Goal: Task Accomplishment & Management: Manage account settings

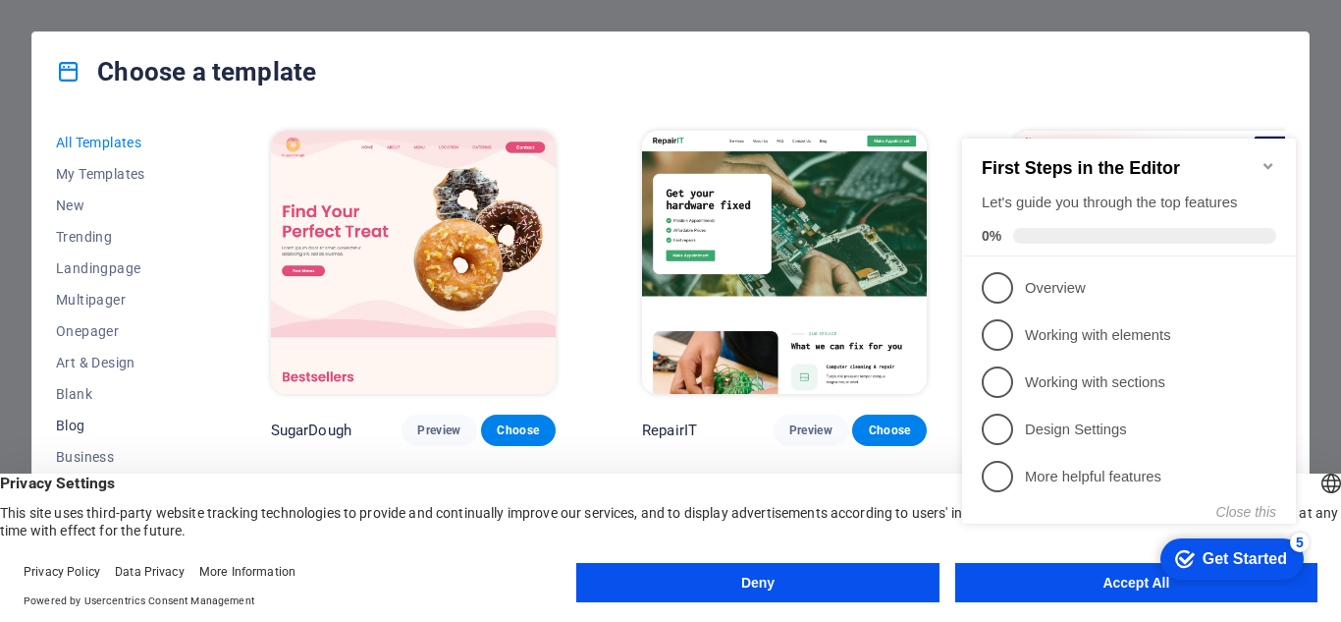
click at [62, 423] on span "Blog" at bounding box center [120, 425] width 129 height 16
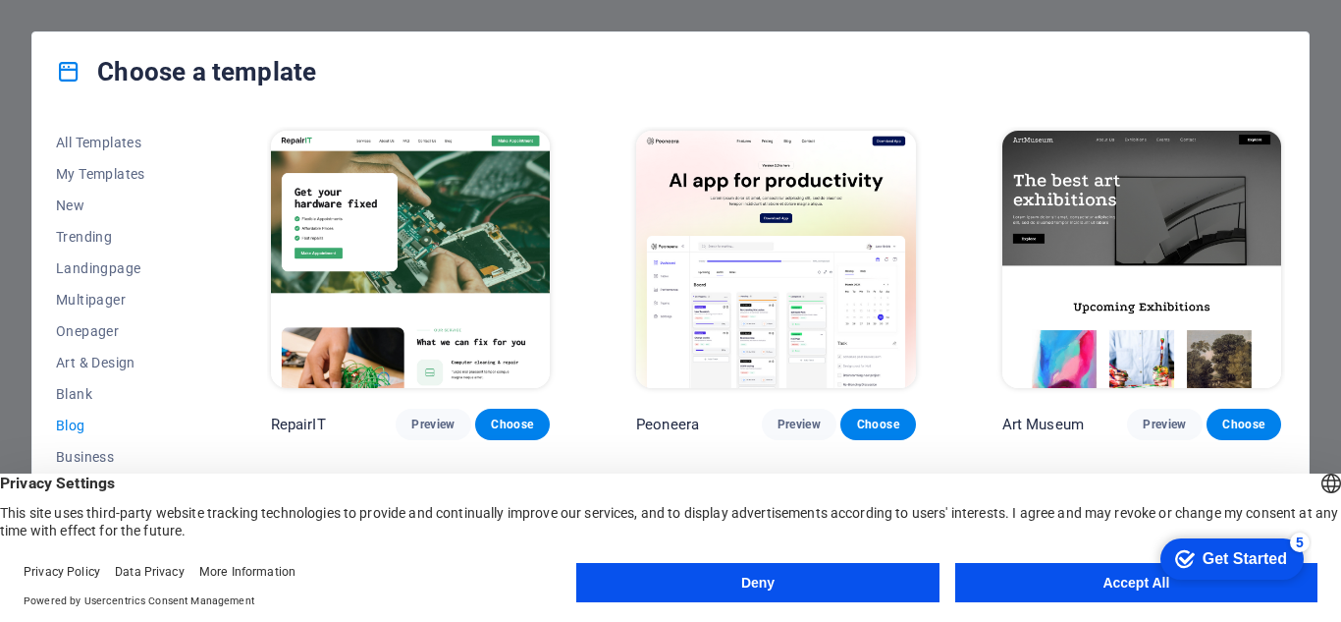
click at [83, 423] on span "Blog" at bounding box center [120, 425] width 129 height 16
click at [984, 573] on button "Accept All" at bounding box center [1137, 582] width 362 height 39
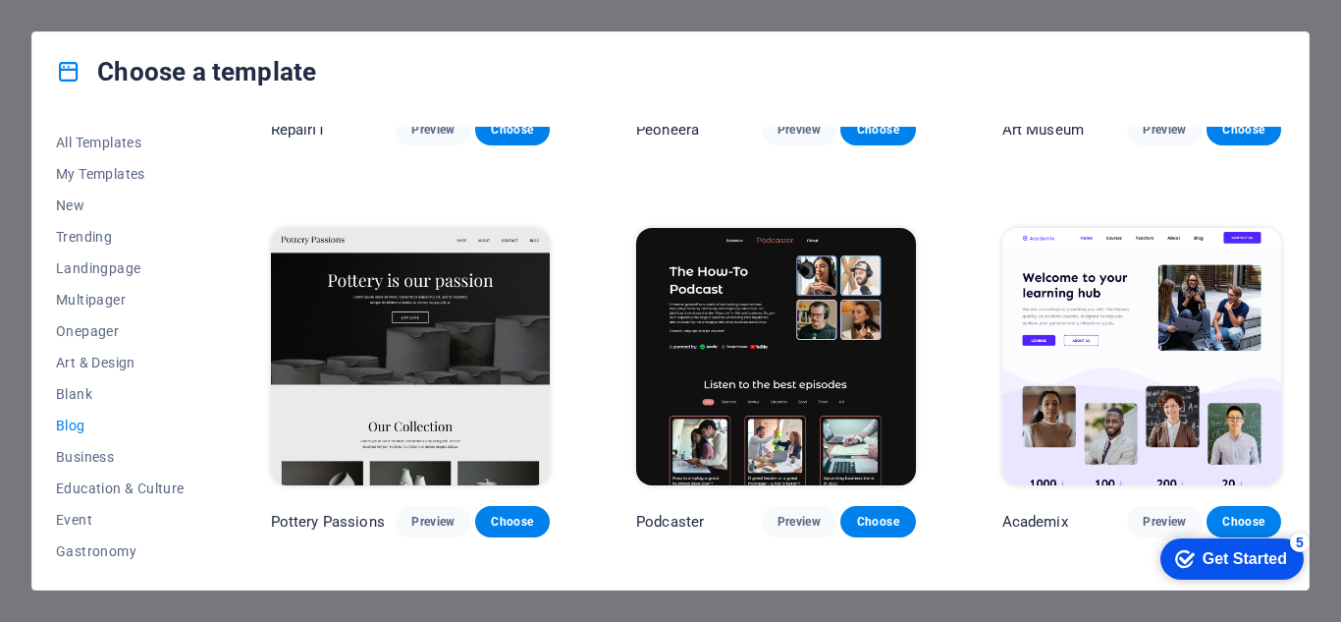
scroll to position [393, 0]
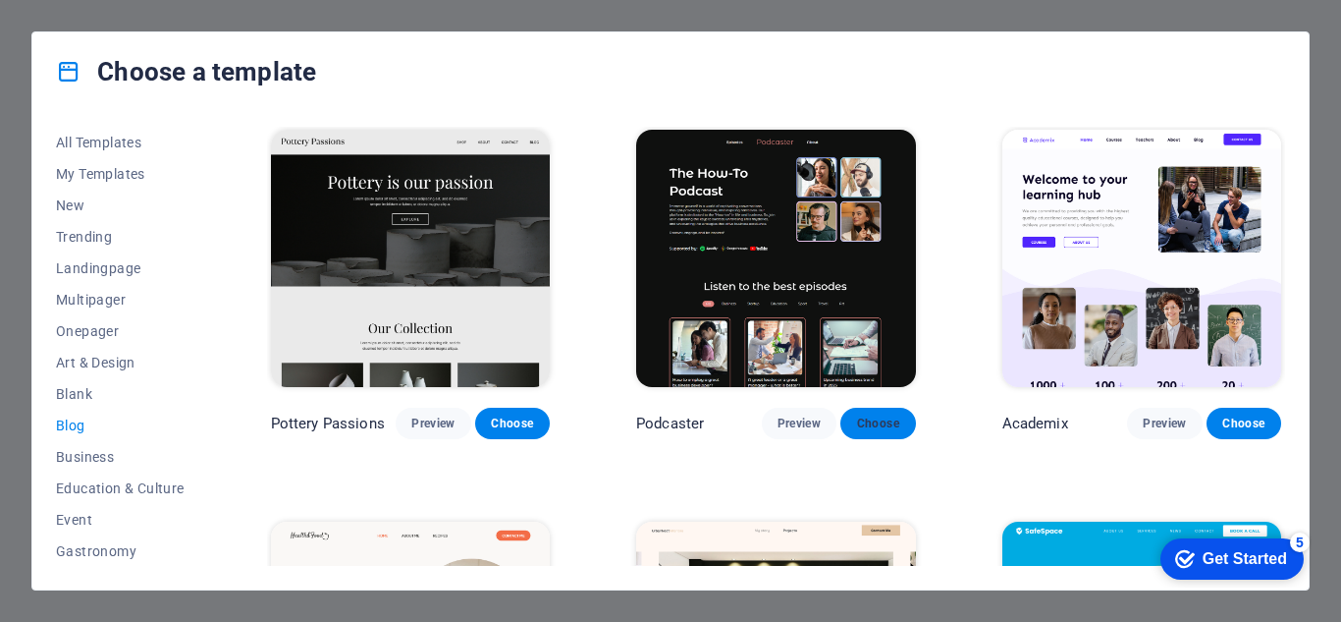
click at [888, 410] on button "Choose" at bounding box center [878, 423] width 75 height 31
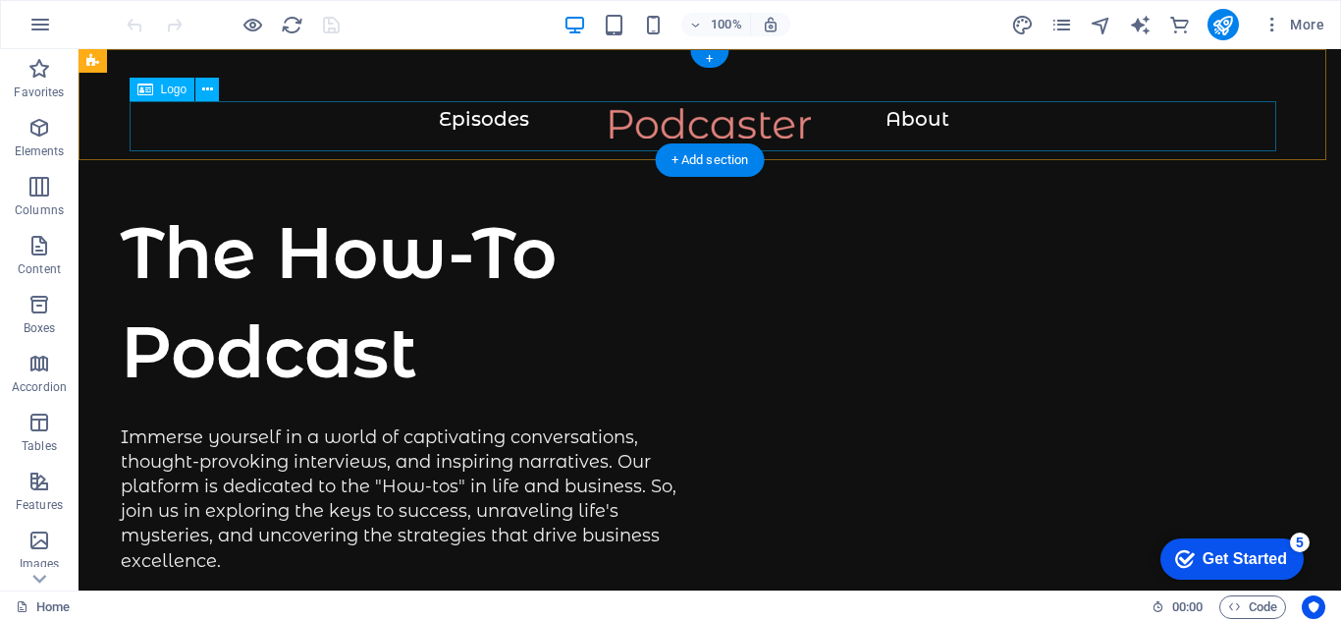
click at [487, 118] on div at bounding box center [710, 133] width 1184 height 50
click at [507, 115] on div at bounding box center [710, 133] width 1184 height 50
select select "px"
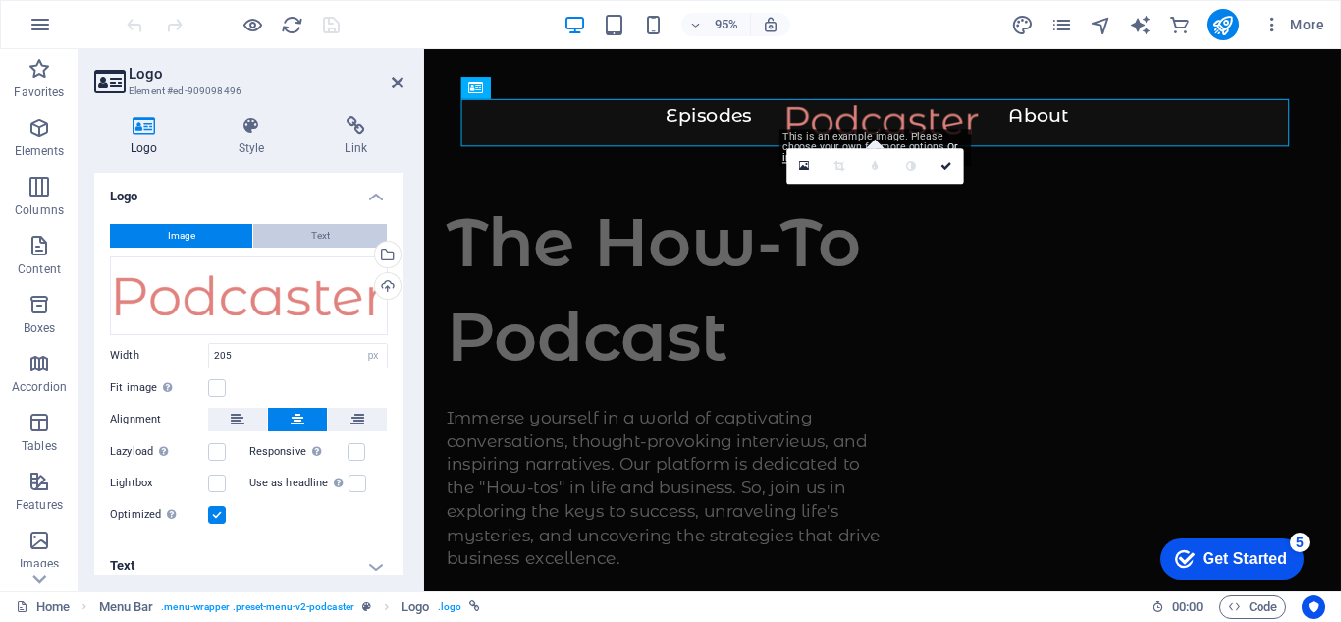
click at [317, 232] on span "Text" at bounding box center [320, 236] width 19 height 24
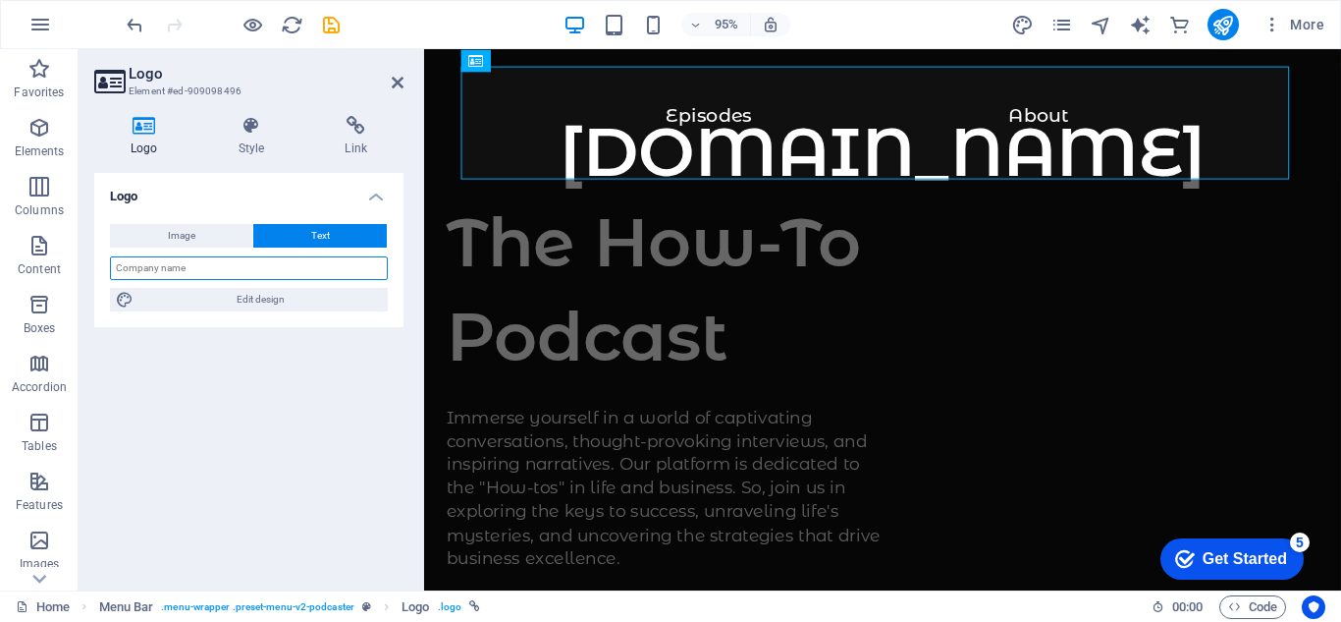
click at [301, 261] on input "text" at bounding box center [249, 268] width 278 height 24
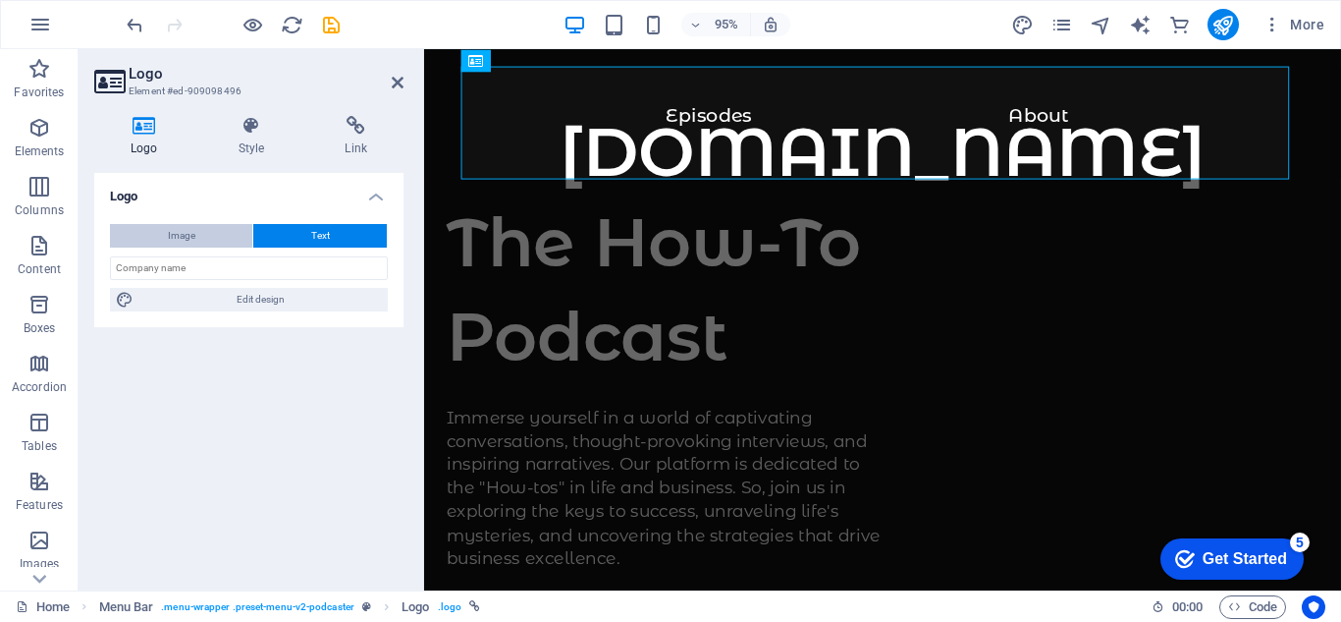
click at [184, 230] on span "Image" at bounding box center [181, 236] width 27 height 24
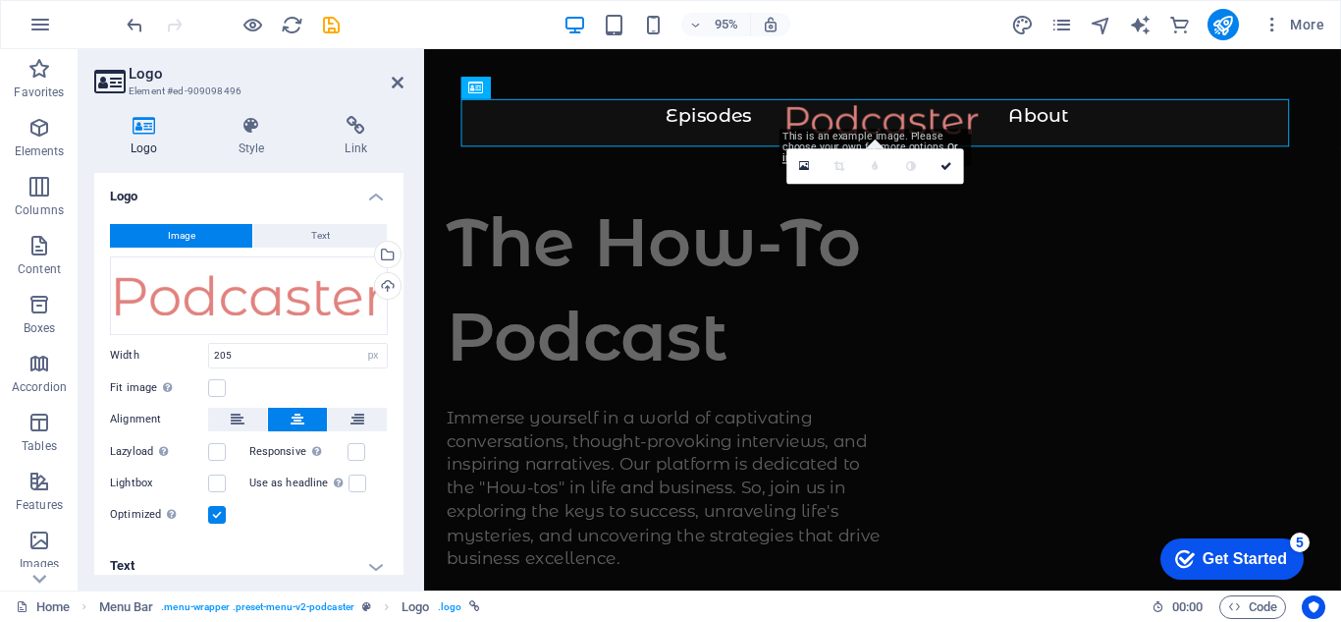
scroll to position [15, 0]
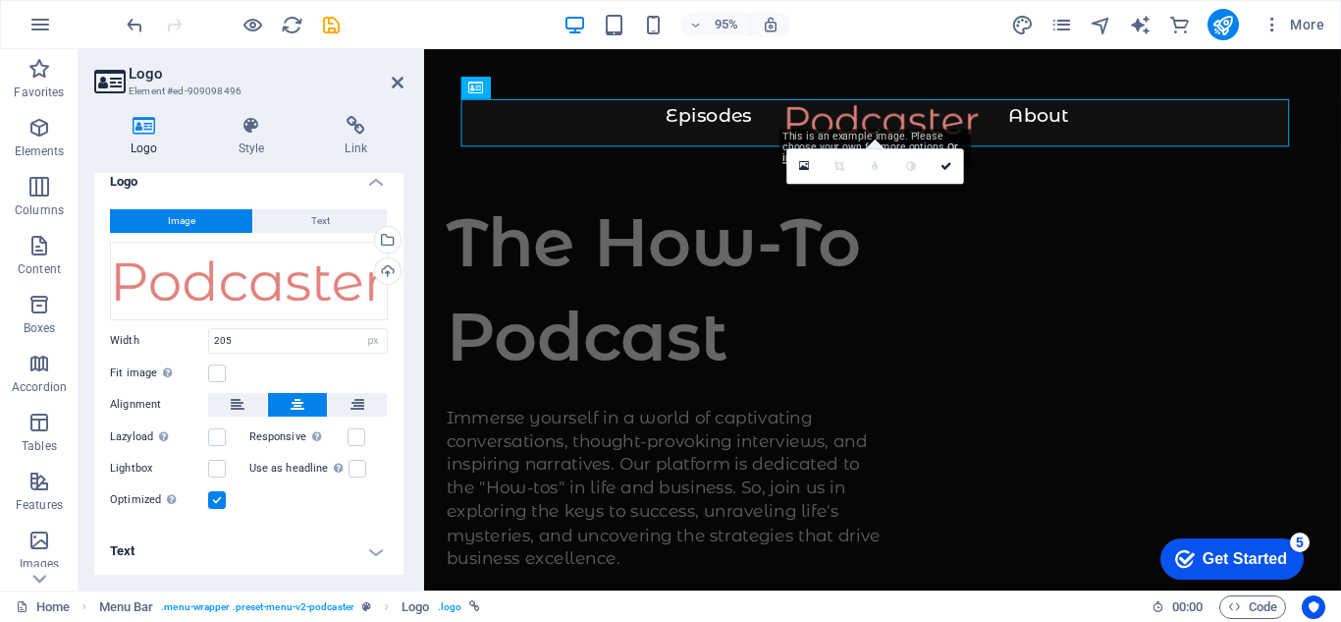
click at [377, 552] on h4 "Text" at bounding box center [248, 550] width 309 height 47
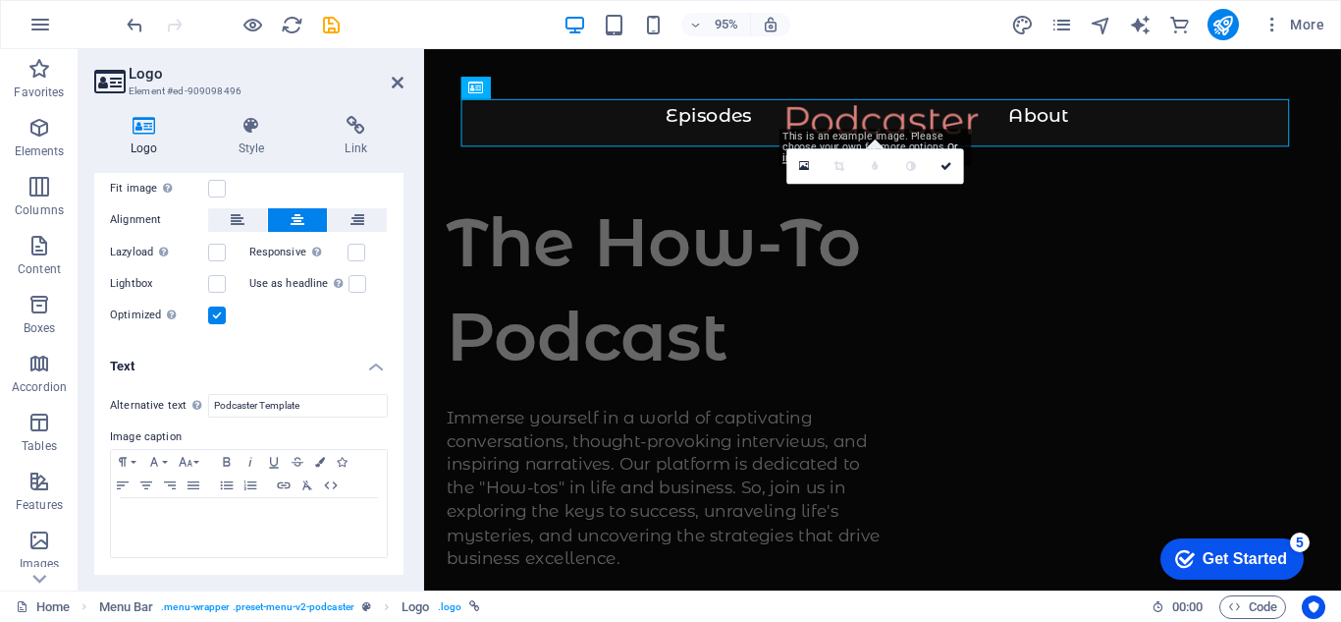
scroll to position [0, 0]
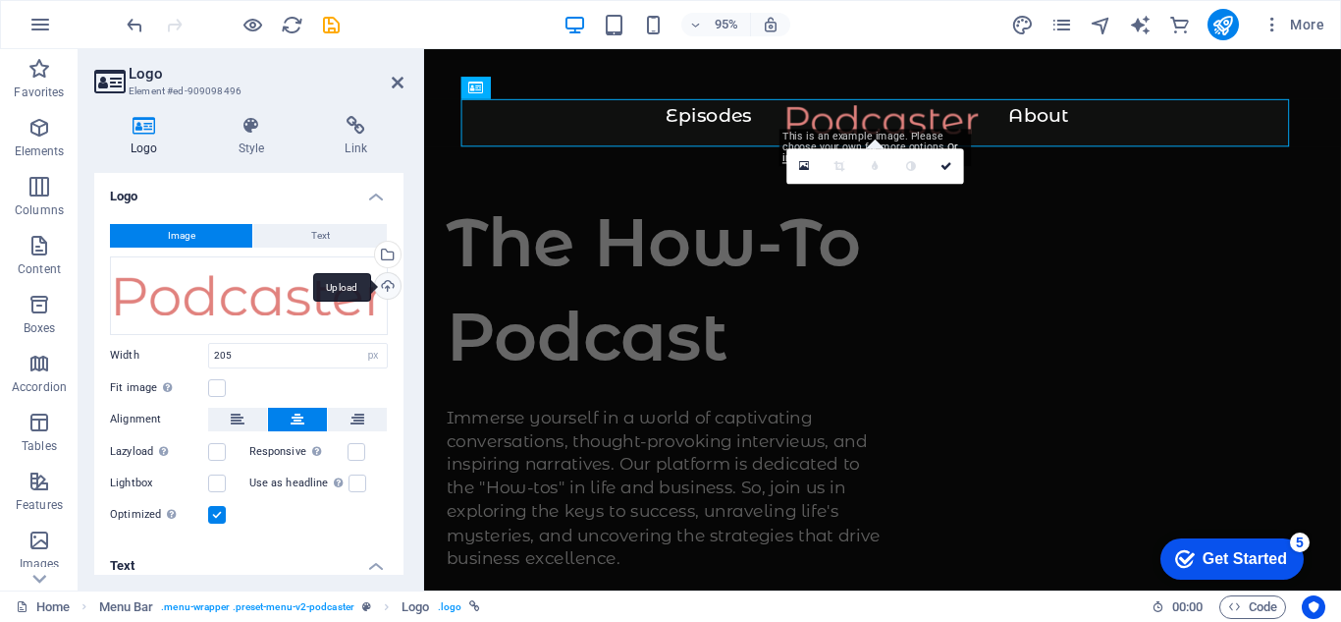
click at [381, 287] on div "Upload" at bounding box center [385, 287] width 29 height 29
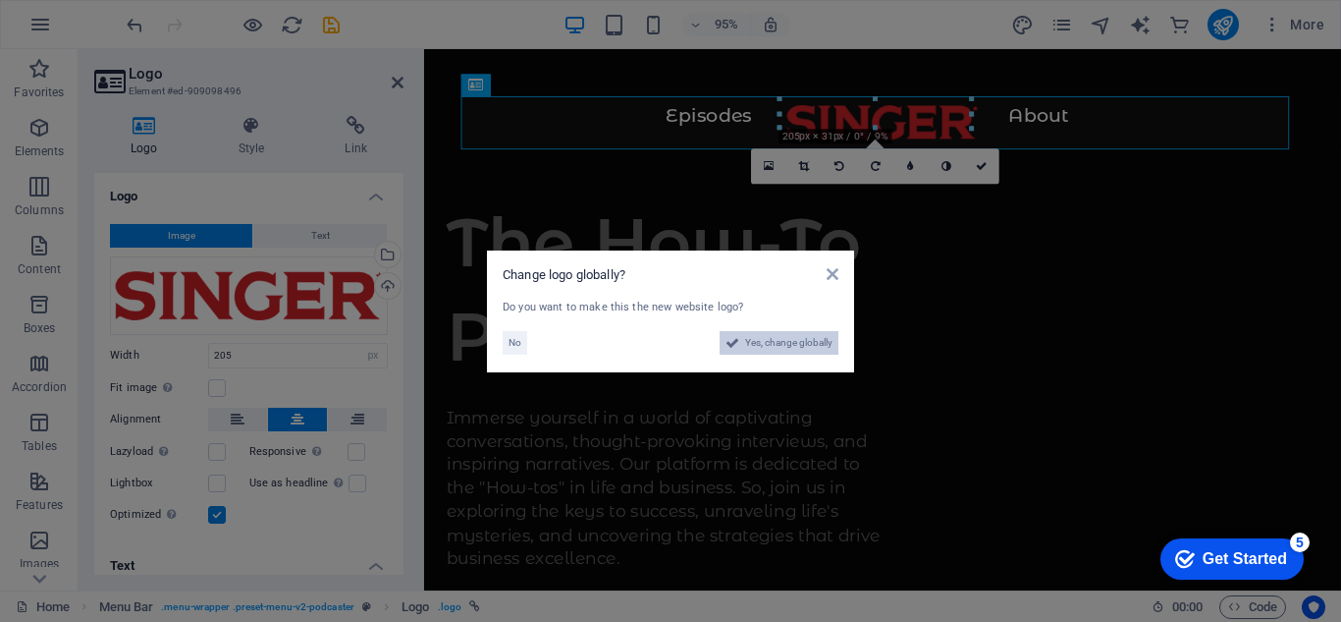
click at [758, 342] on span "Yes, change globally" at bounding box center [788, 343] width 87 height 24
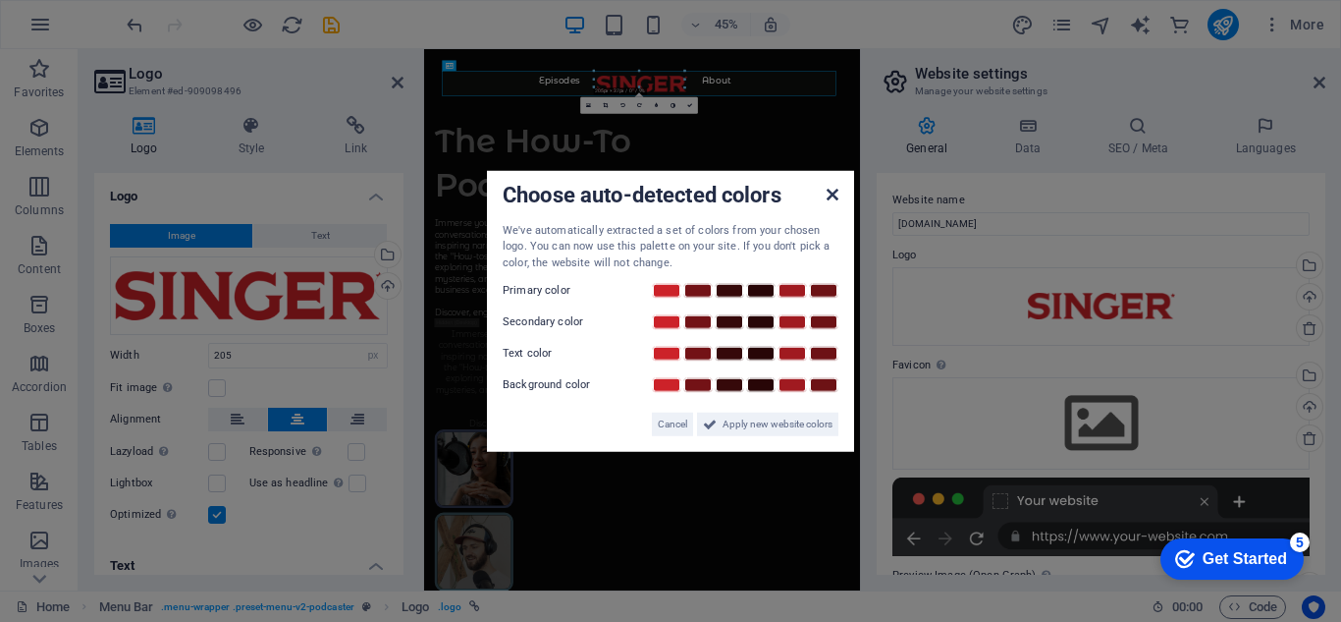
click at [834, 200] on icon at bounding box center [833, 194] width 12 height 16
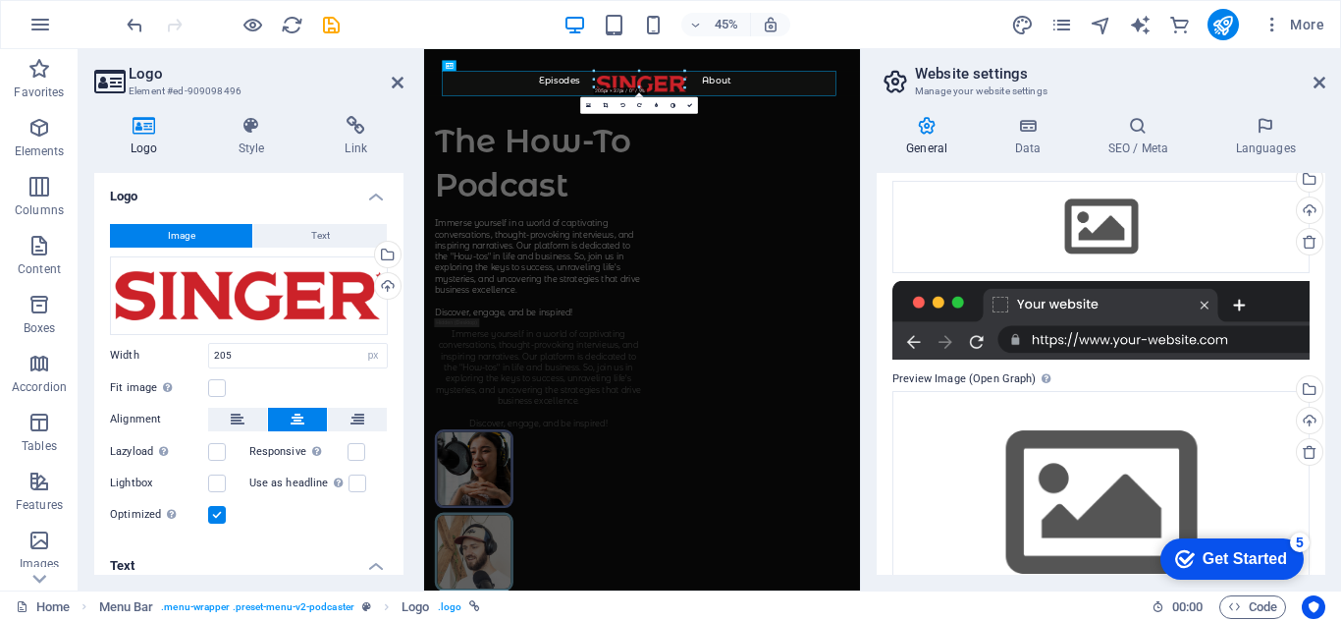
scroll to position [253, 0]
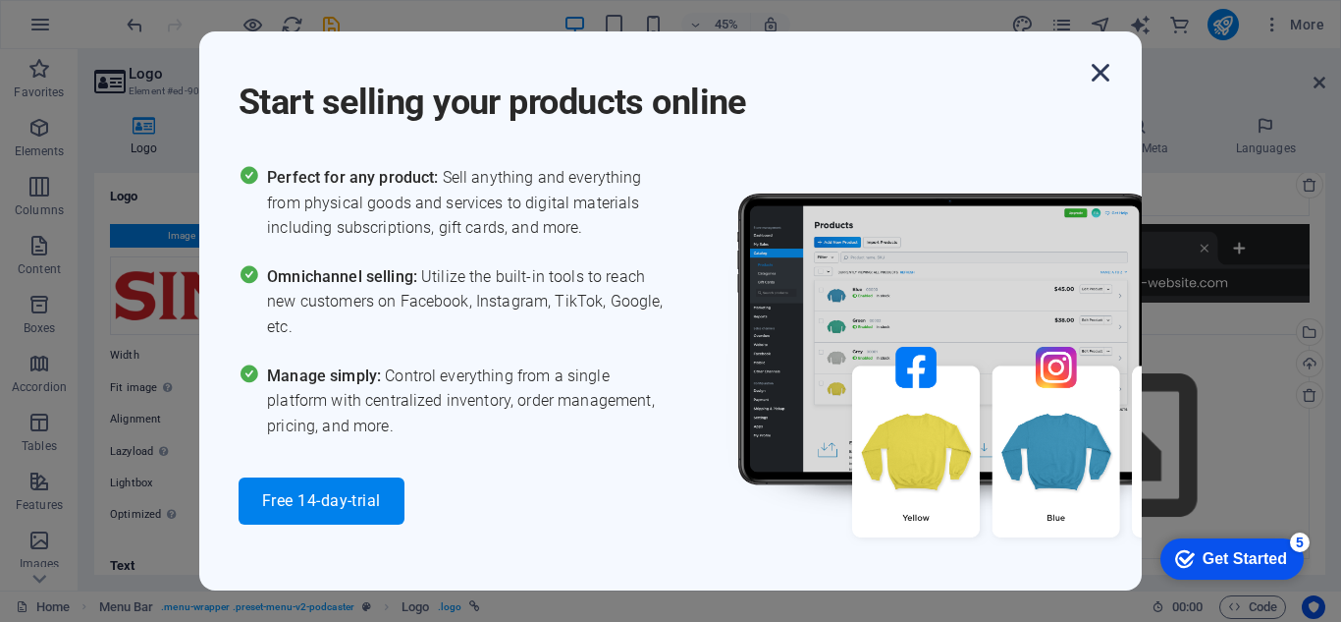
click at [1101, 75] on icon "button" at bounding box center [1100, 72] width 35 height 35
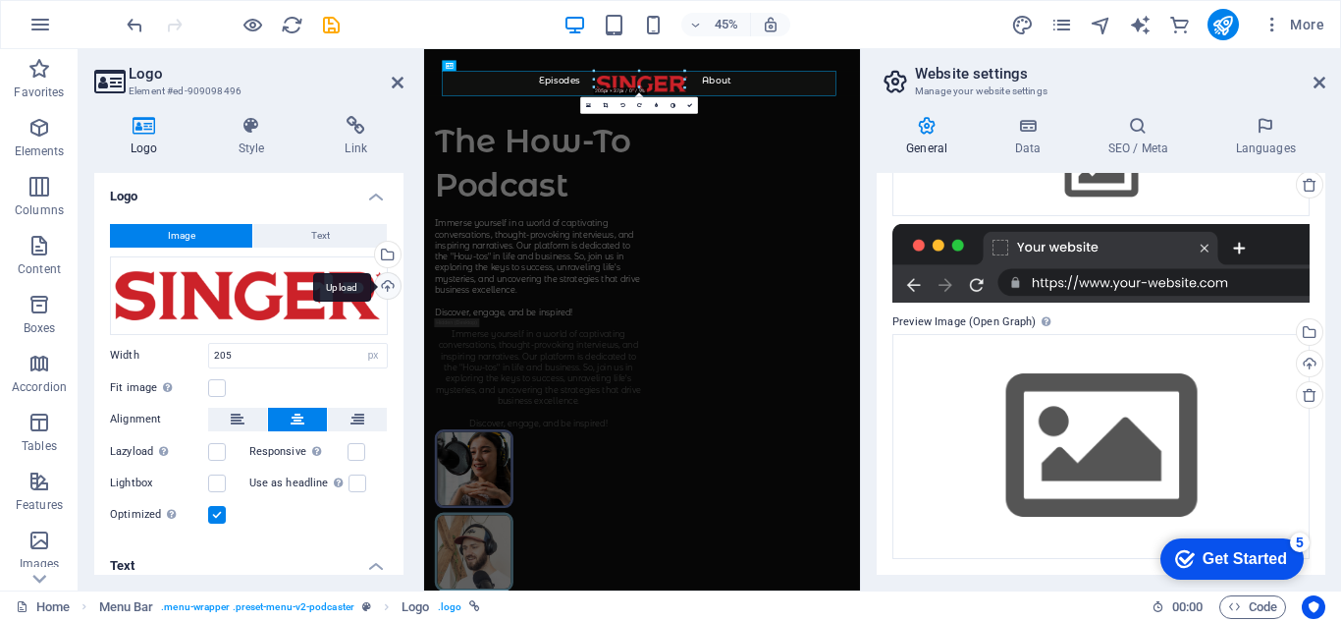
click at [383, 284] on div "Upload" at bounding box center [385, 287] width 29 height 29
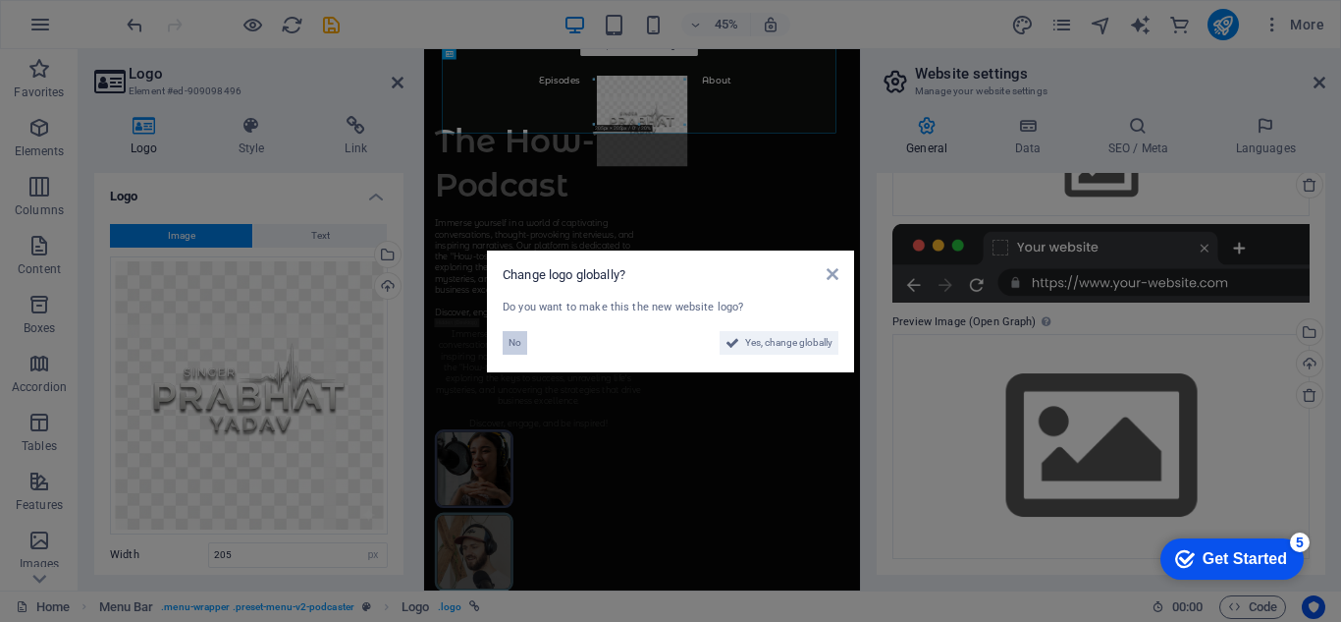
click at [518, 341] on span "No" at bounding box center [515, 343] width 13 height 24
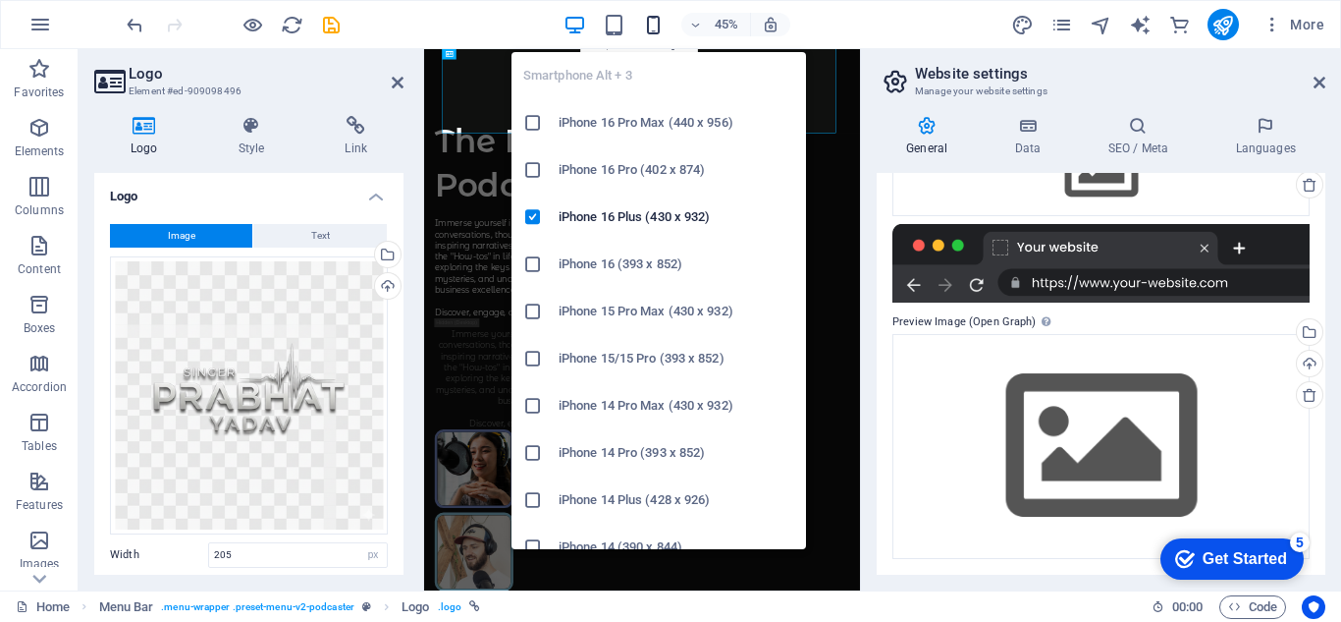
click at [651, 25] on icon "button" at bounding box center [653, 25] width 23 height 23
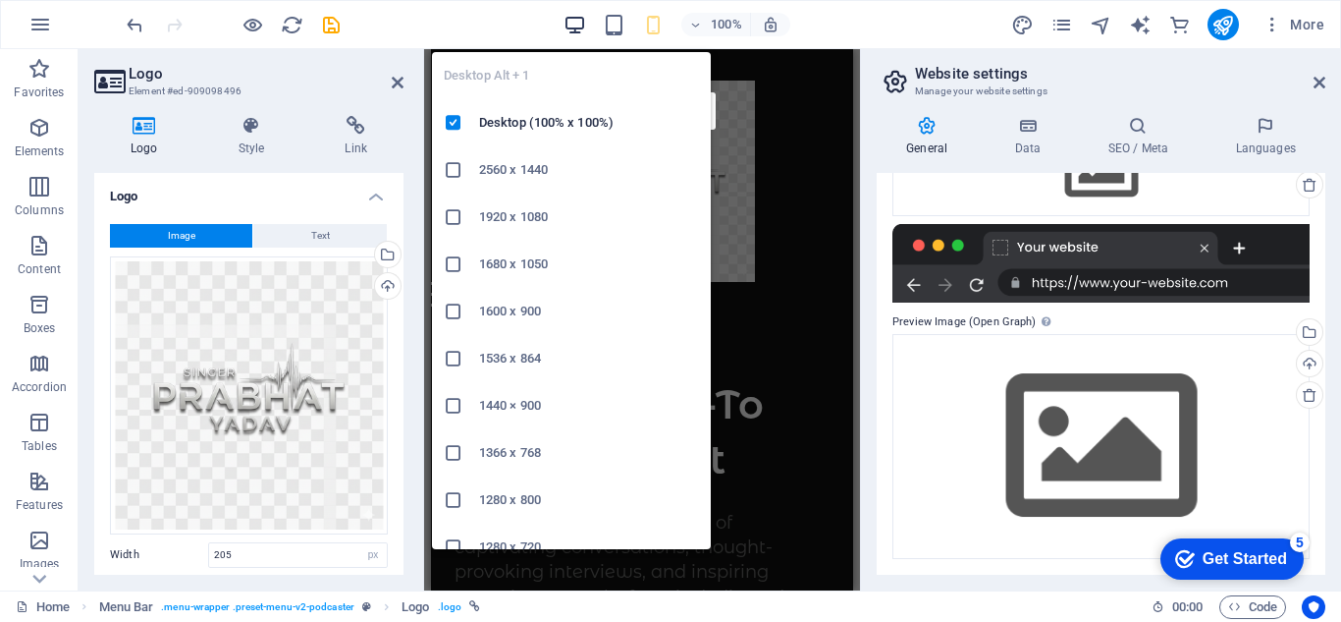
click at [580, 28] on icon "button" at bounding box center [575, 25] width 23 height 23
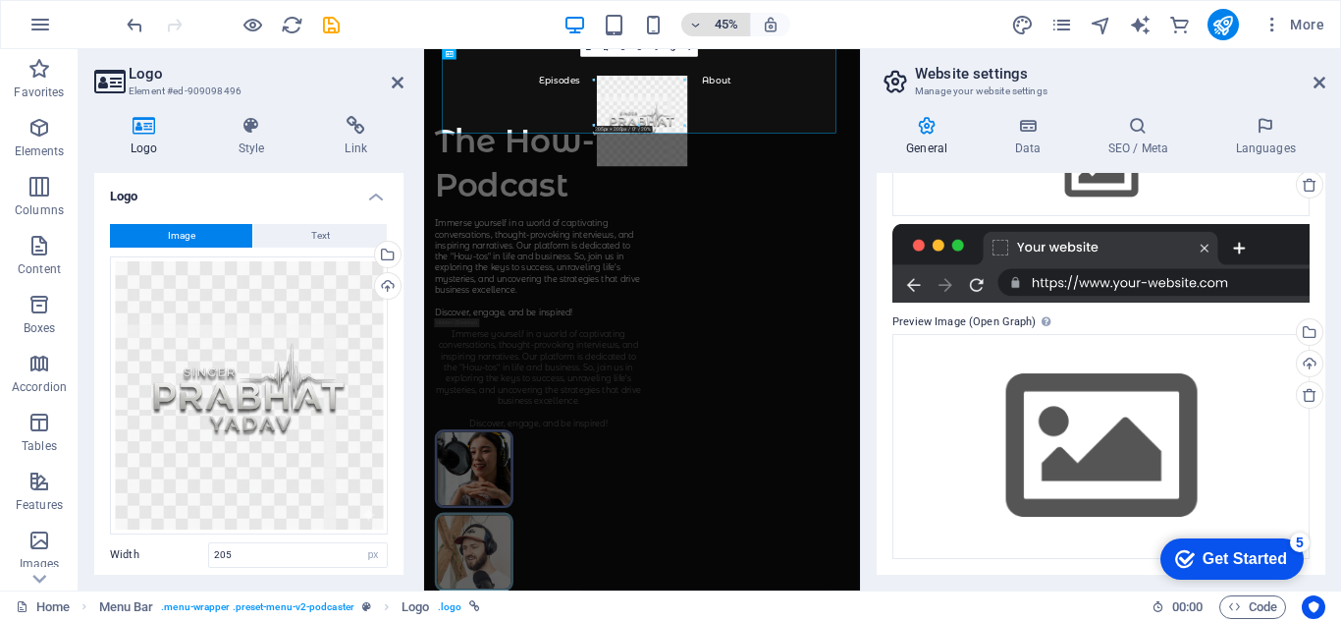
click at [721, 30] on h6 "45%" at bounding box center [726, 25] width 31 height 24
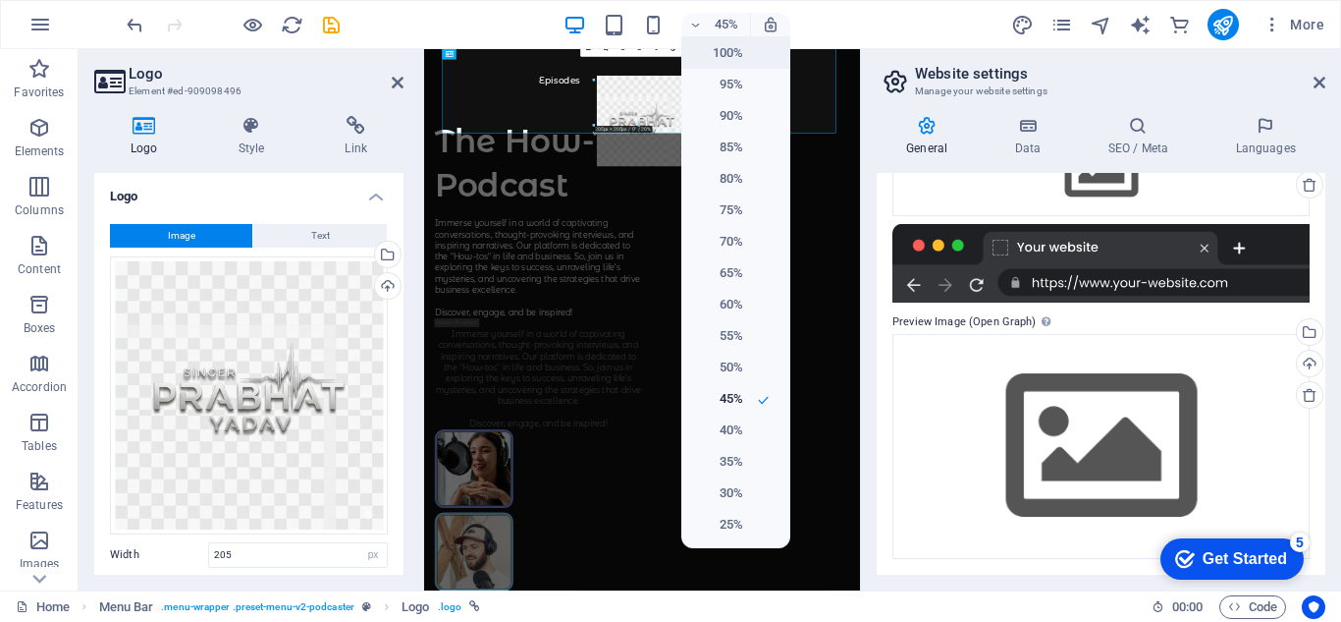
click at [738, 53] on h6 "100%" at bounding box center [718, 53] width 50 height 24
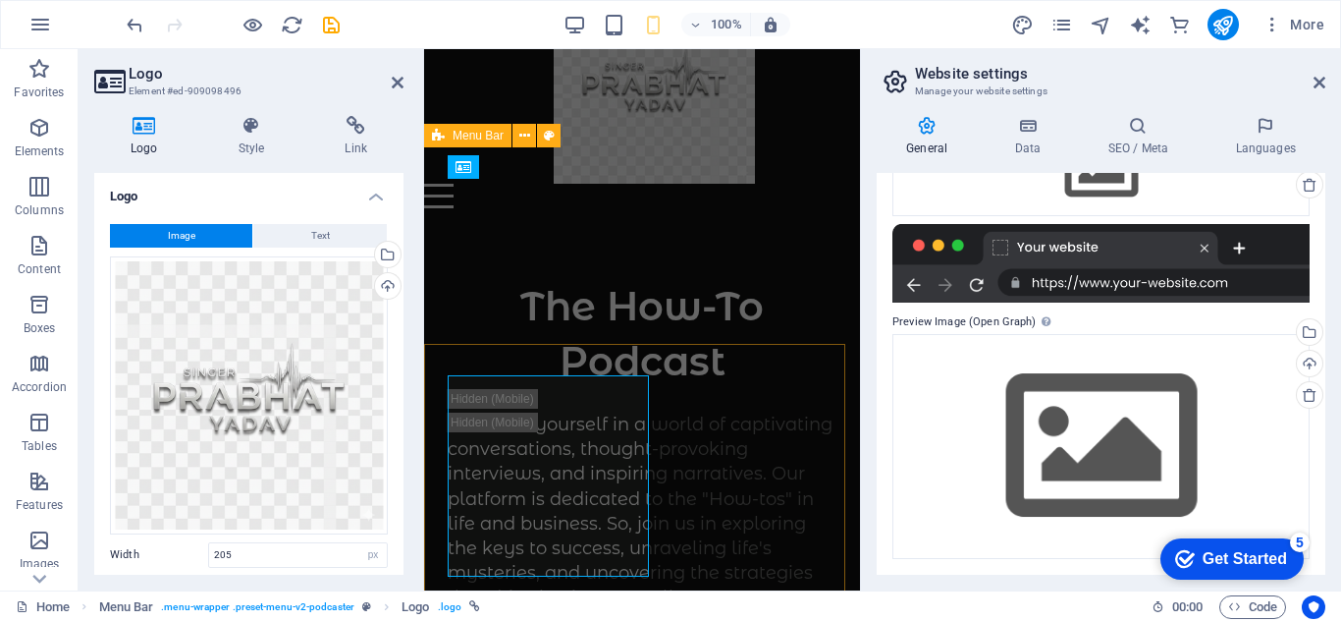
scroll to position [0, 0]
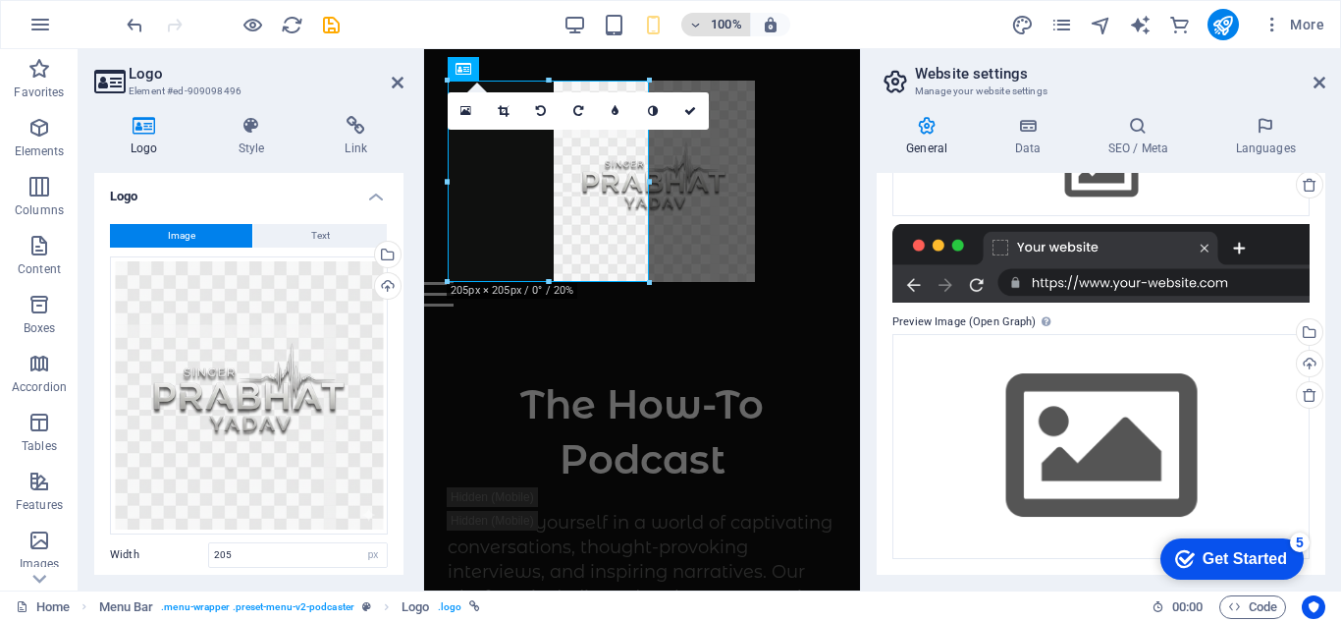
click at [719, 27] on h6 "100%" at bounding box center [726, 25] width 31 height 24
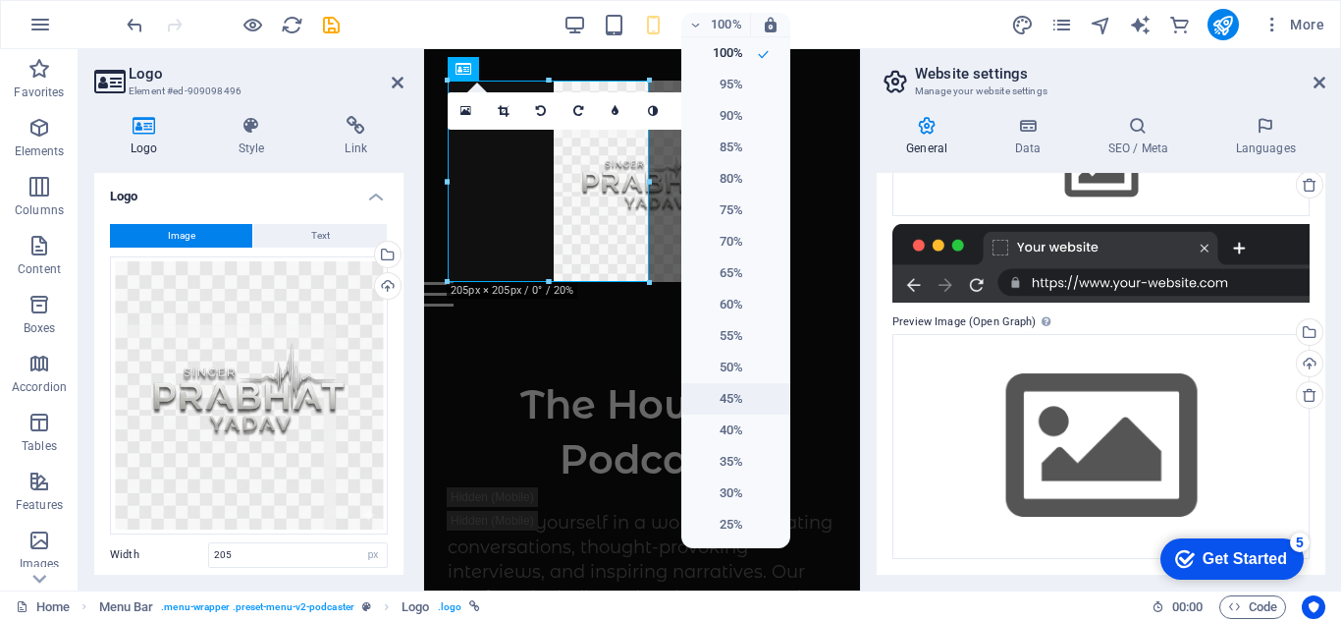
click at [739, 409] on h6 "45%" at bounding box center [718, 399] width 50 height 24
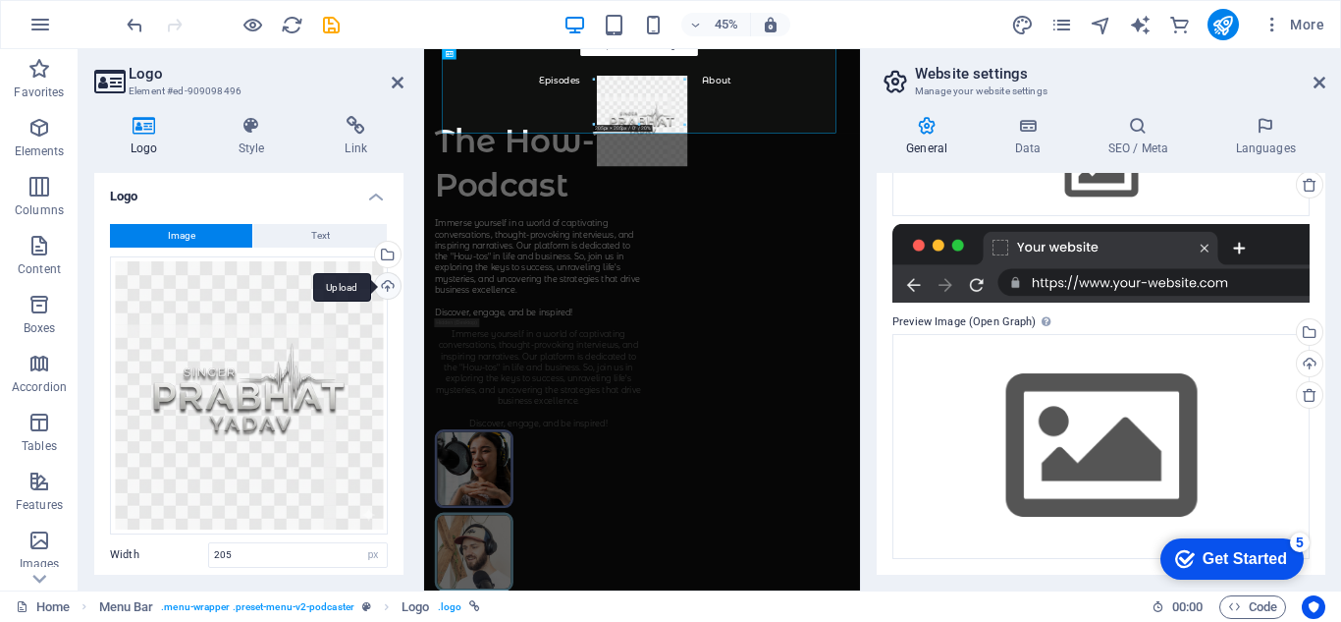
click at [388, 285] on div "Upload" at bounding box center [385, 287] width 29 height 29
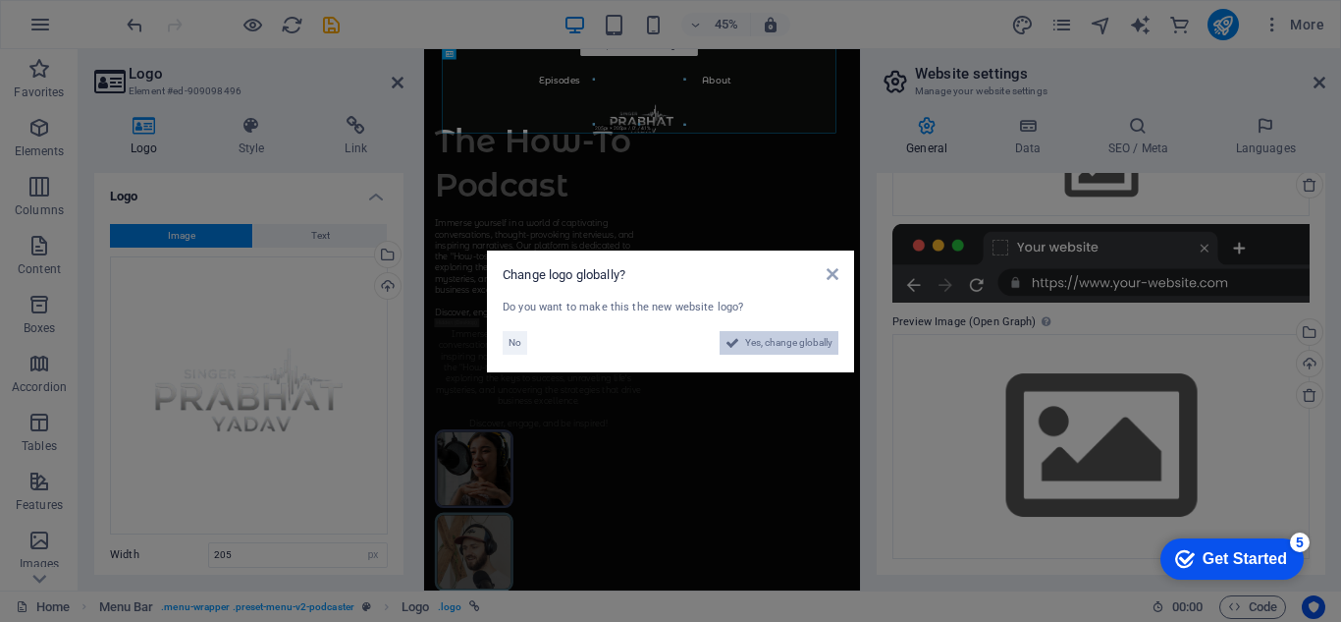
click at [762, 342] on span "Yes, change globally" at bounding box center [788, 343] width 87 height 24
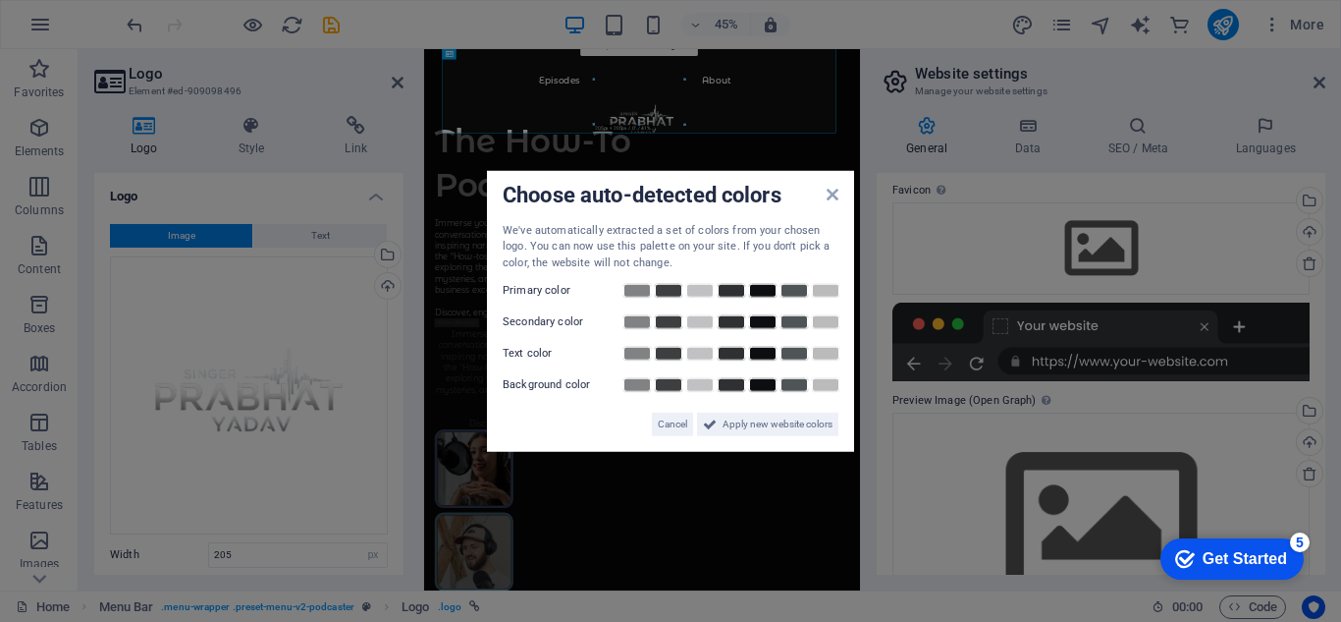
scroll to position [332, 0]
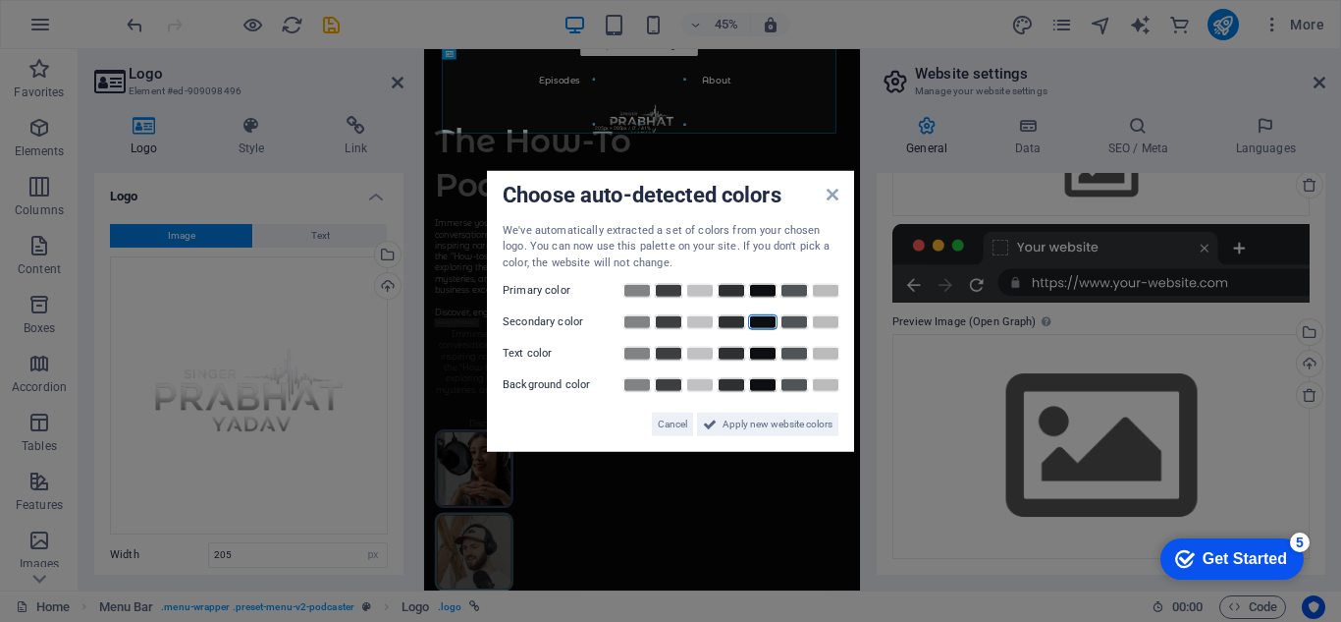
click at [764, 324] on link at bounding box center [762, 322] width 29 height 16
click at [746, 428] on span "Apply new website colors" at bounding box center [778, 424] width 110 height 24
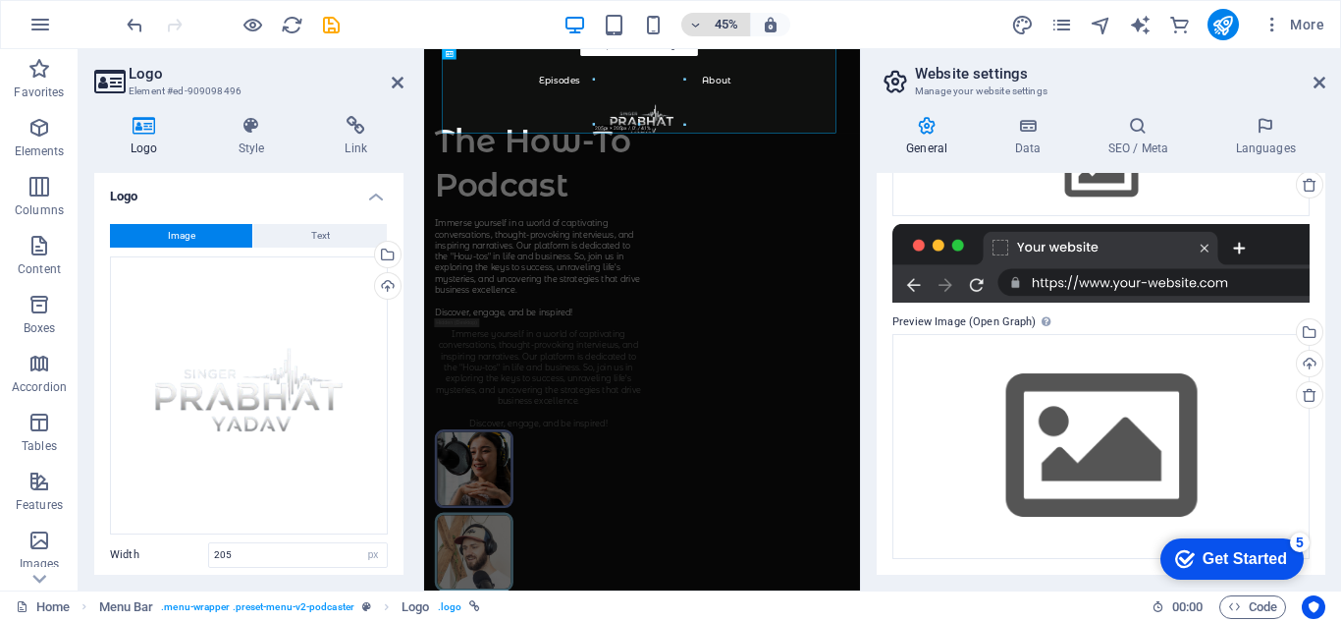
click at [732, 25] on h6 "45%" at bounding box center [726, 25] width 31 height 24
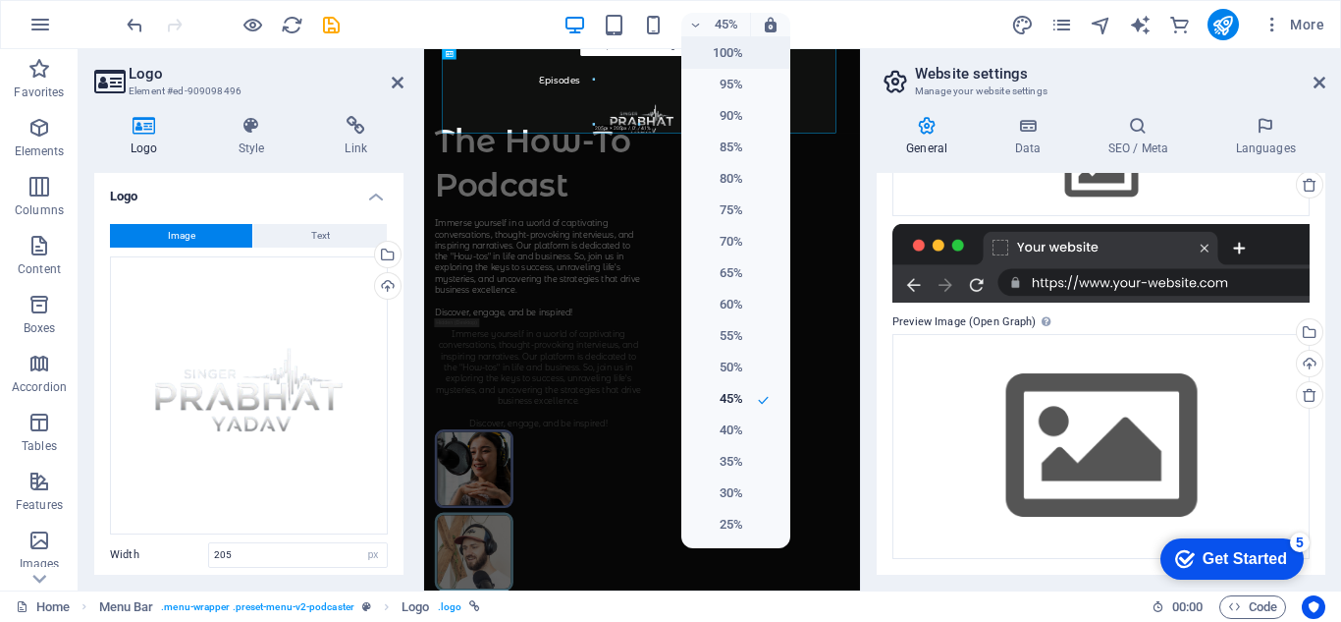
click at [742, 57] on h6 "100%" at bounding box center [718, 53] width 50 height 24
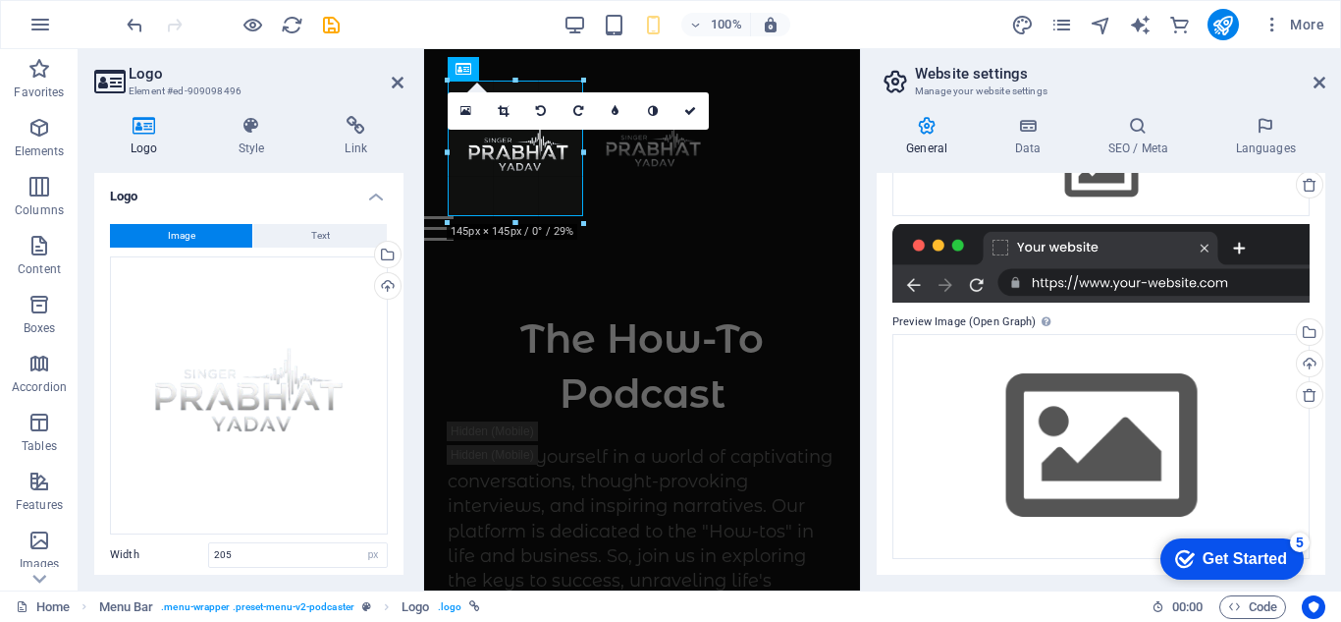
drag, startPoint x: 545, startPoint y: 283, endPoint x: 545, endPoint y: 217, distance: 65.8
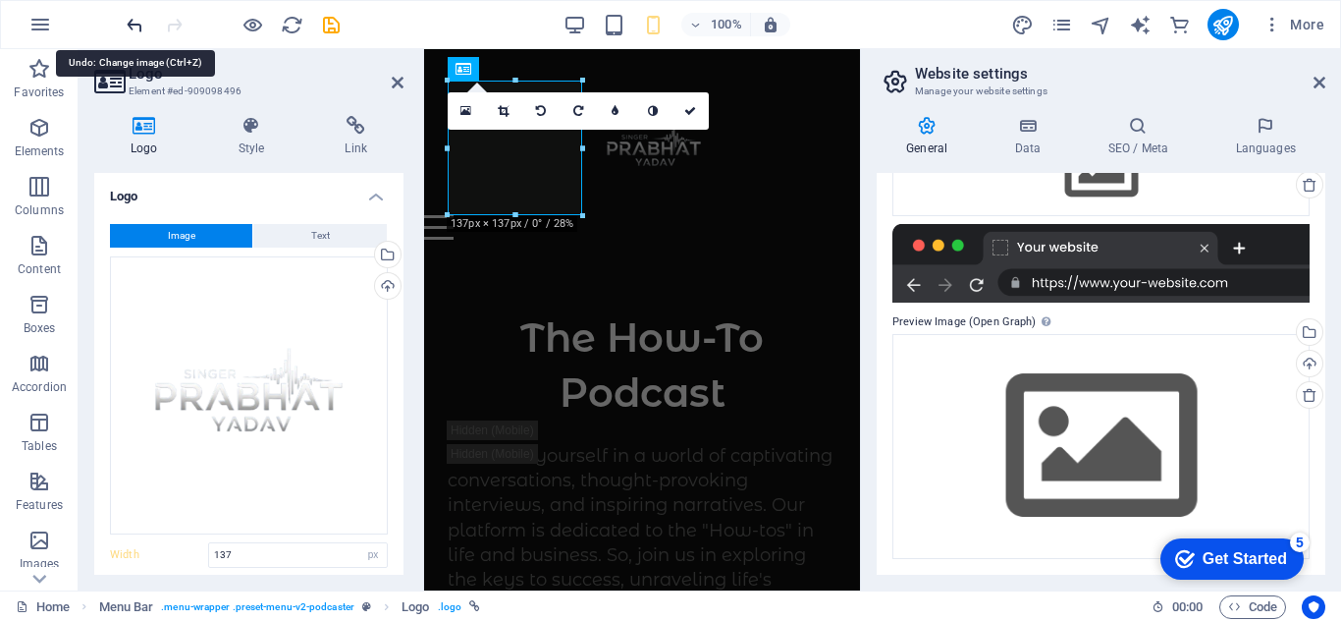
click at [132, 26] on icon "undo" at bounding box center [135, 25] width 23 height 23
type input "205"
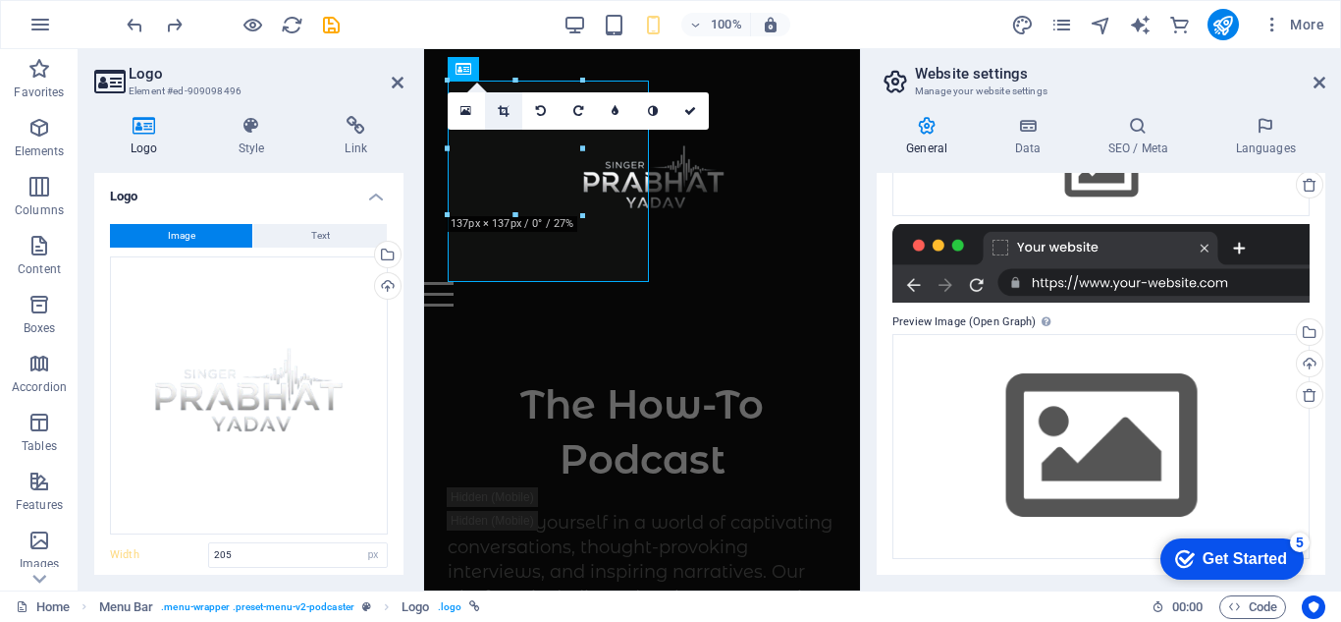
click at [505, 115] on icon at bounding box center [503, 111] width 11 height 12
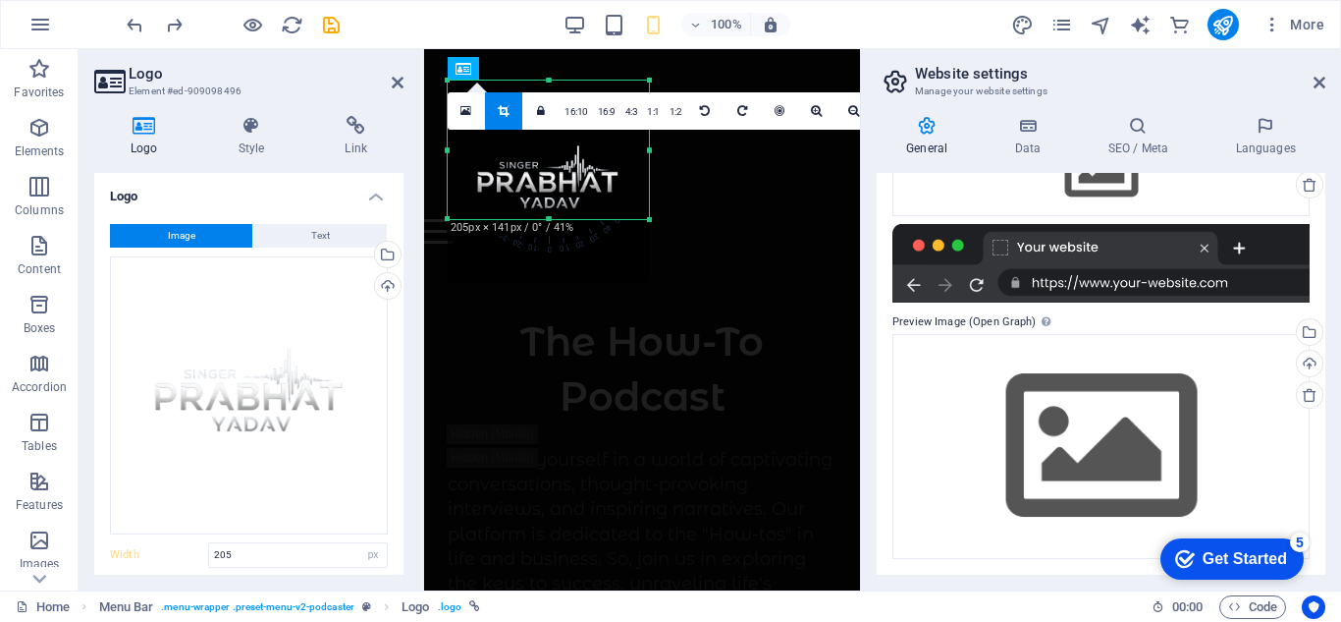
drag, startPoint x: 547, startPoint y: 279, endPoint x: 542, endPoint y: 216, distance: 63.0
click at [542, 216] on div at bounding box center [548, 219] width 201 height 7
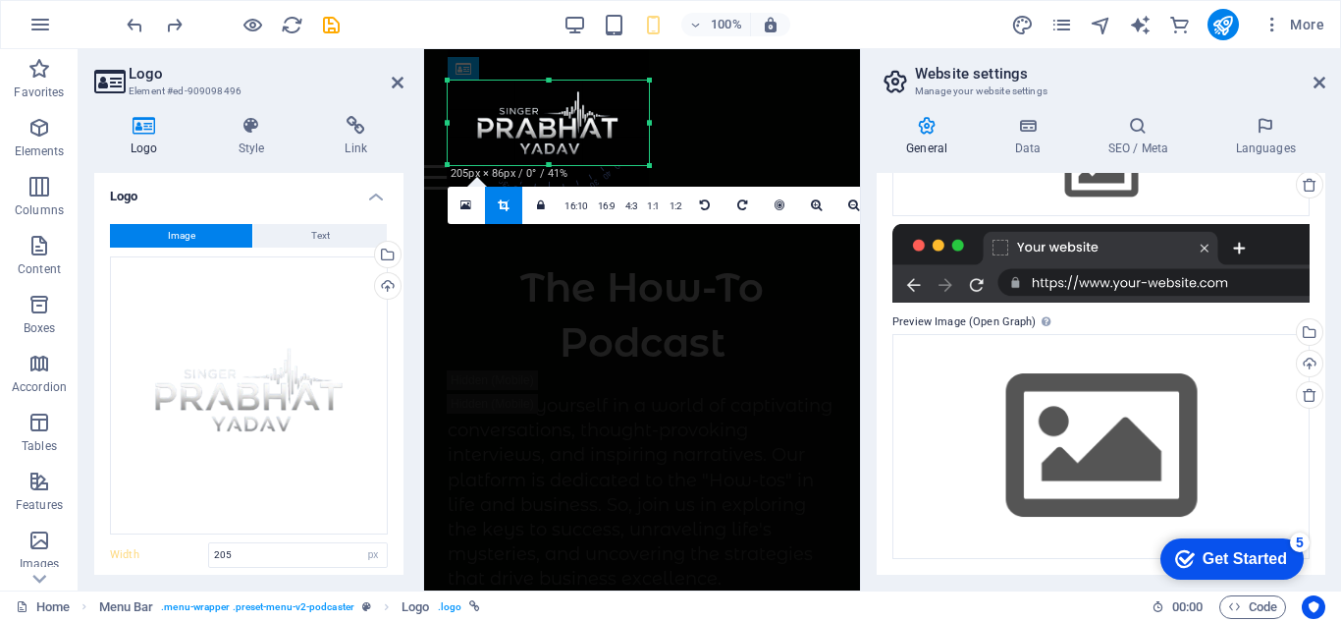
drag, startPoint x: 547, startPoint y: 79, endPoint x: 548, endPoint y: 133, distance: 54.0
click at [548, 133] on div "180 170 160 150 140 130 120 110 100 90 80 70 60 50 40 30 20 10 0 -10 -20 -30 -4…" at bounding box center [548, 123] width 201 height 84
click at [724, 27] on h6 "100%" at bounding box center [726, 25] width 31 height 24
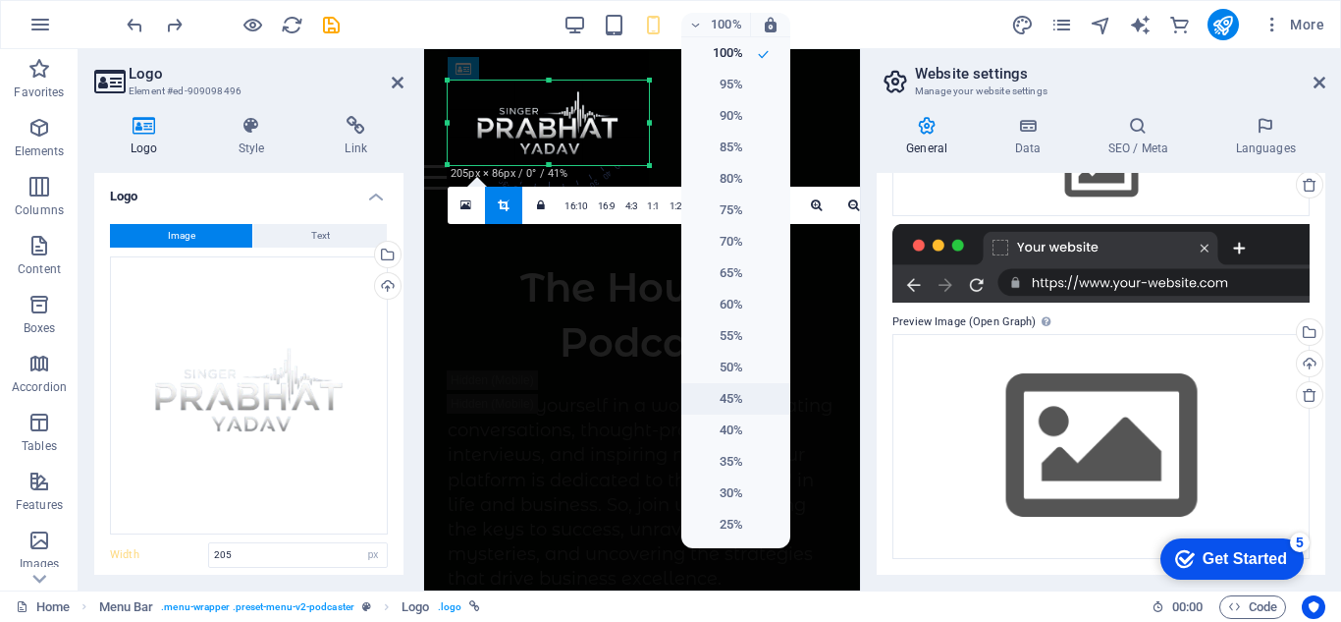
click at [740, 395] on h6 "45%" at bounding box center [718, 399] width 50 height 24
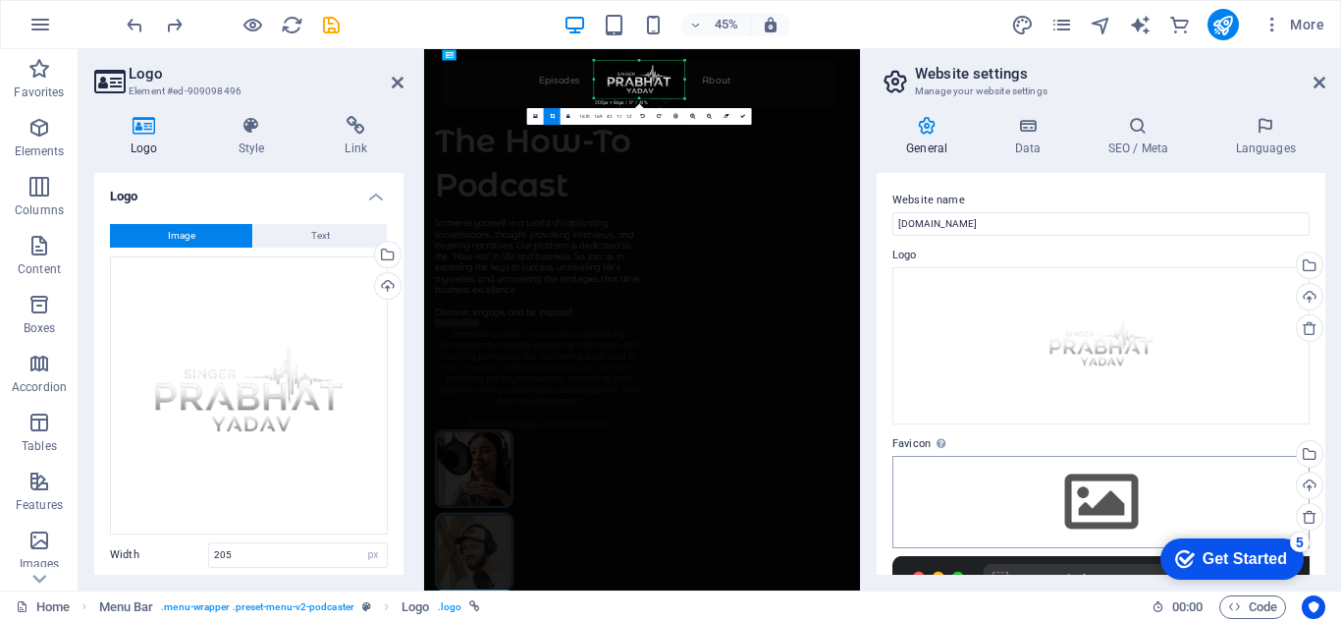
scroll to position [98, 0]
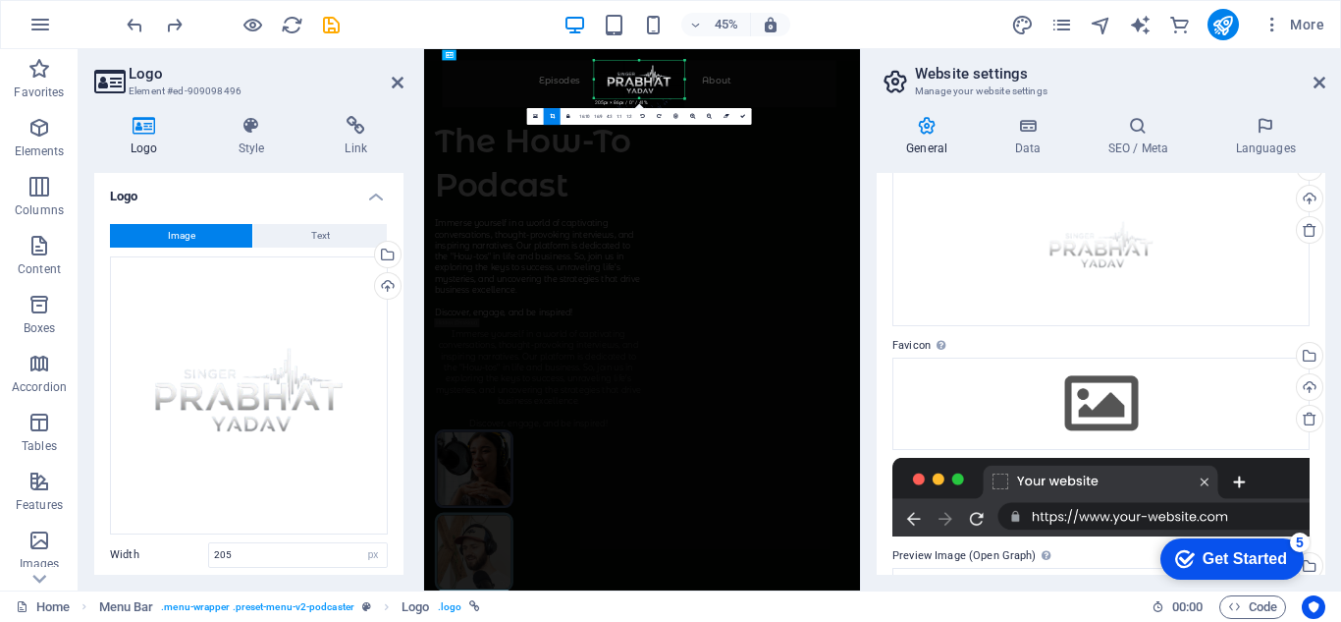
click at [914, 344] on label "Favicon Set the favicon of your website here. A favicon is a small icon shown i…" at bounding box center [1101, 346] width 417 height 24
click at [928, 341] on label "Favicon Set the favicon of your website here. A favicon is a small icon shown i…" at bounding box center [1101, 346] width 417 height 24
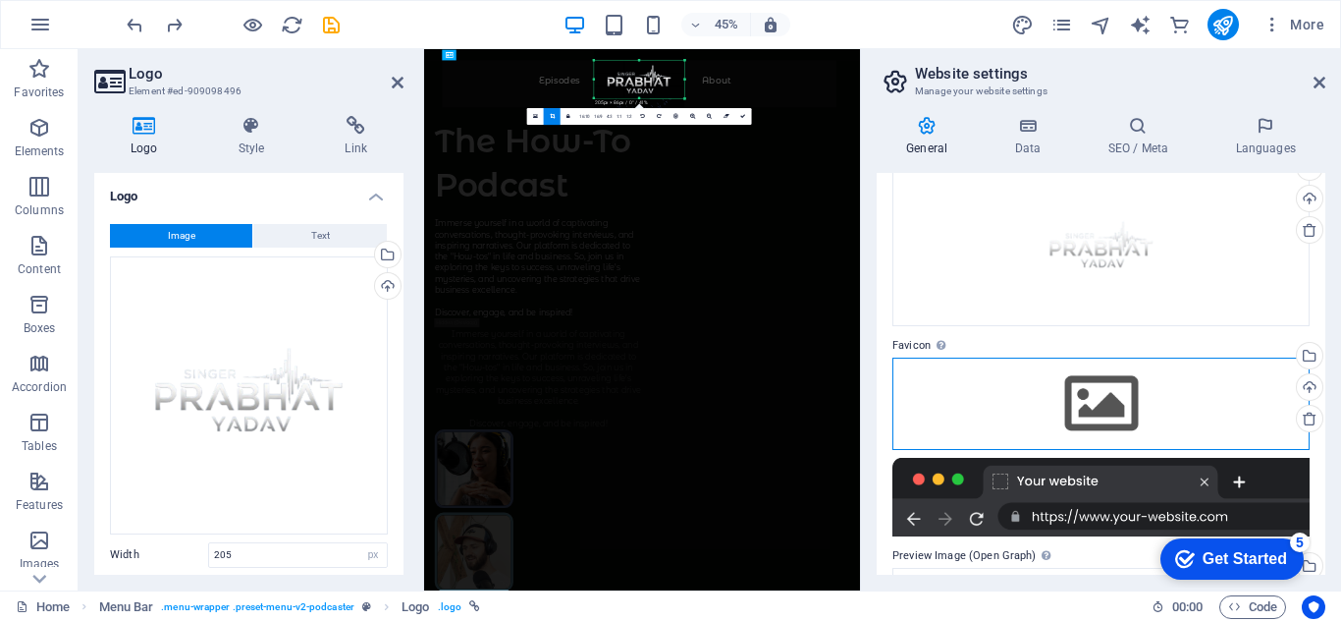
click at [1131, 398] on div "Drag files here, click to choose files or select files from Files or our free s…" at bounding box center [1101, 403] width 417 height 92
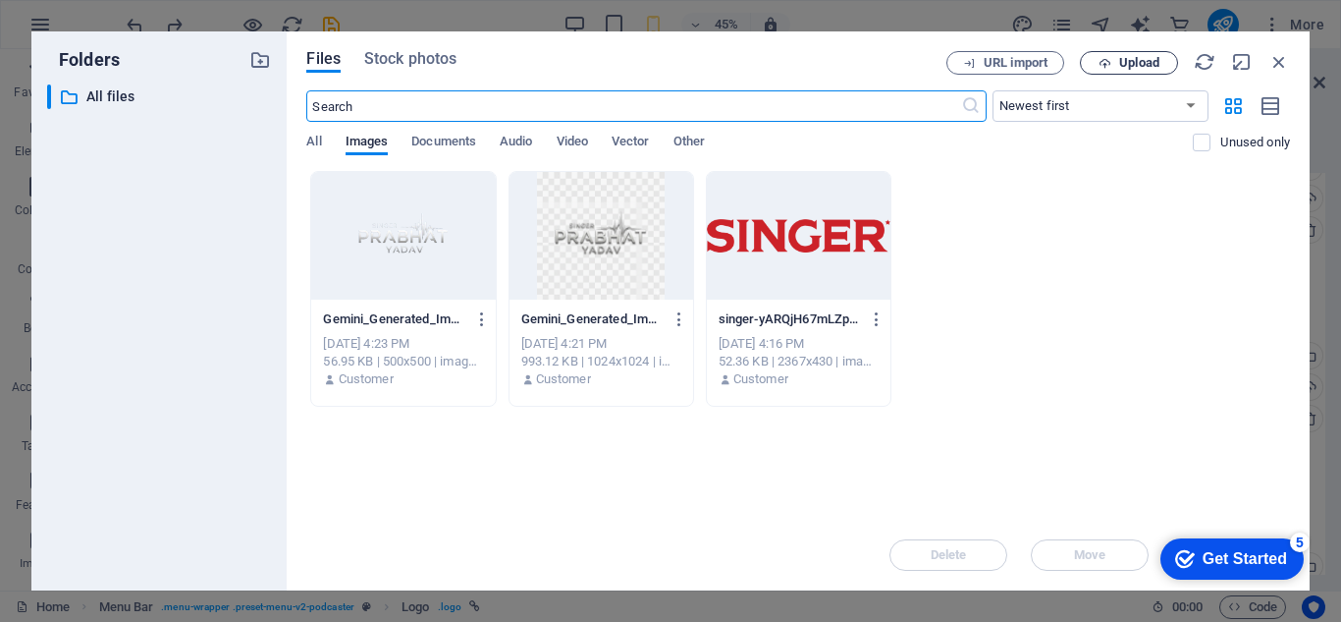
click at [1115, 64] on span "Upload" at bounding box center [1129, 63] width 81 height 13
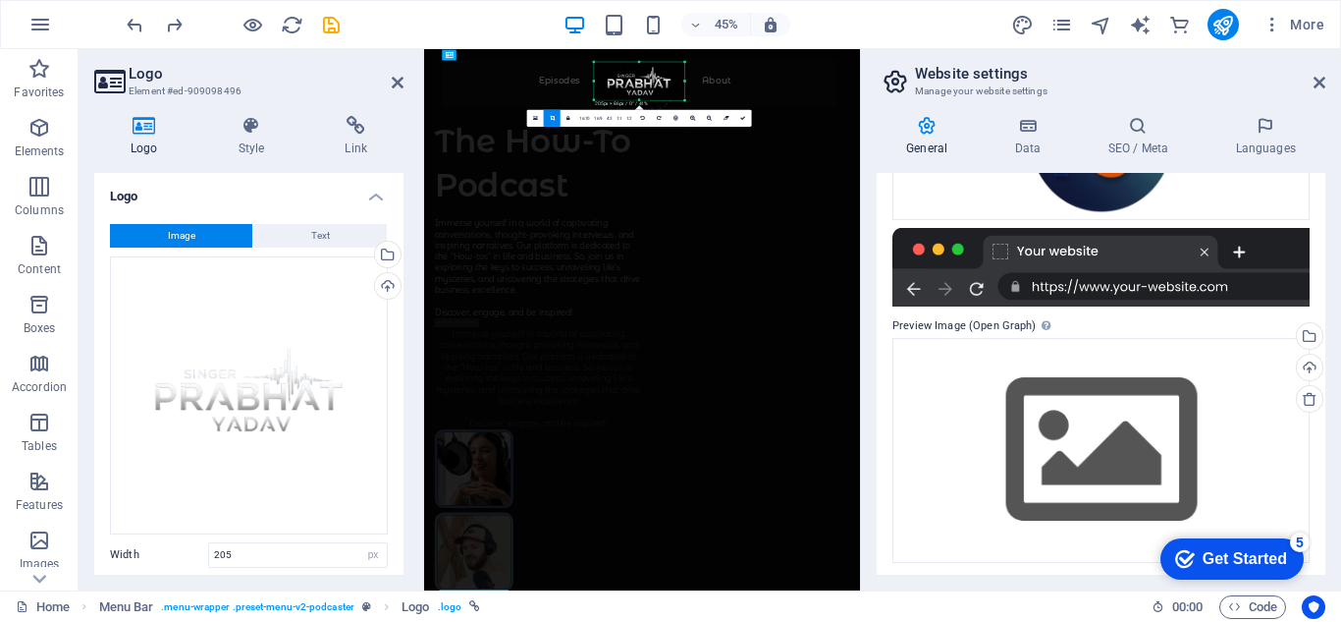
scroll to position [397, 0]
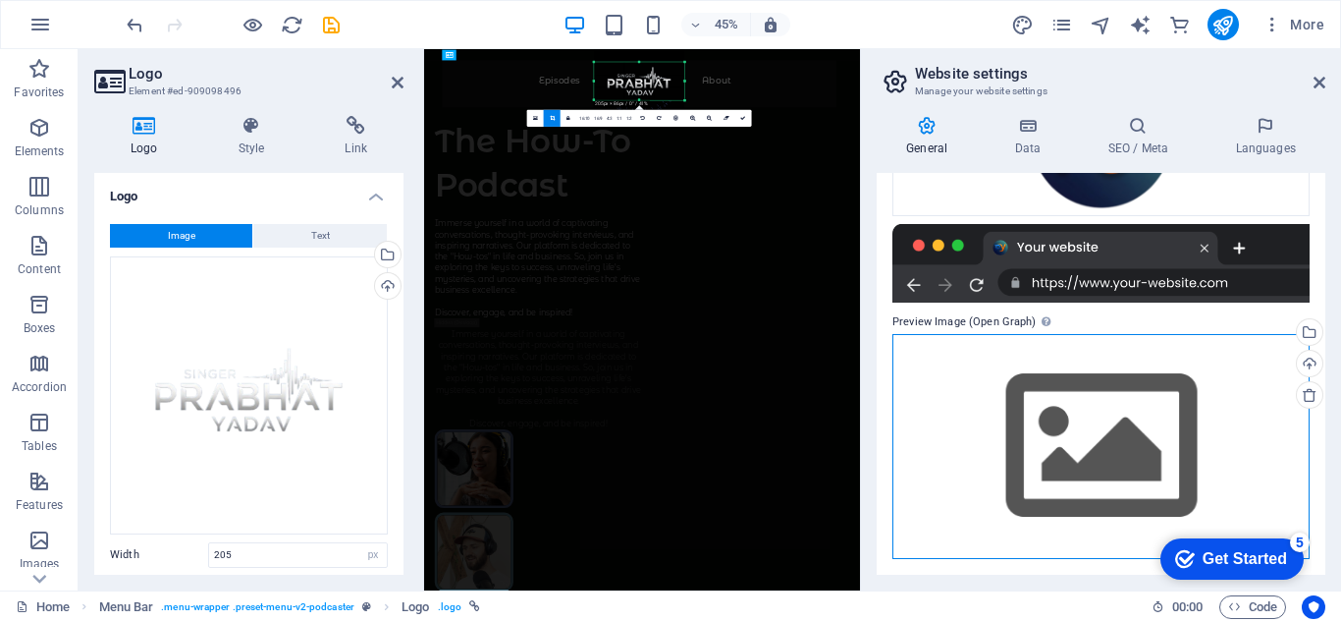
click at [1067, 446] on div "Drag files here, click to choose files or select files from Files or our free s…" at bounding box center [1101, 446] width 417 height 225
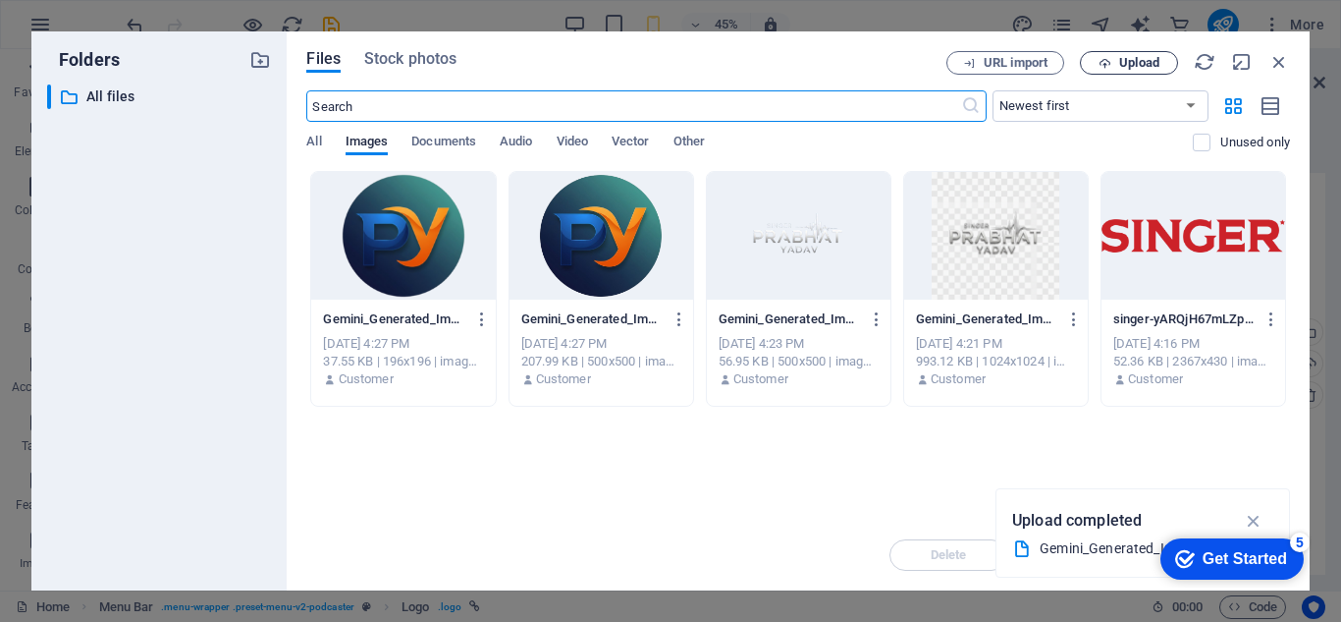
click at [1126, 61] on span "Upload" at bounding box center [1140, 63] width 40 height 12
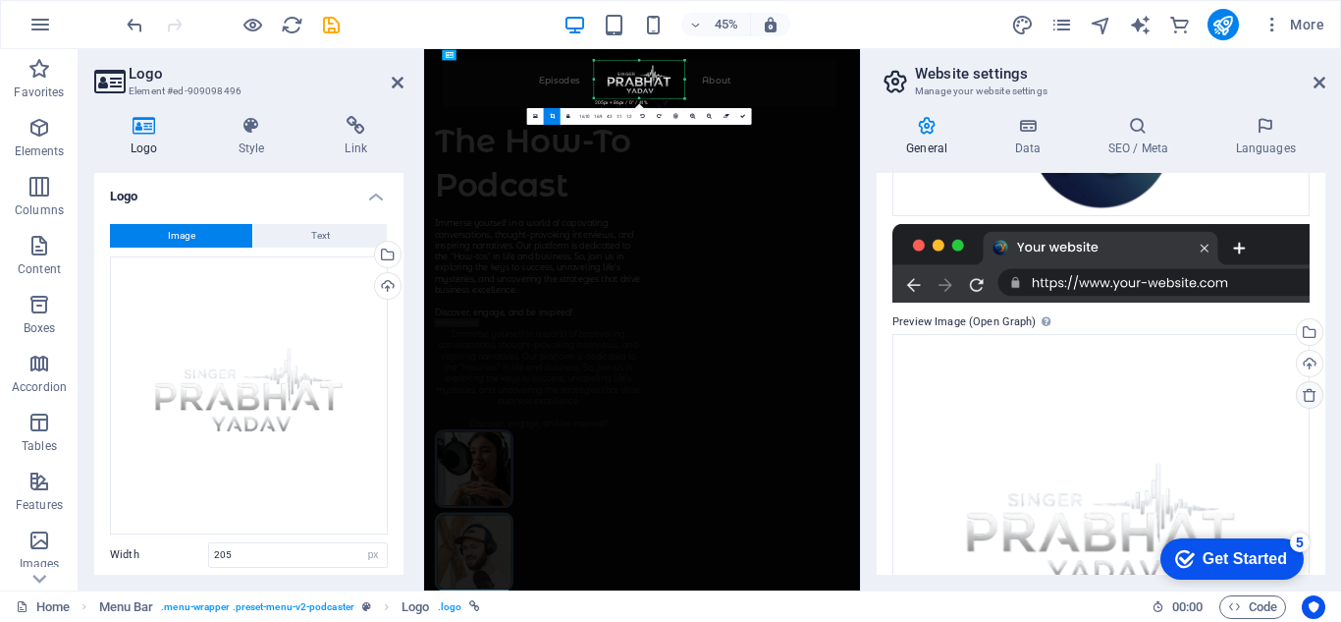
click at [1303, 390] on icon at bounding box center [1310, 395] width 16 height 16
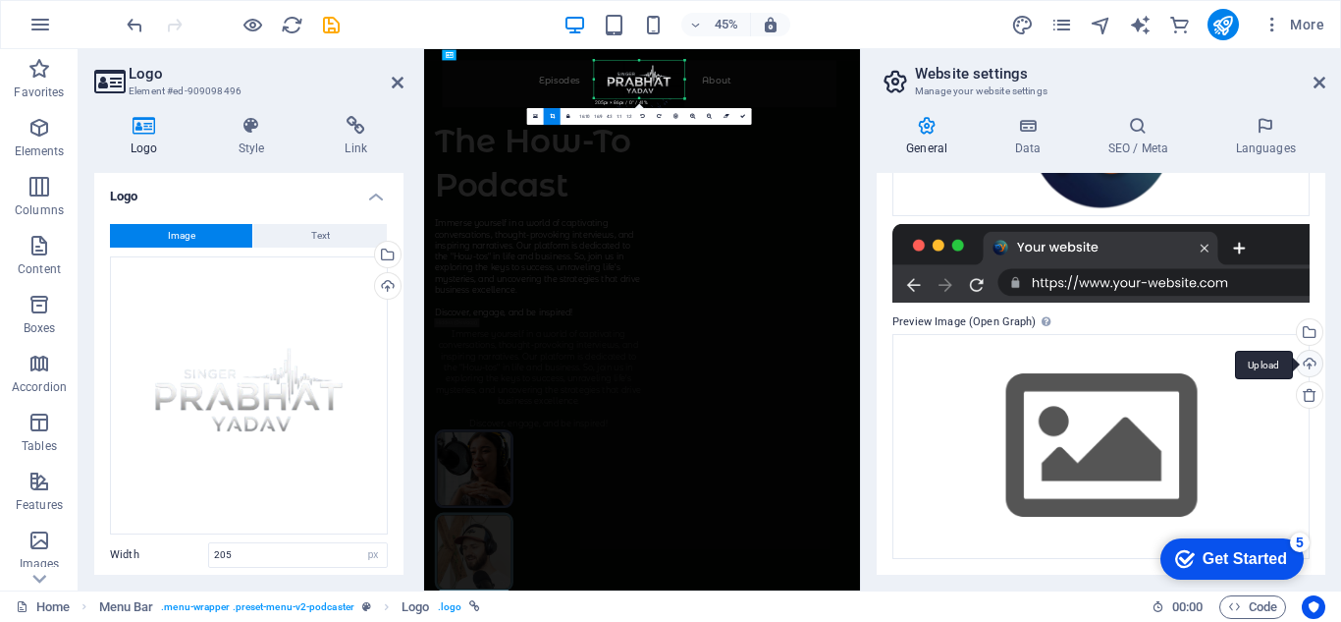
click at [1306, 365] on div "Upload" at bounding box center [1307, 365] width 29 height 29
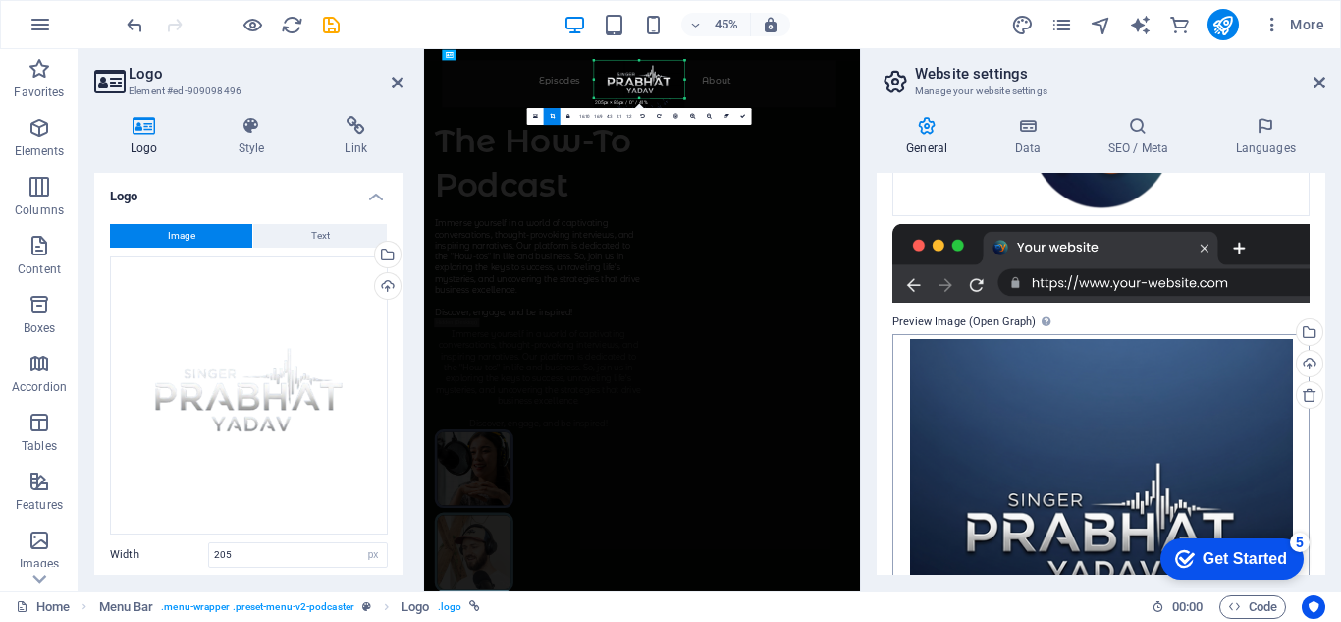
scroll to position [565, 0]
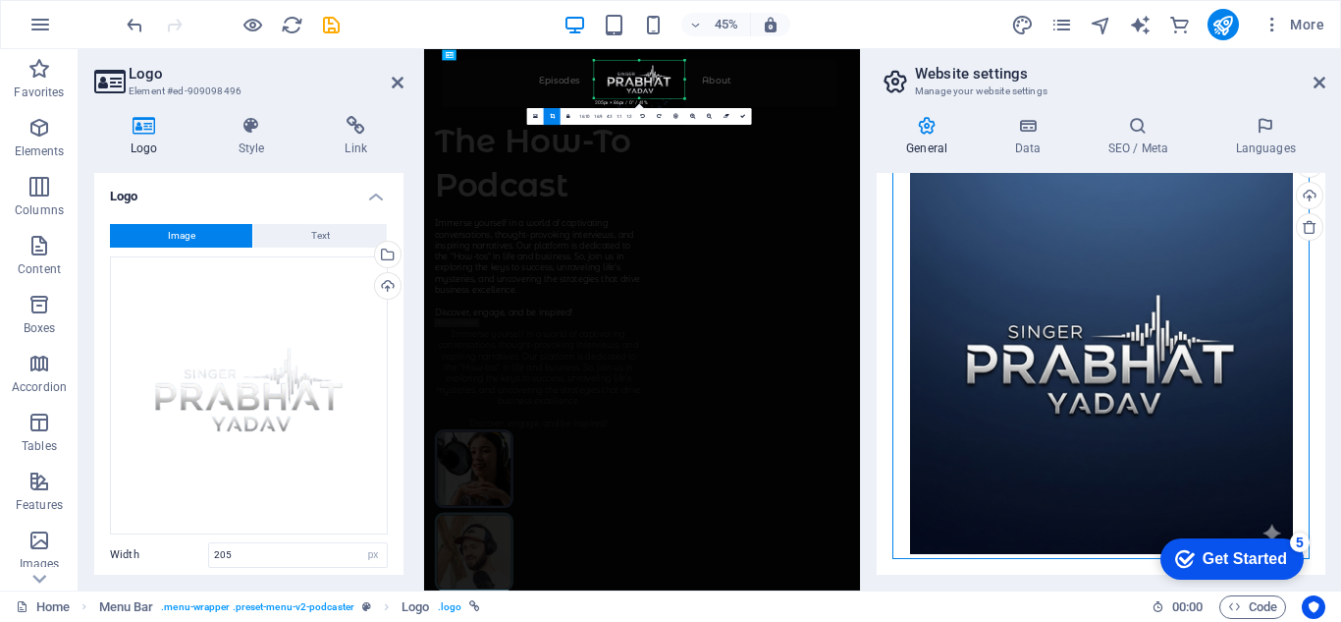
click at [1132, 354] on div "Drag files here, click to choose files or select files from Files or our free s…" at bounding box center [1101, 362] width 417 height 393
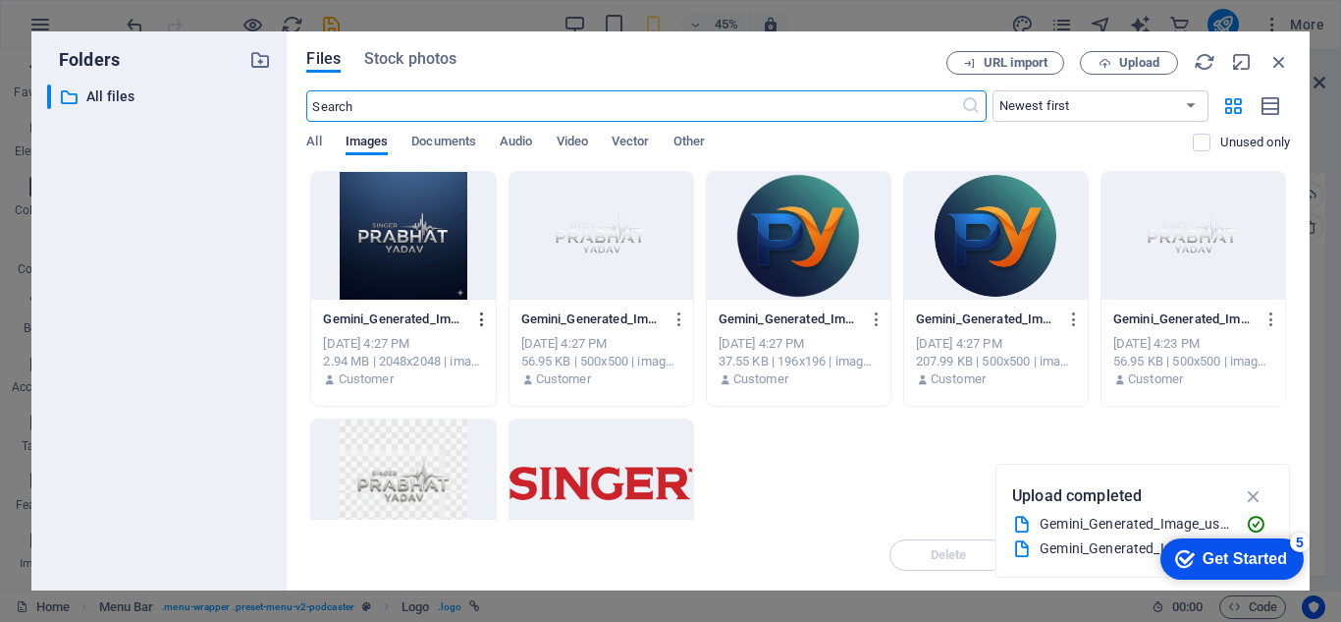
click at [475, 320] on icon "button" at bounding box center [482, 319] width 19 height 18
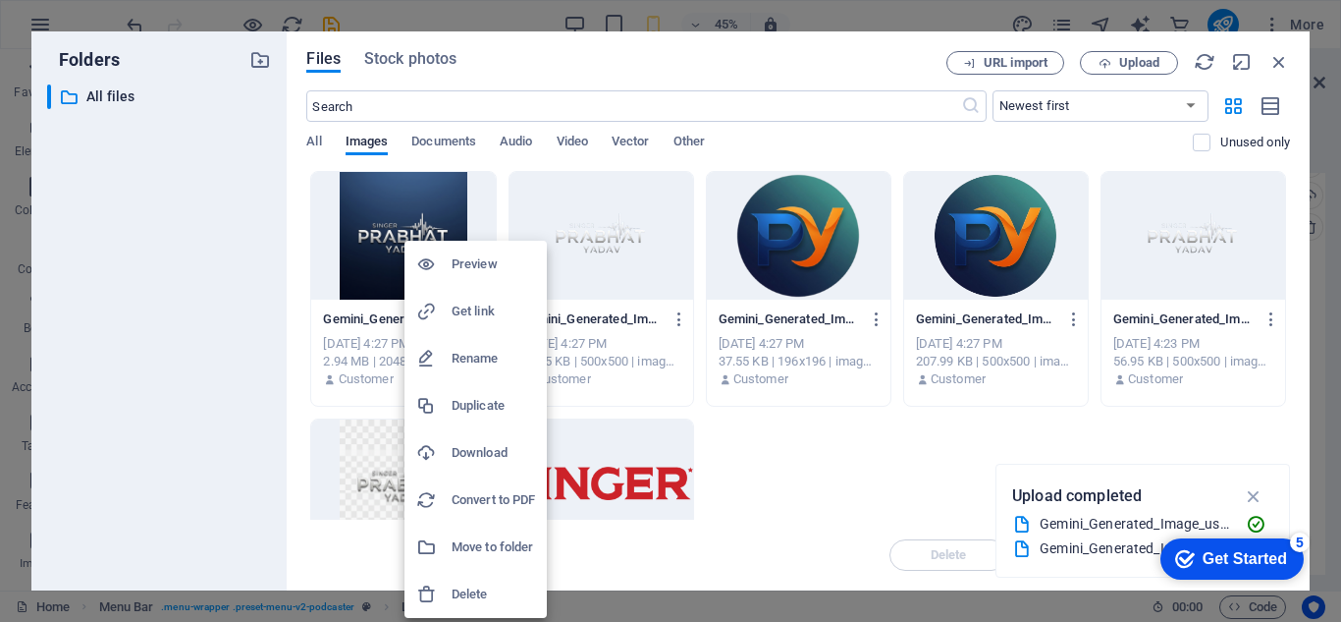
click at [817, 517] on div at bounding box center [670, 311] width 1341 height 622
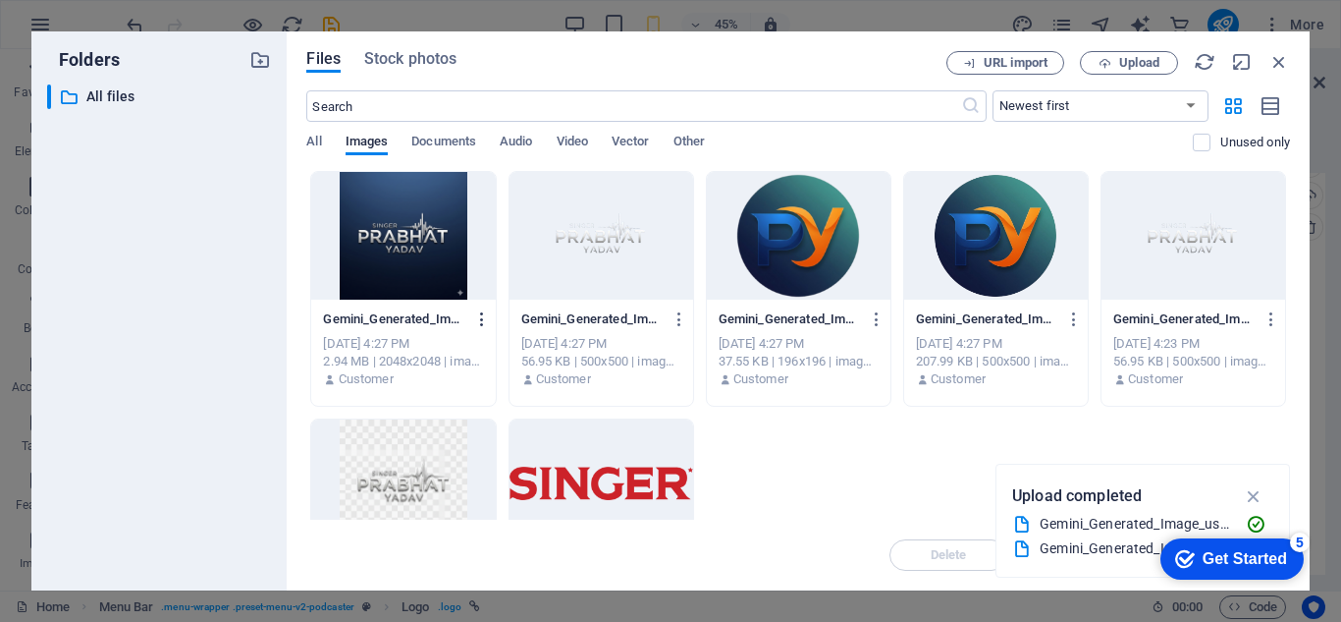
click at [481, 318] on icon "button" at bounding box center [482, 319] width 19 height 18
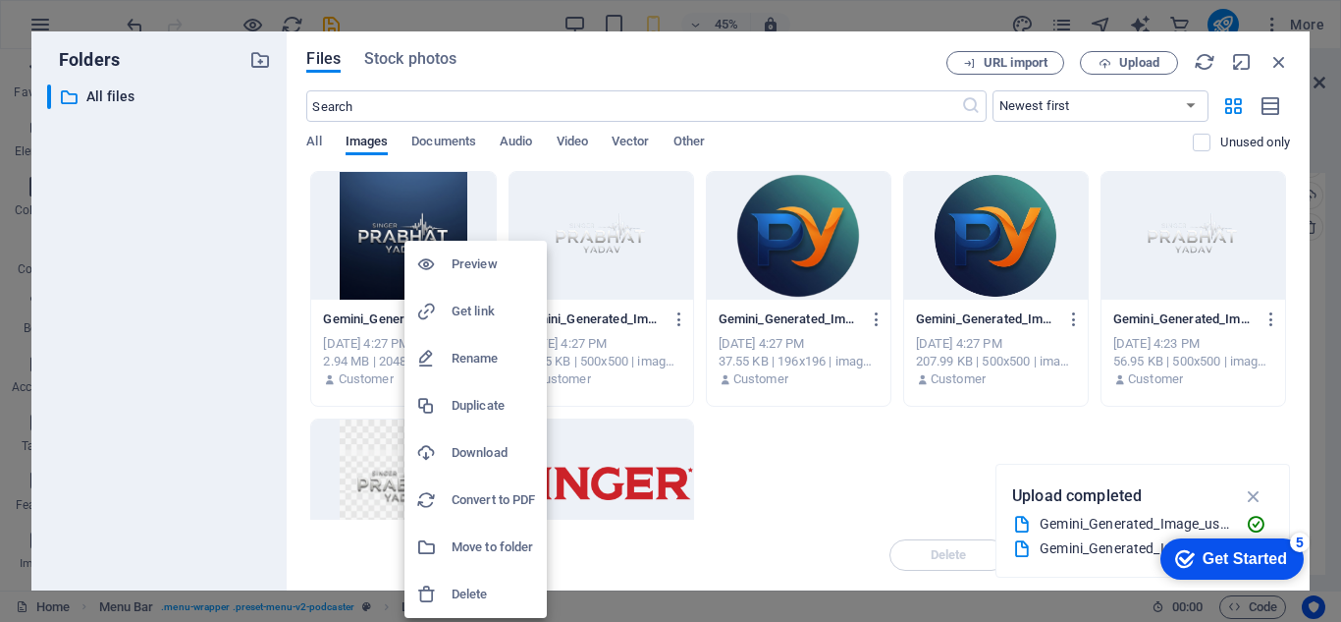
click at [510, 598] on h6 "Delete" at bounding box center [493, 594] width 83 height 24
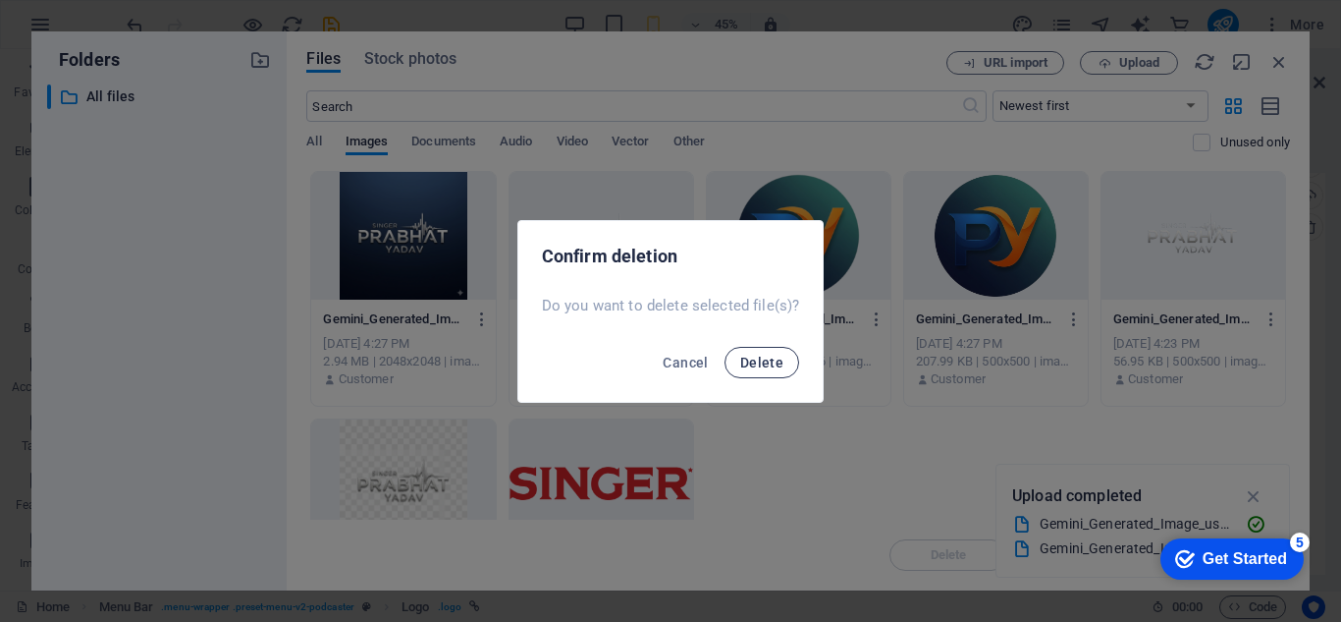
click at [749, 356] on span "Delete" at bounding box center [761, 363] width 43 height 16
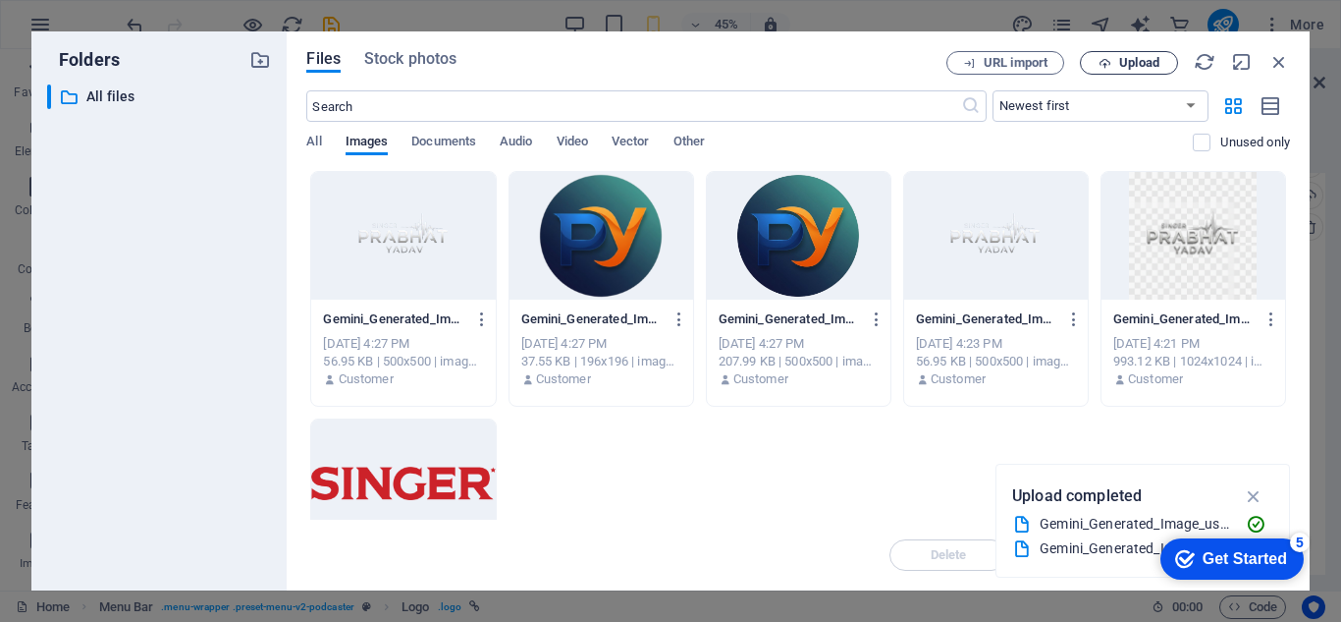
click at [1155, 63] on span "Upload" at bounding box center [1140, 63] width 40 height 12
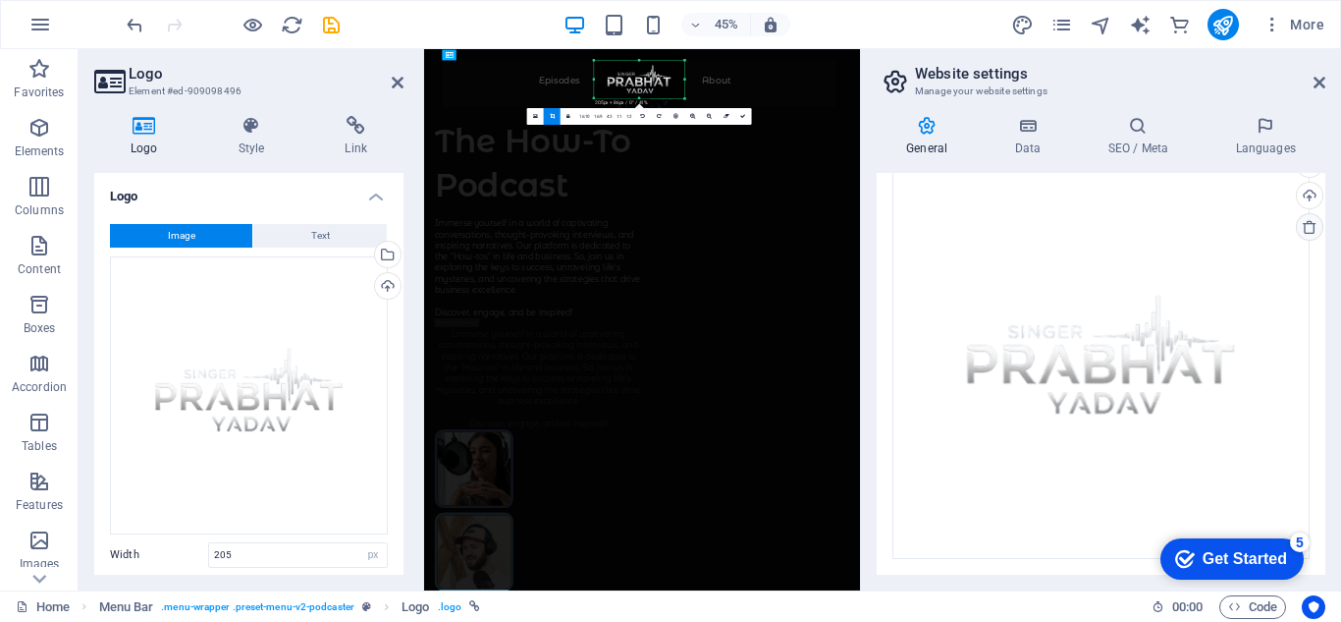
click at [1305, 227] on icon at bounding box center [1310, 227] width 16 height 16
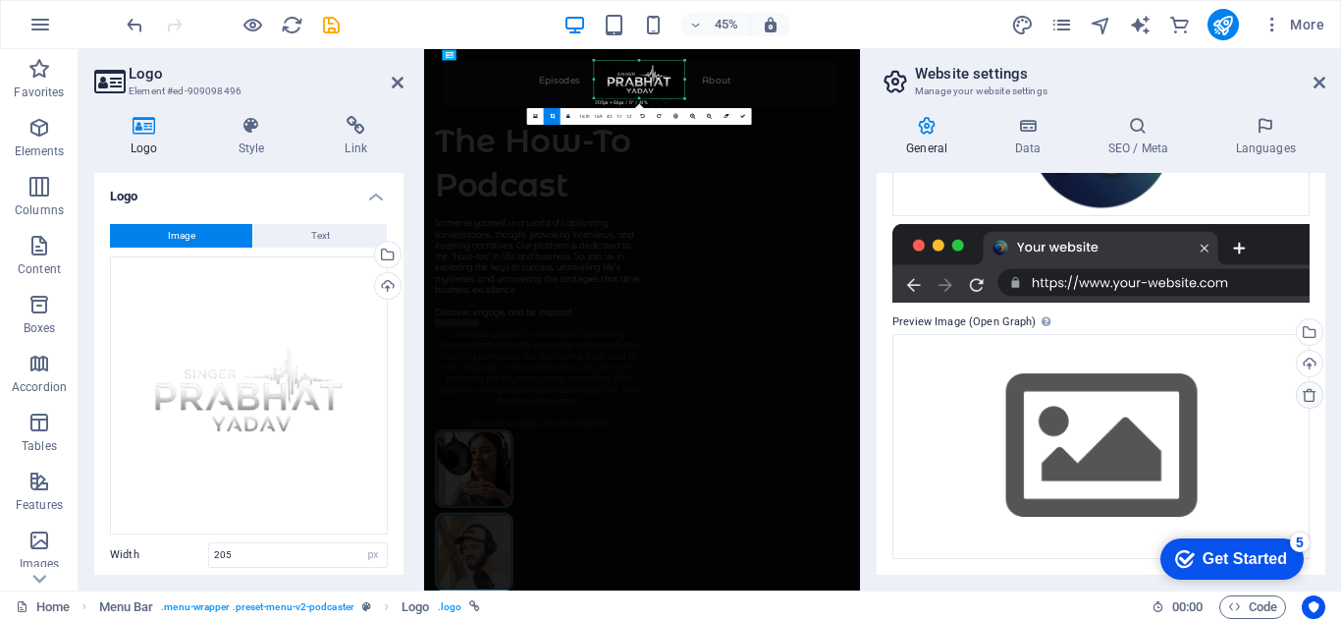
scroll to position [397, 0]
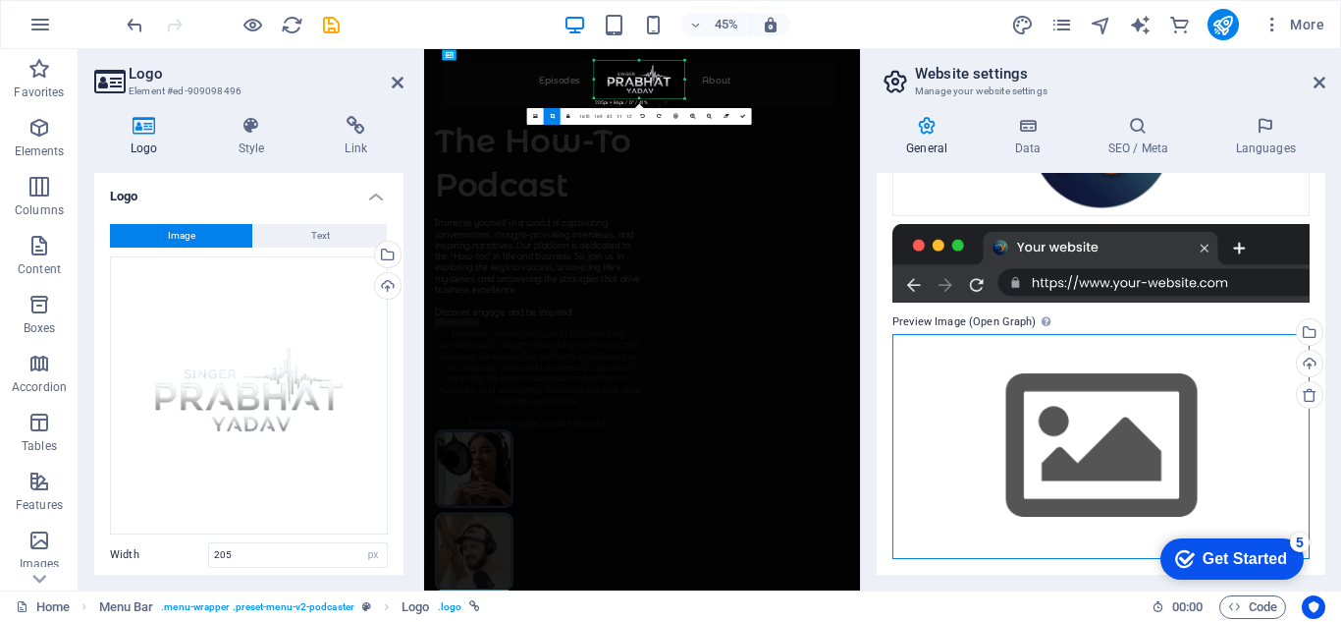
click at [1217, 416] on div "Drag files here, click to choose files or select files from Files or our free s…" at bounding box center [1101, 446] width 417 height 225
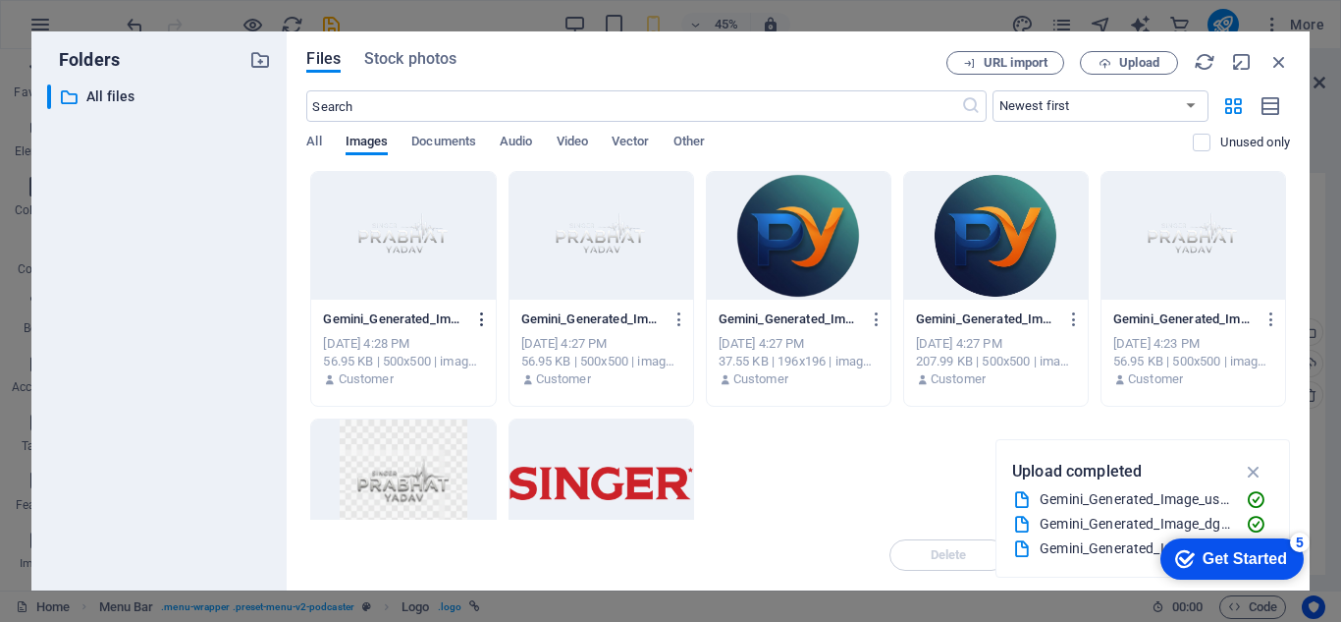
click at [482, 318] on icon "button" at bounding box center [482, 319] width 19 height 18
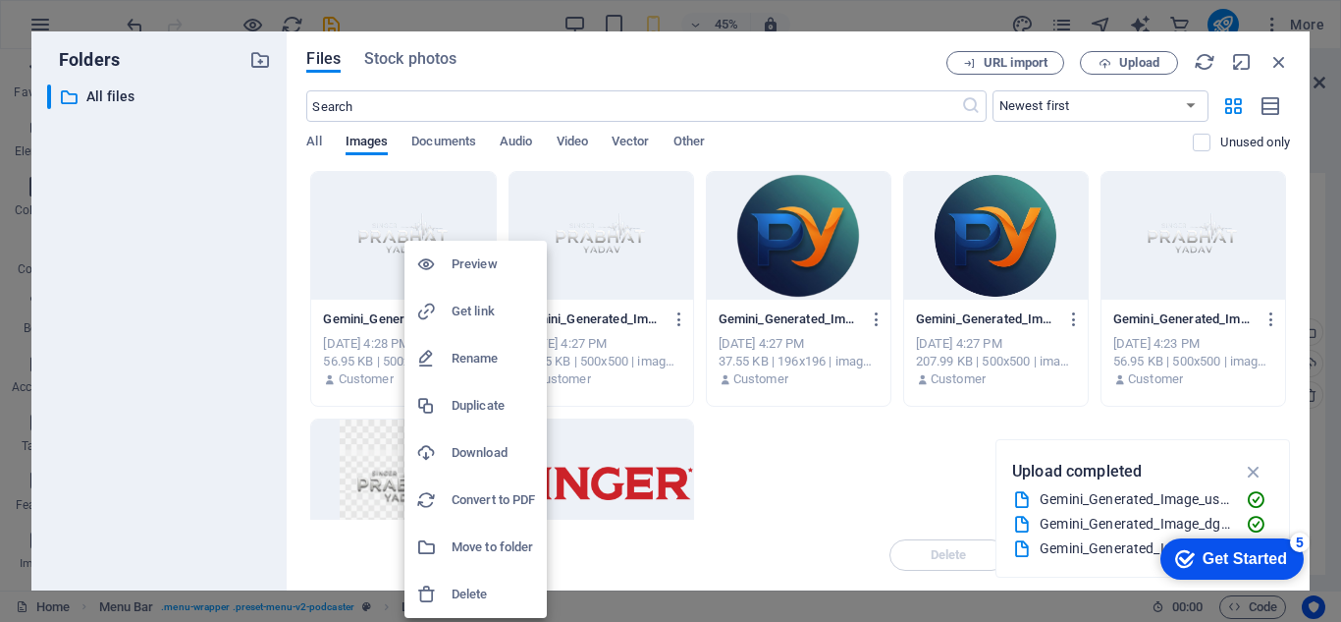
click at [510, 600] on h6 "Delete" at bounding box center [493, 594] width 83 height 24
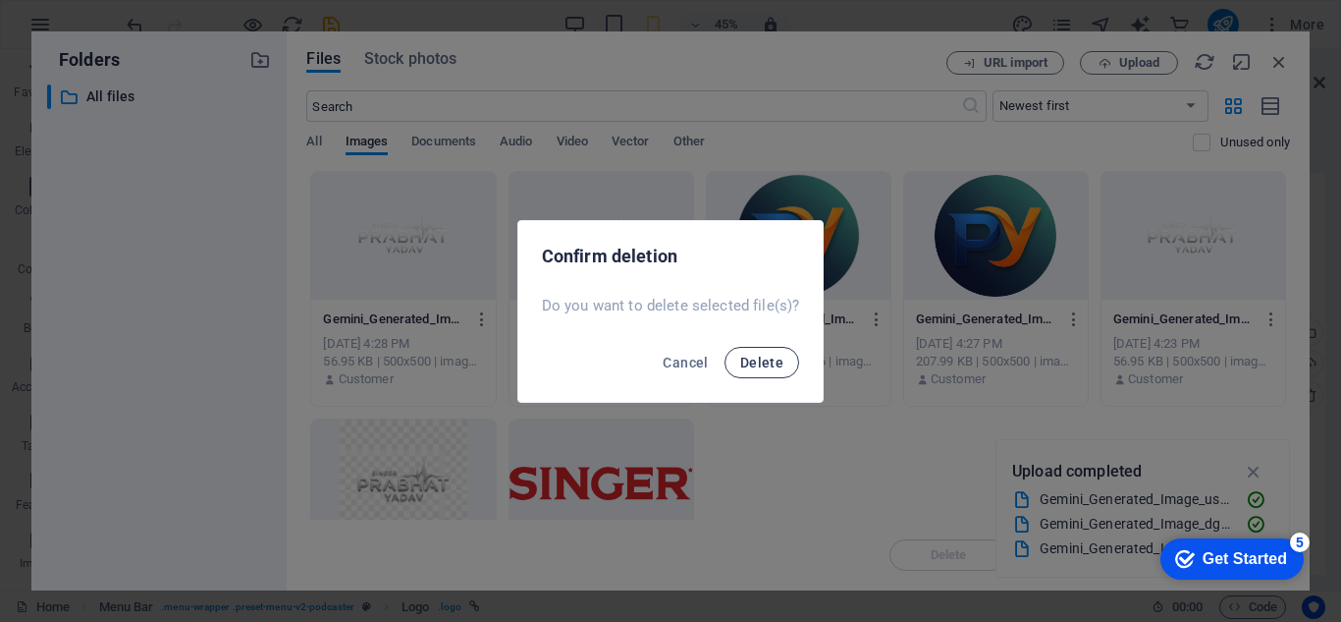
click at [756, 364] on span "Delete" at bounding box center [761, 363] width 43 height 16
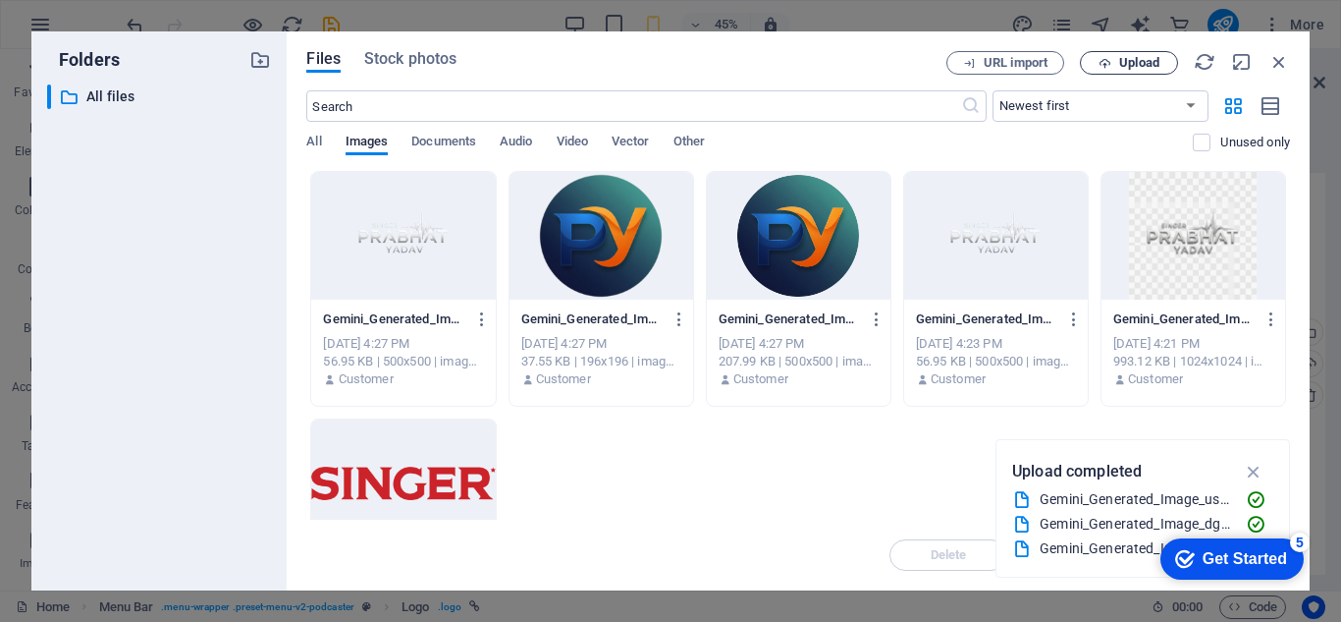
click at [1138, 58] on span "Upload" at bounding box center [1140, 63] width 40 height 12
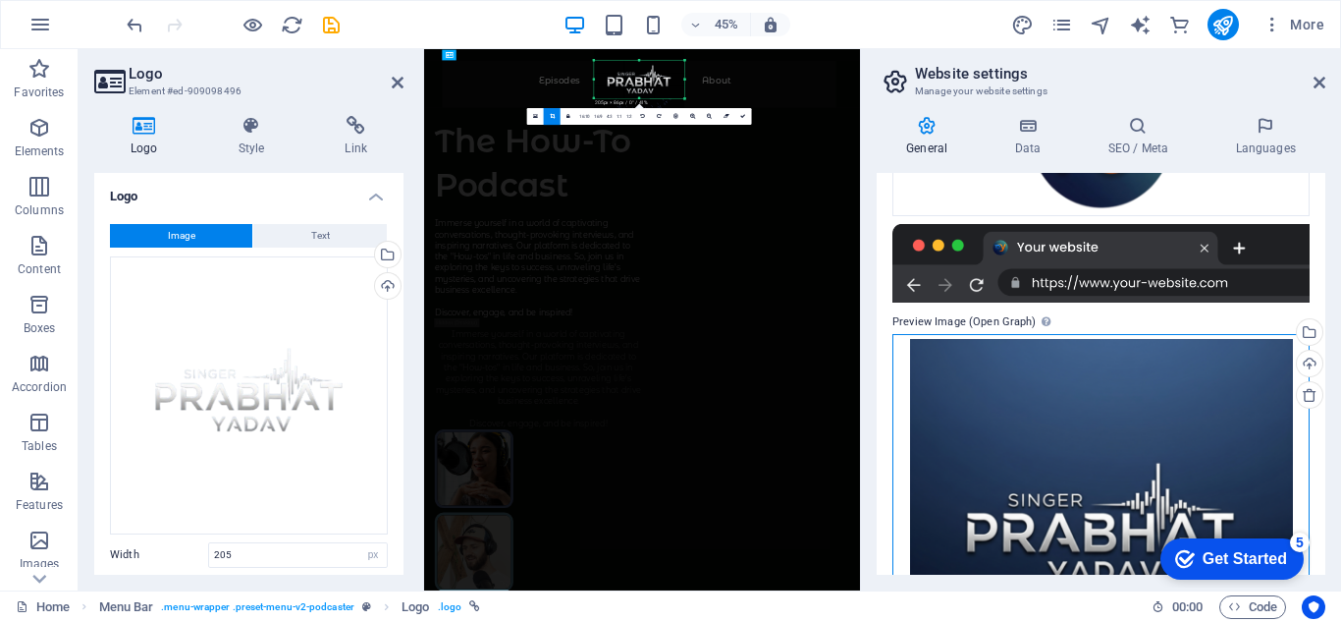
click at [1250, 451] on div "Drag files here, click to choose files or select files from Files or our free s…" at bounding box center [1101, 512] width 417 height 357
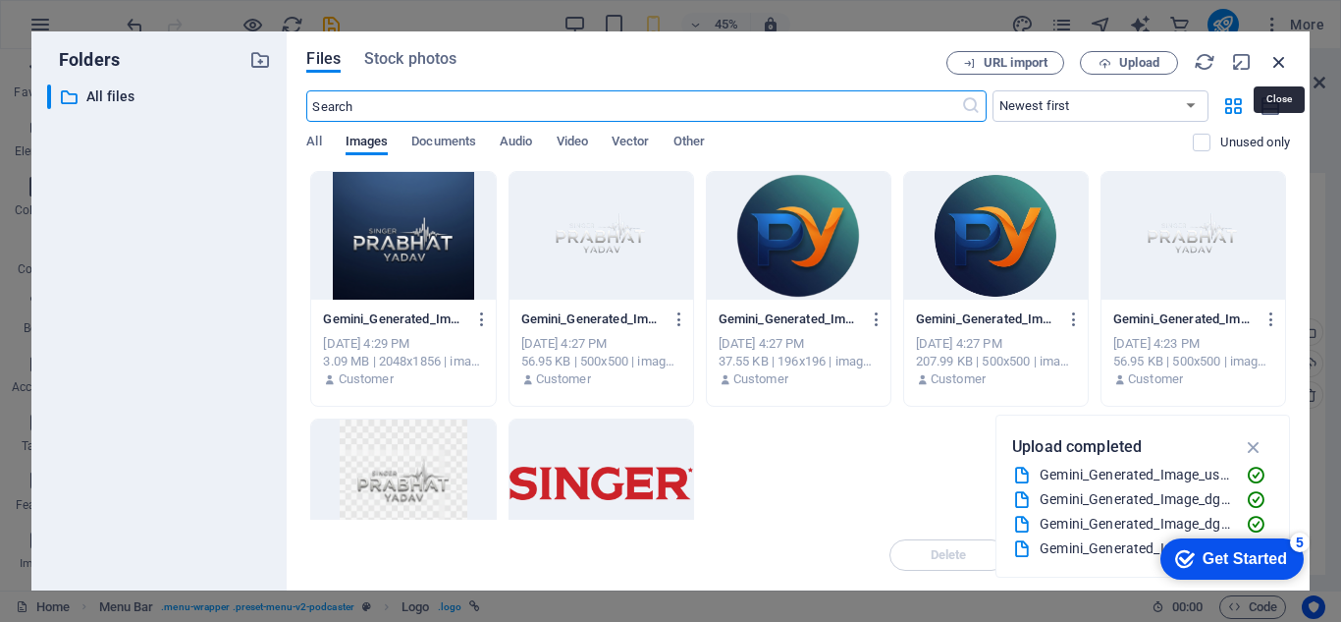
click at [1276, 59] on icon "button" at bounding box center [1280, 62] width 22 height 22
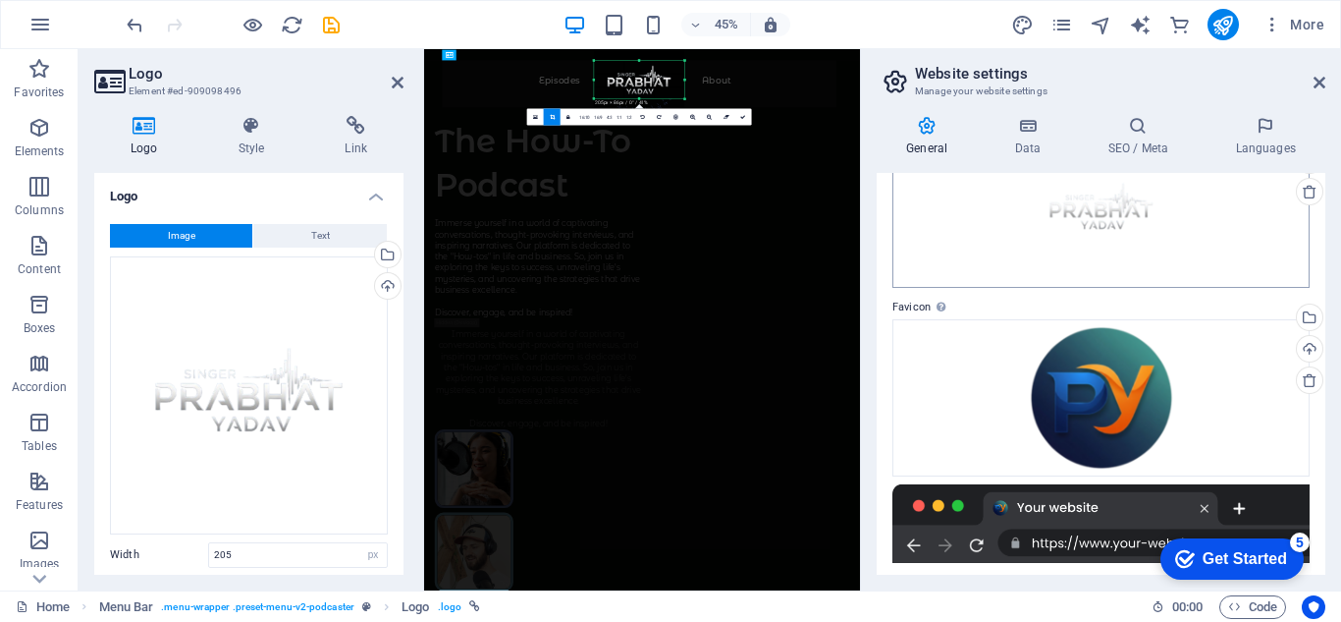
scroll to position [0, 0]
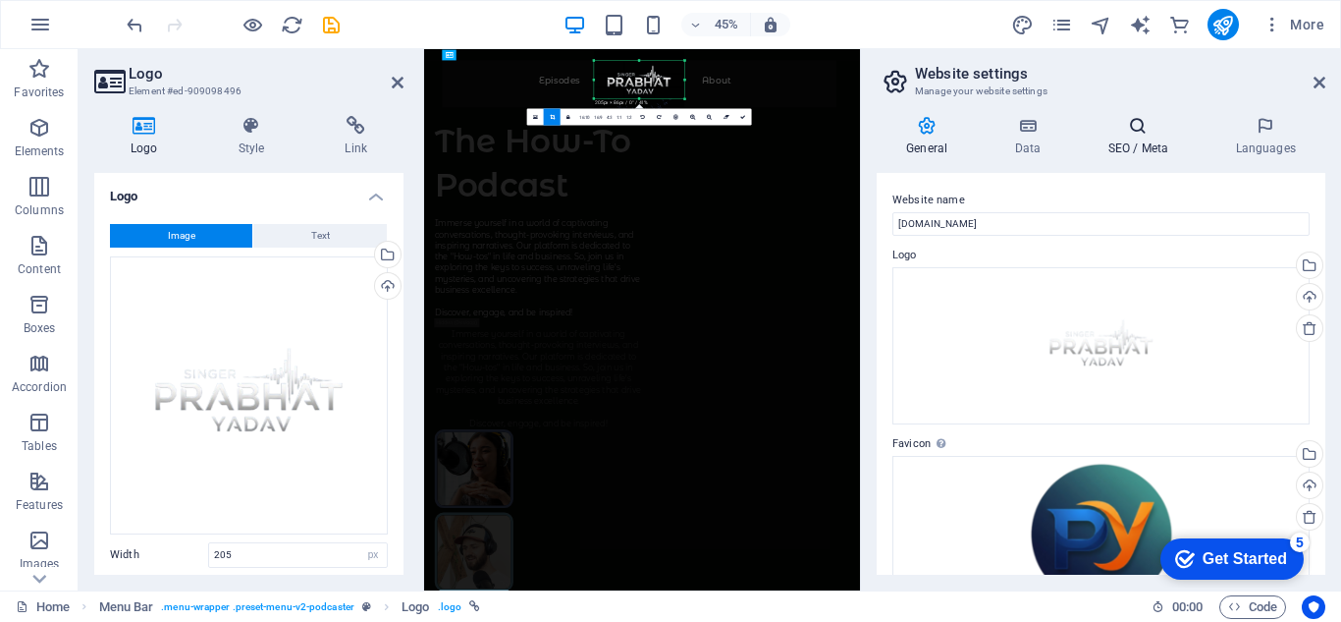
click at [1141, 144] on h4 "SEO / Meta" at bounding box center [1142, 136] width 128 height 41
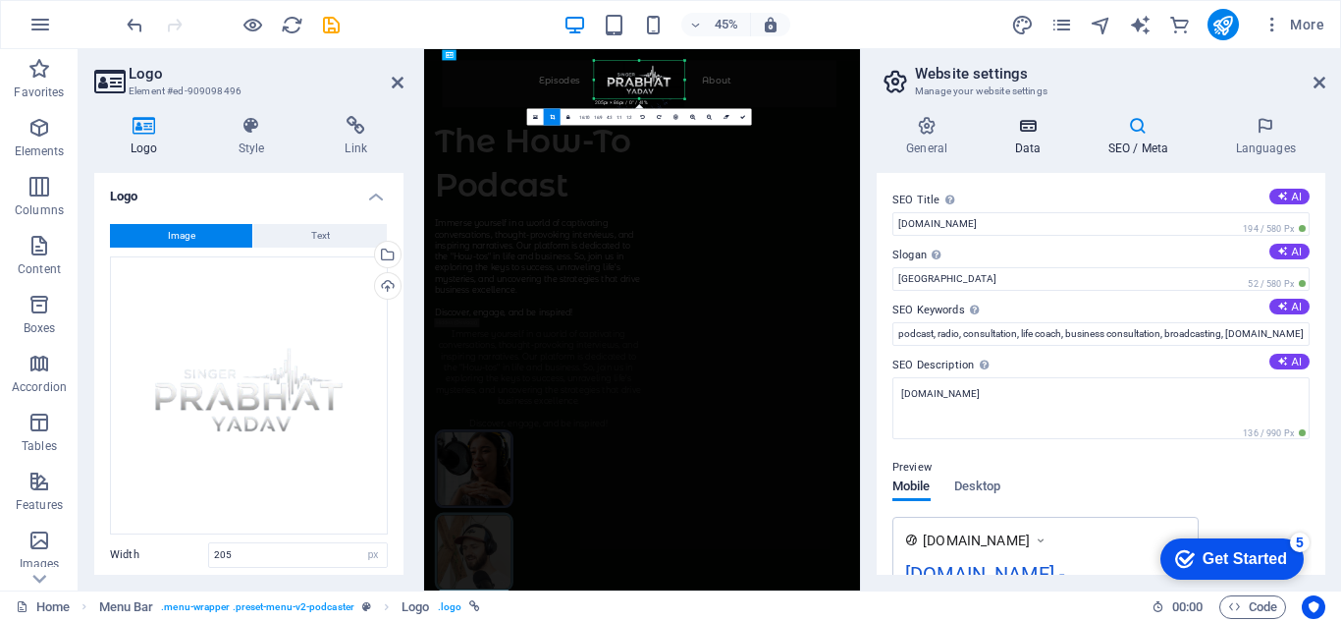
click at [1035, 137] on h4 "Data" at bounding box center [1031, 136] width 93 height 41
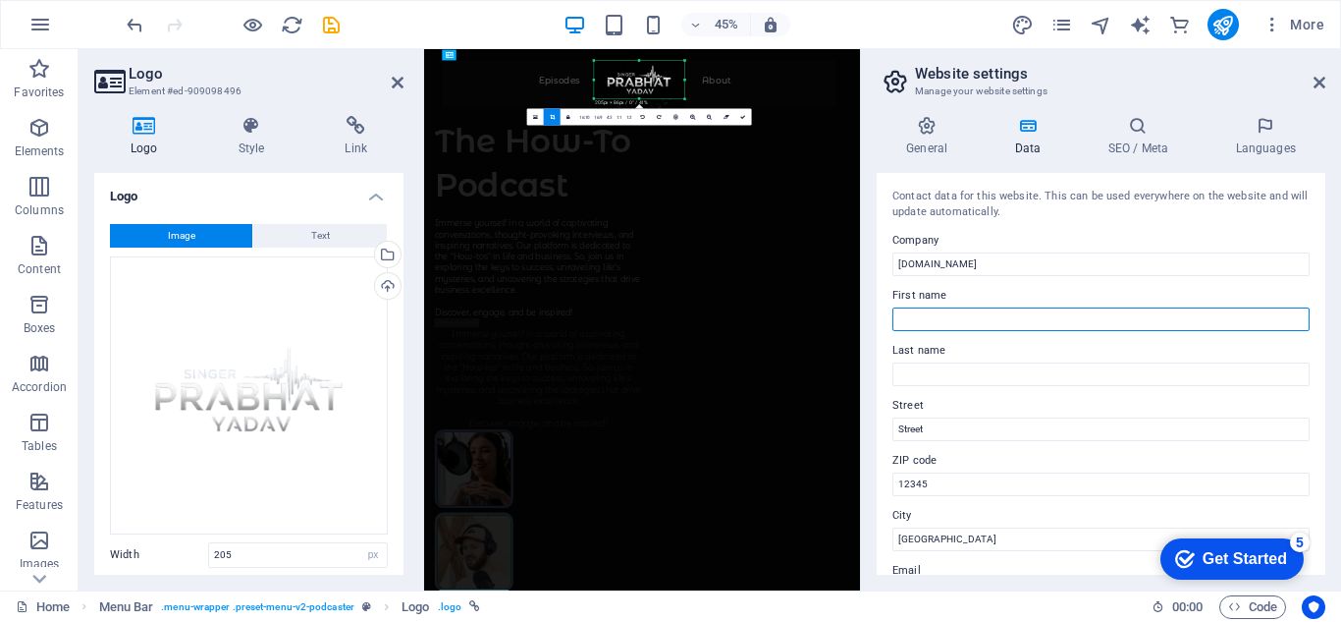
click at [963, 325] on input "First name" at bounding box center [1101, 319] width 417 height 24
type input "[PERSON_NAME]"
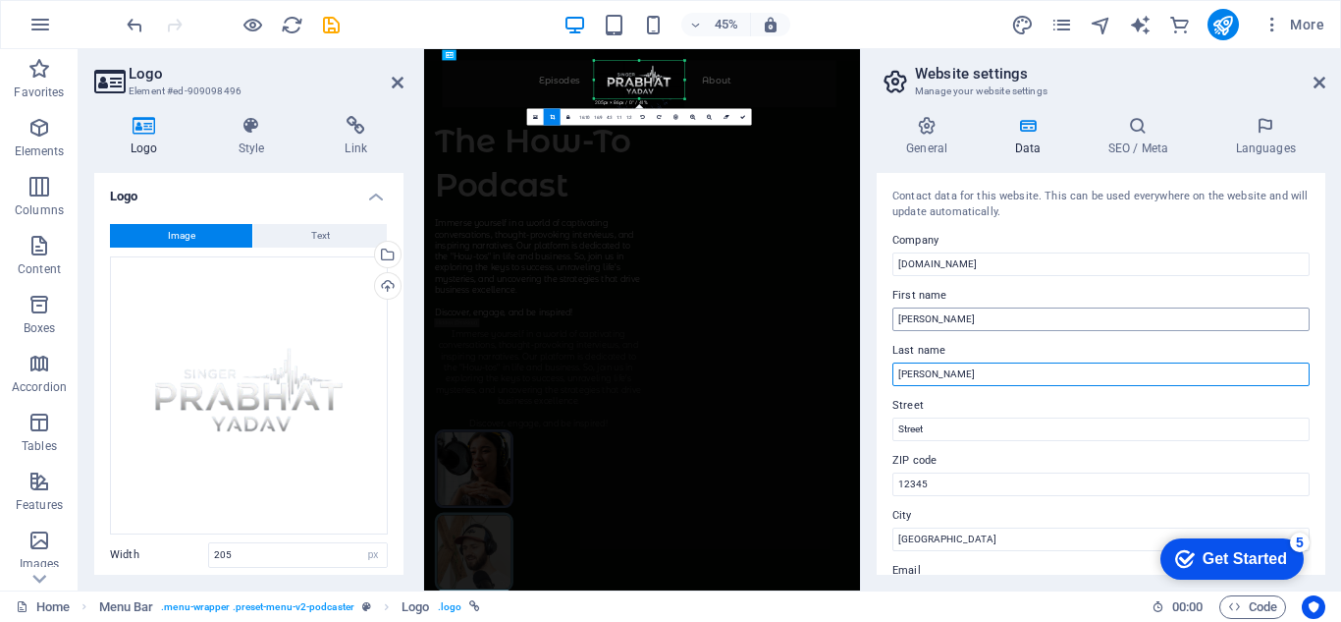
type input "[PERSON_NAME]"
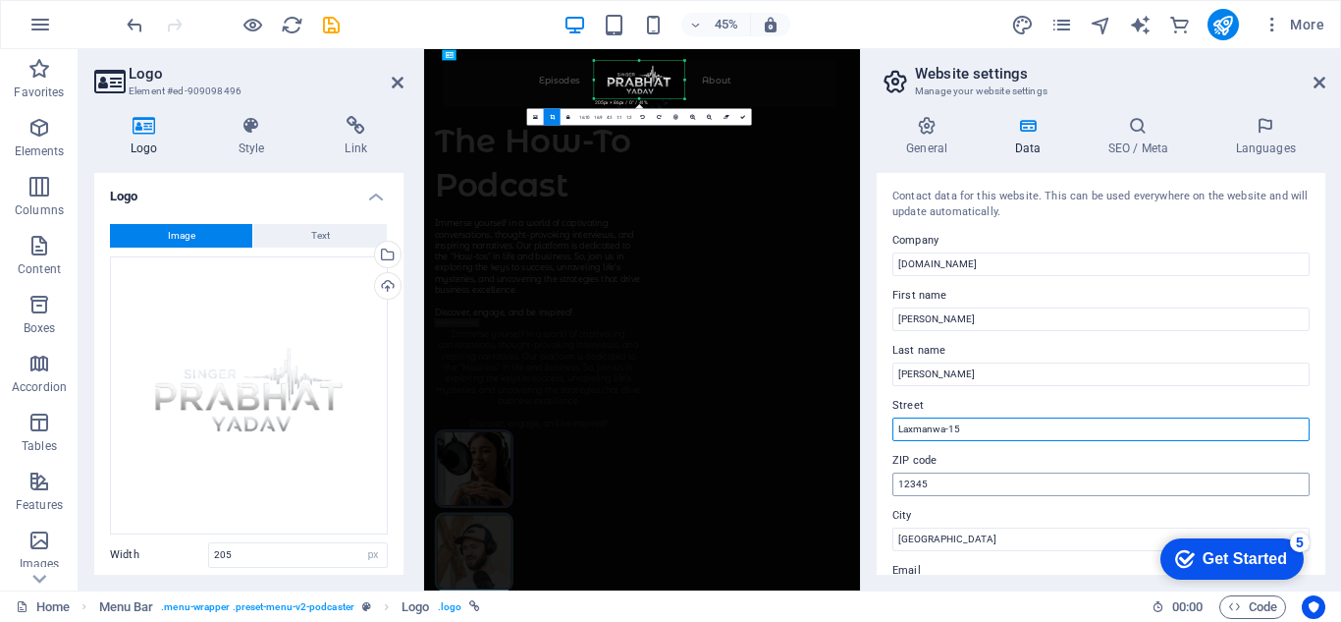
type input "Laxmanwa-15"
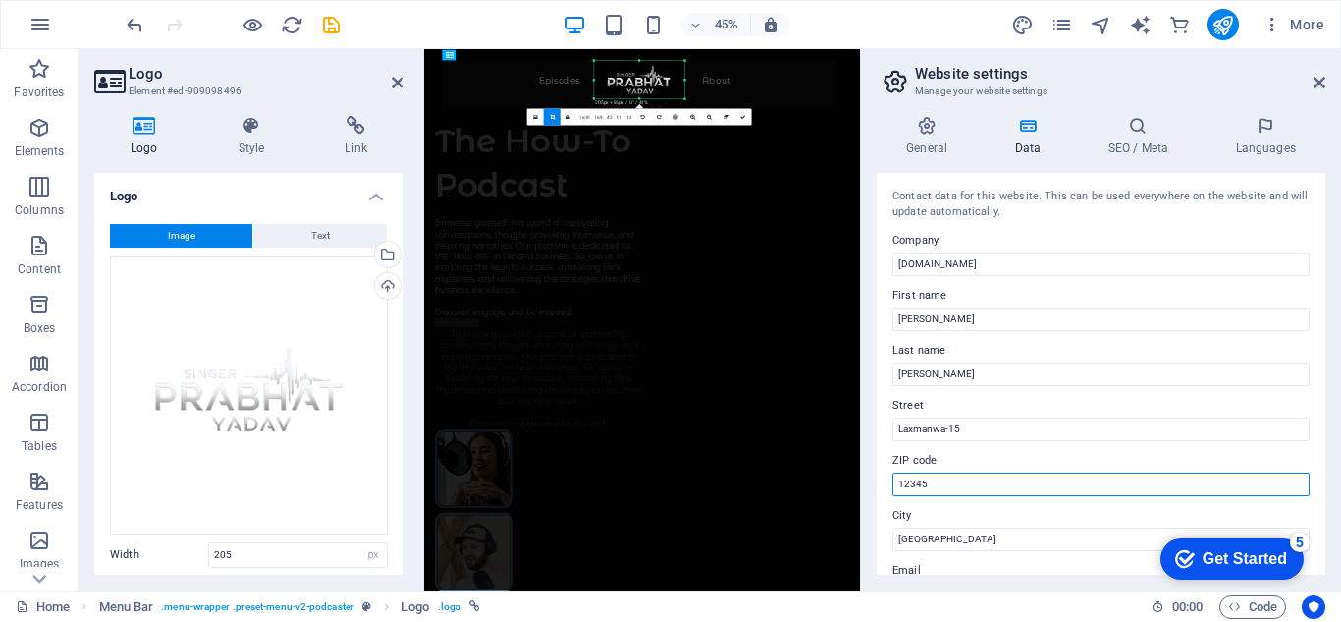
click at [990, 481] on input "12345" at bounding box center [1101, 484] width 417 height 24
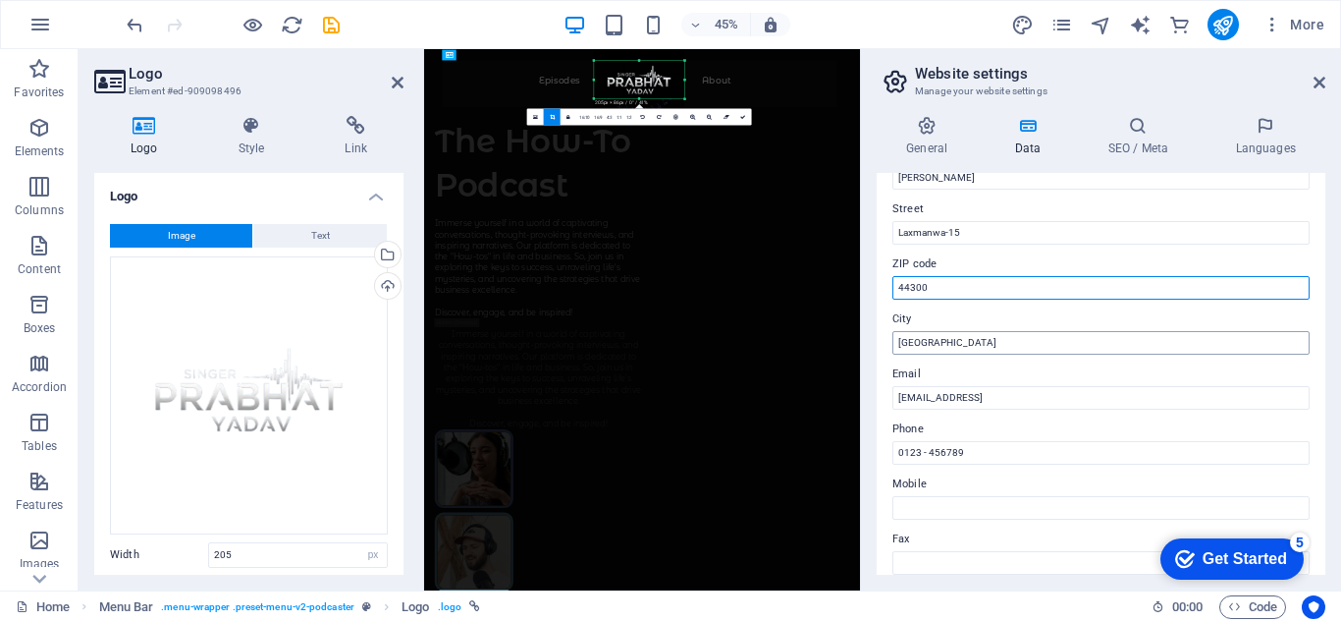
type input "44300"
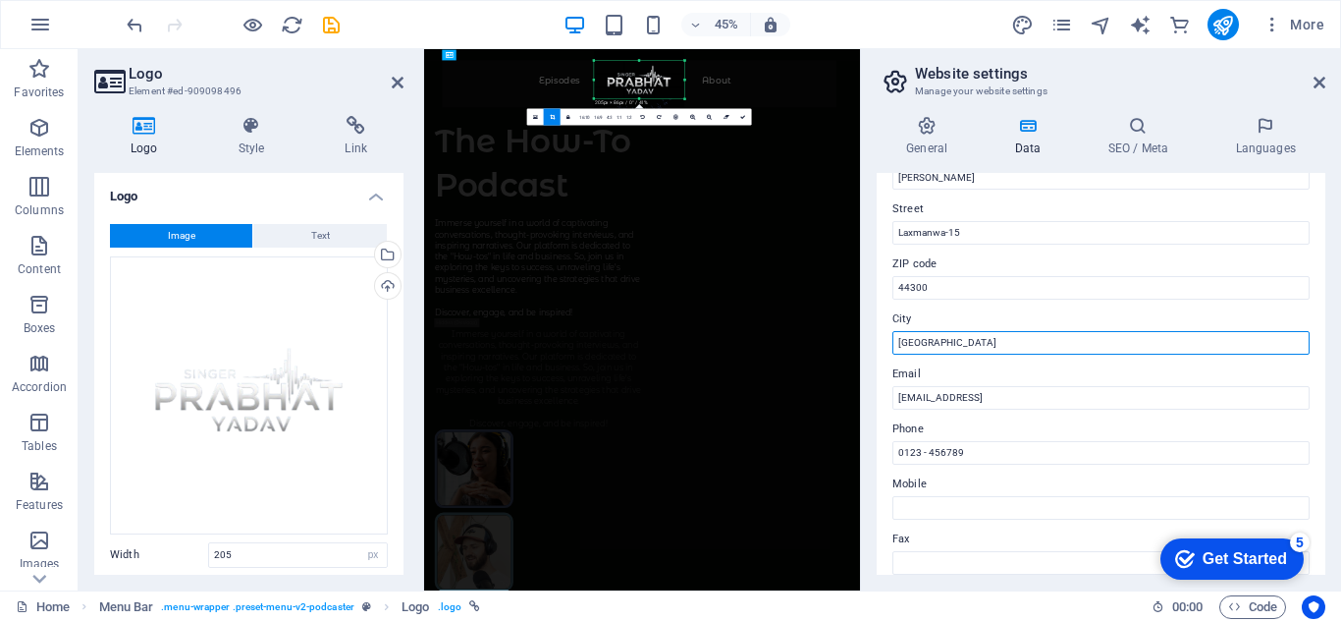
click at [979, 336] on input "[GEOGRAPHIC_DATA]" at bounding box center [1101, 343] width 417 height 24
type input "Birgunj"
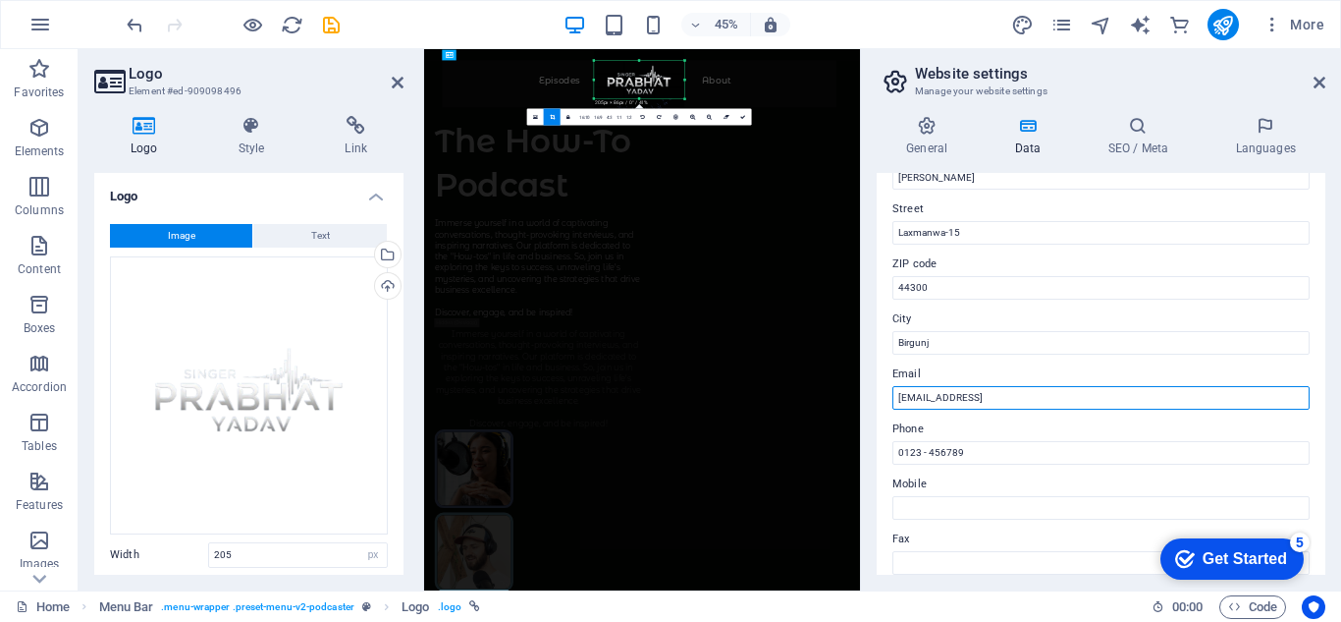
click at [1163, 400] on input "[EMAIL_ADDRESS]" at bounding box center [1101, 398] width 417 height 24
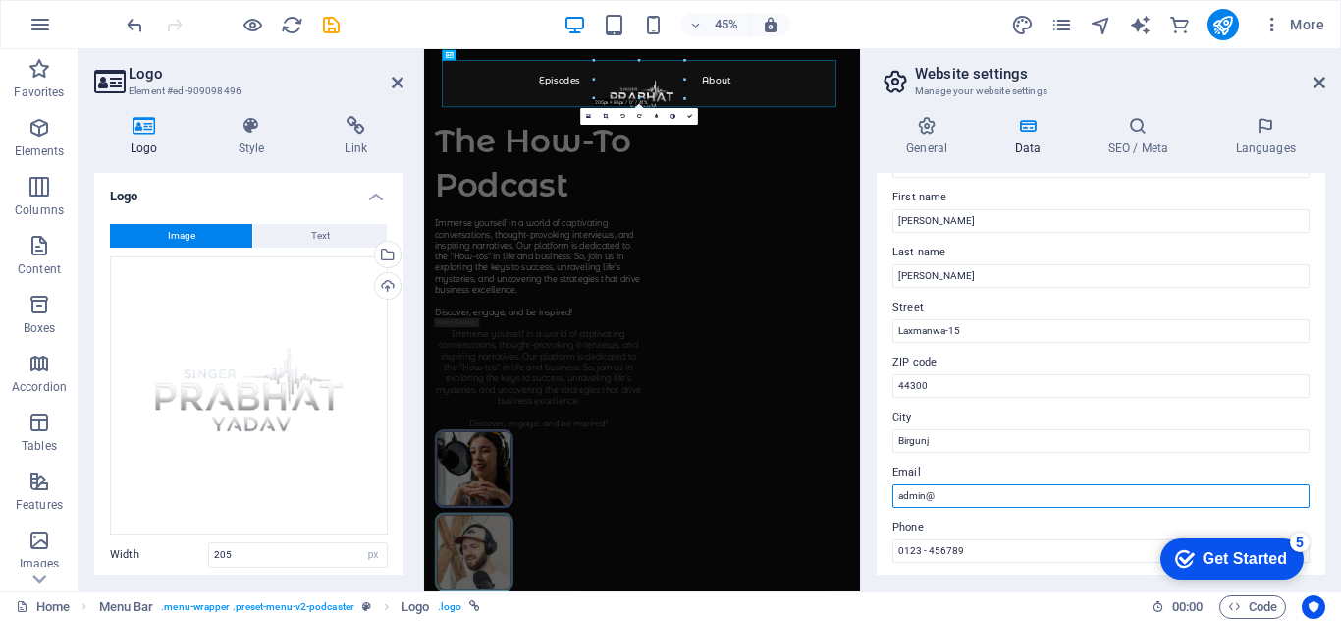
scroll to position [0, 0]
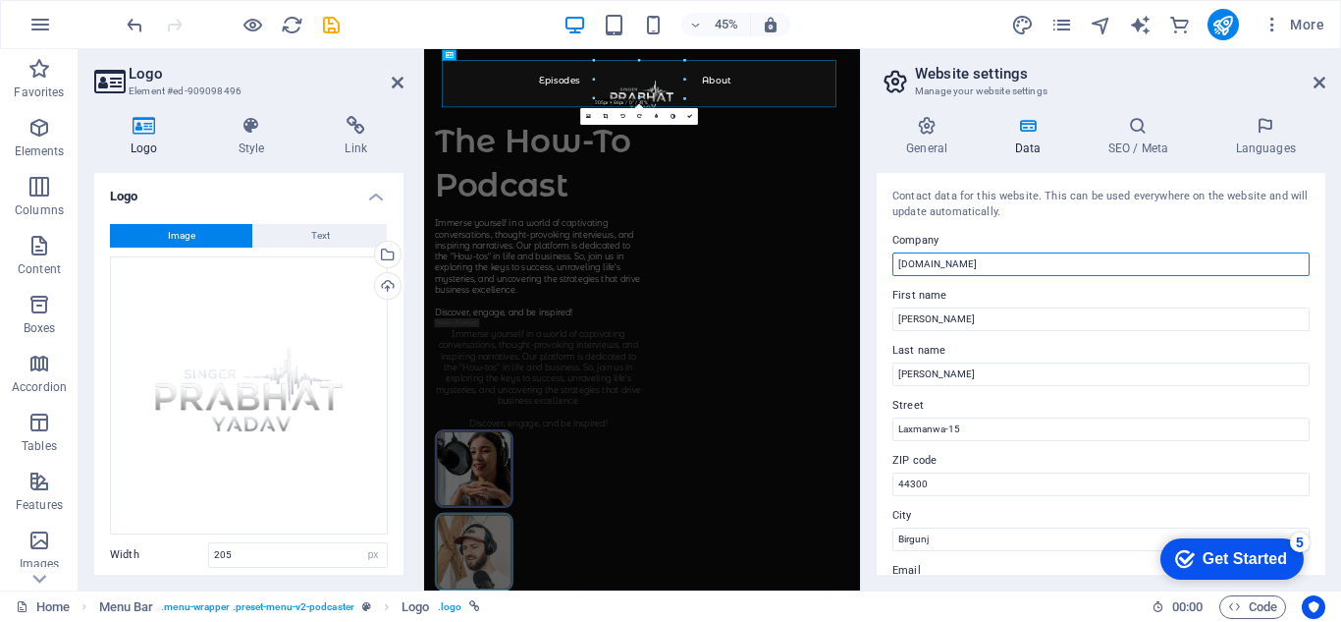
click at [1083, 266] on input "[DOMAIN_NAME]" at bounding box center [1101, 264] width 417 height 24
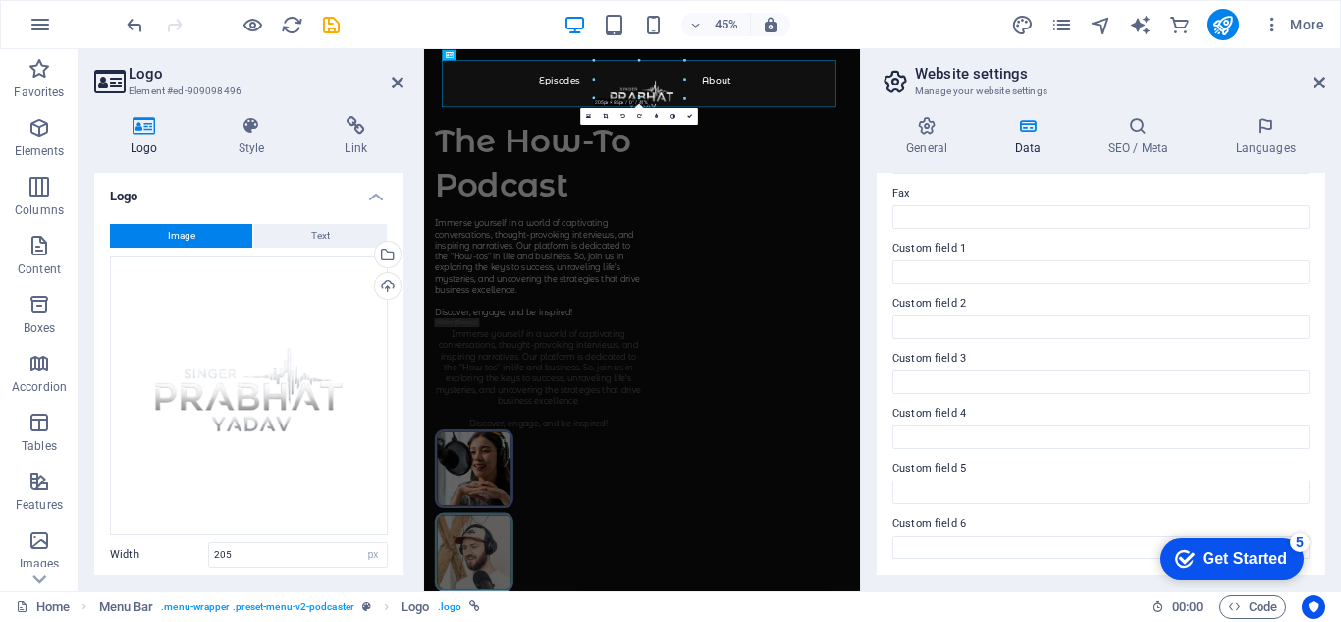
scroll to position [247, 0]
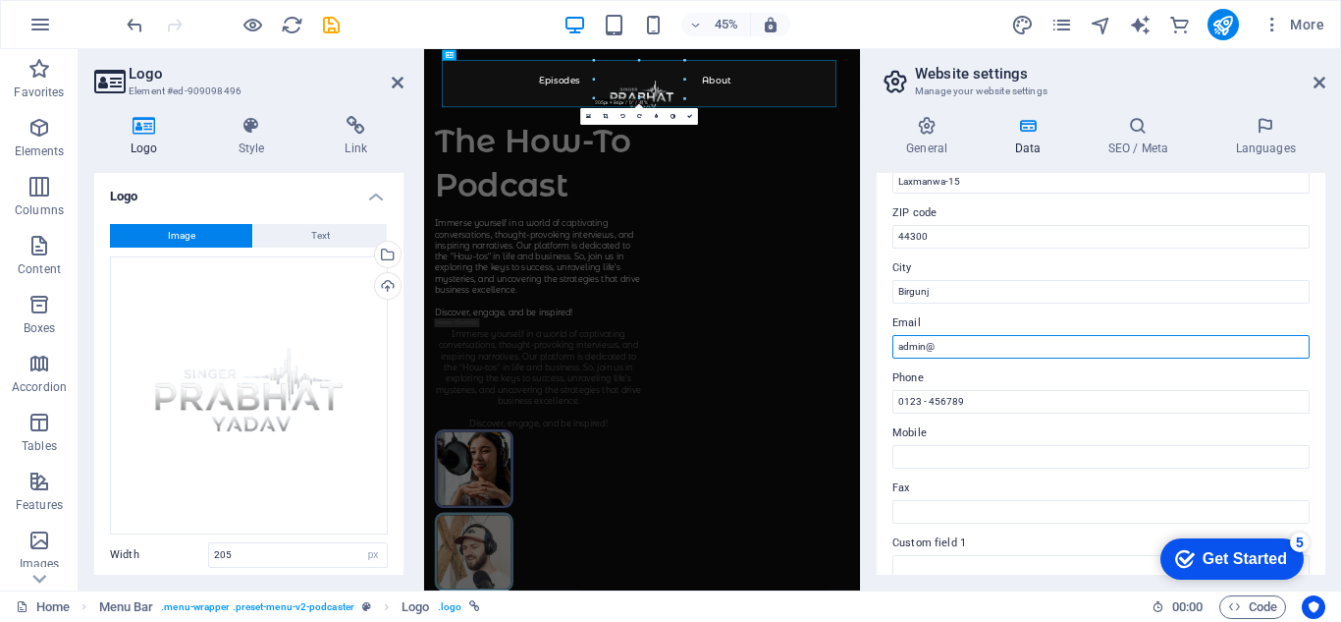
click at [1035, 347] on input "admin@" at bounding box center [1101, 347] width 417 height 24
paste input "[DOMAIN_NAME]"
type input "[EMAIL_ADDRESS][DOMAIN_NAME]"
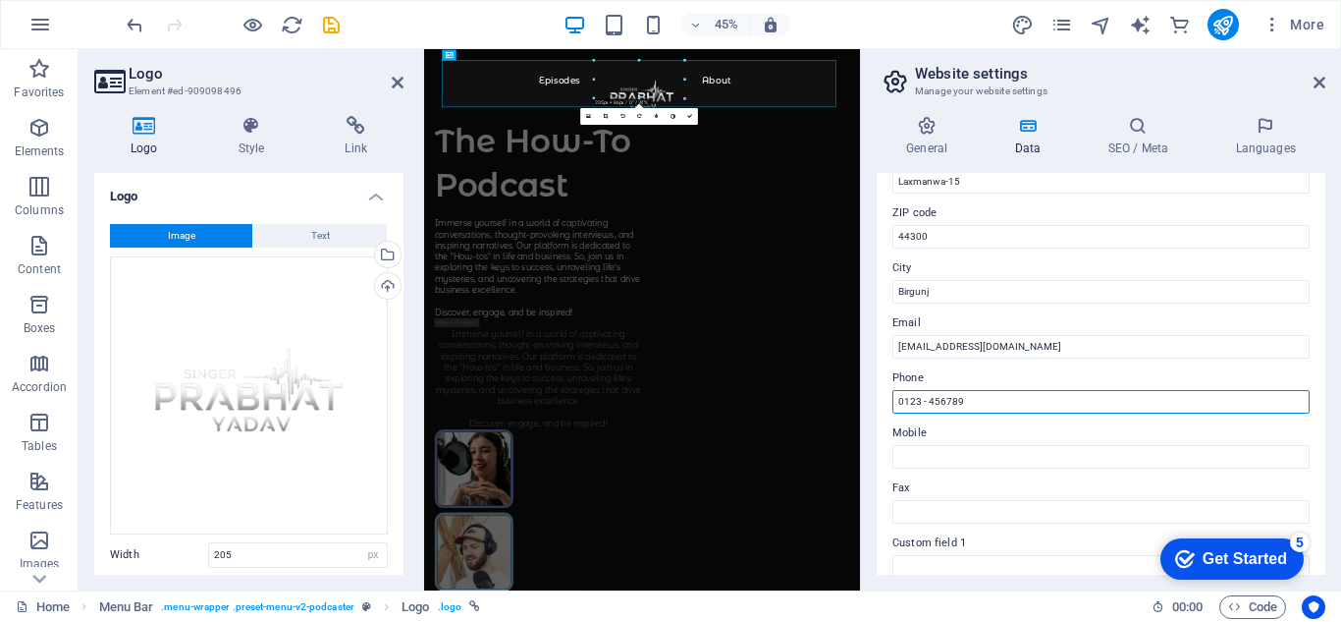
click at [1051, 396] on input "0123 - 456789" at bounding box center [1101, 402] width 417 height 24
type input "[PHONE_NUMBER]"
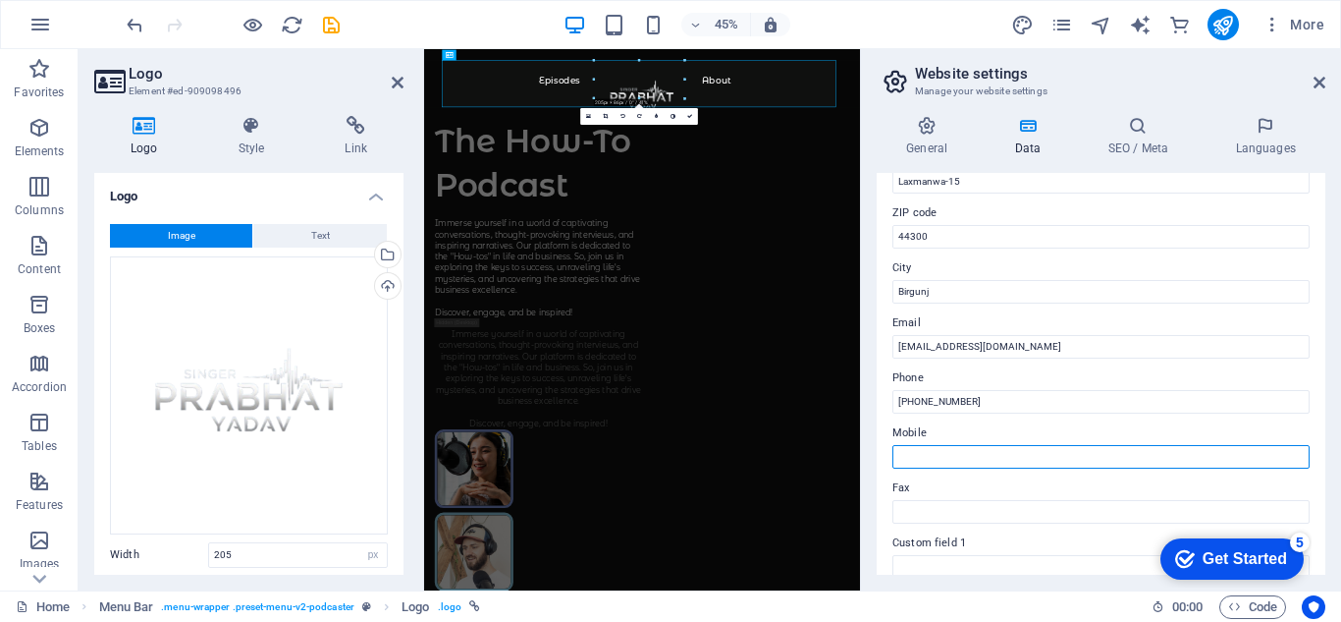
click at [968, 457] on input "Mobile" at bounding box center [1101, 457] width 417 height 24
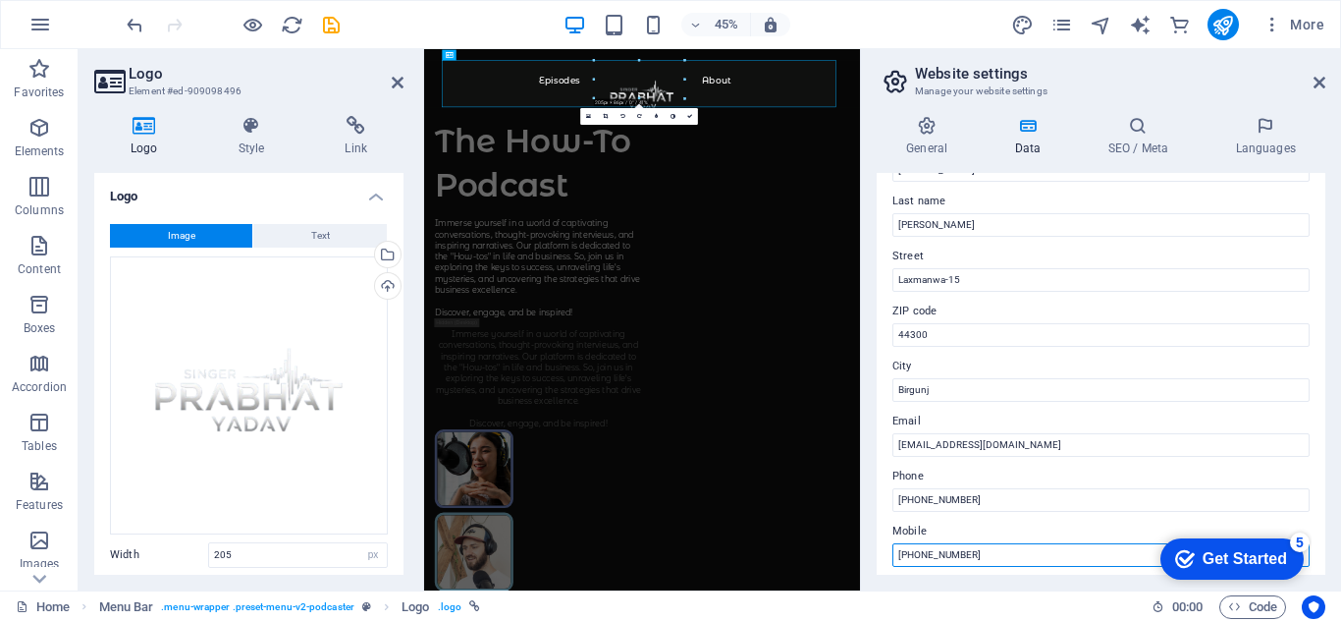
scroll to position [0, 0]
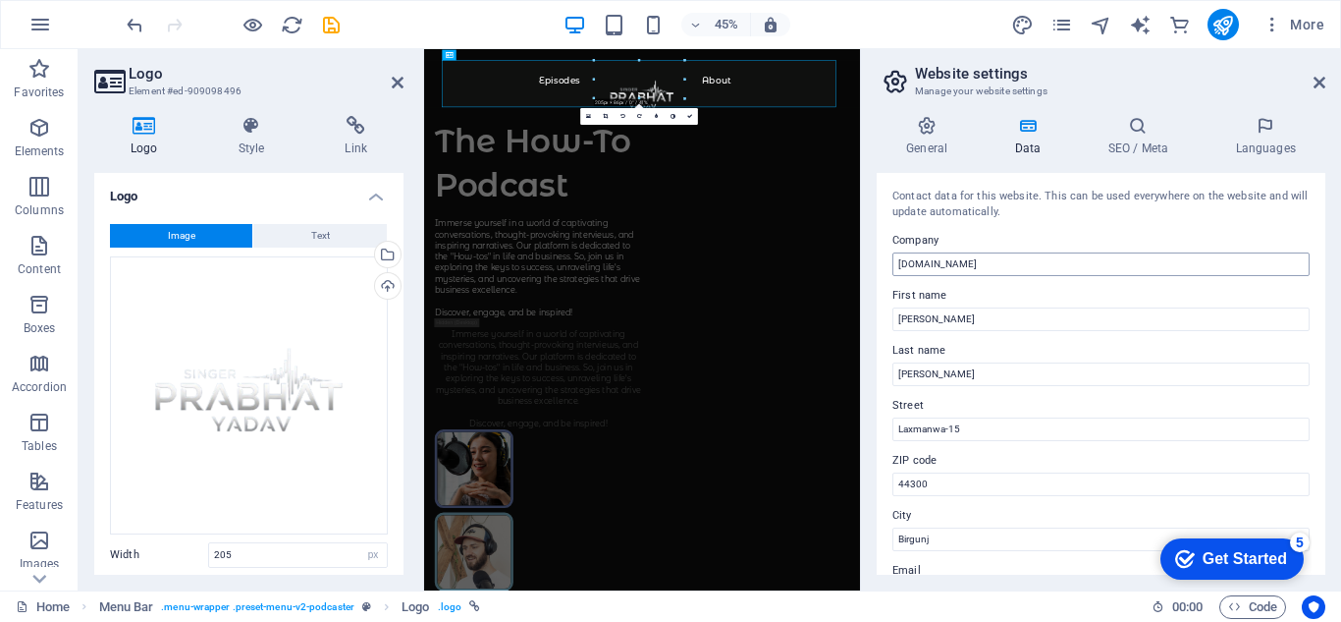
type input "[PHONE_NUMBER]"
click at [1011, 265] on input "[DOMAIN_NAME]" at bounding box center [1101, 264] width 417 height 24
type input "[PERSON_NAME] Official"
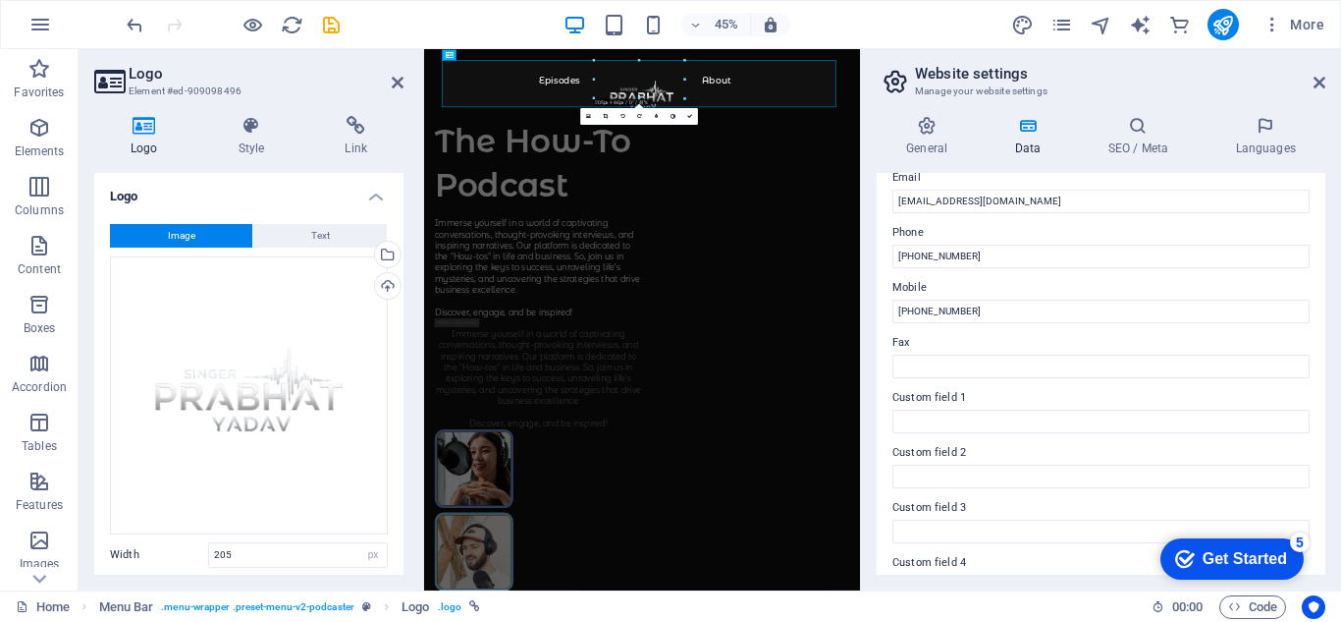
scroll to position [491, 0]
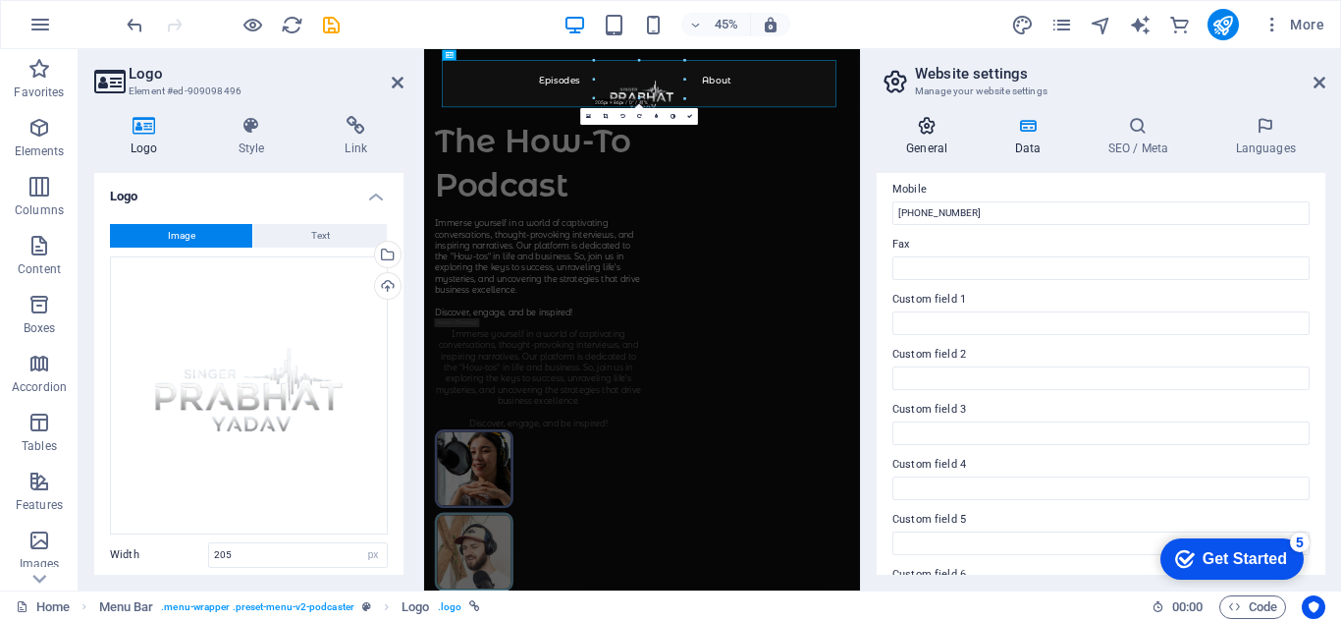
click at [932, 138] on h4 "General" at bounding box center [931, 136] width 108 height 41
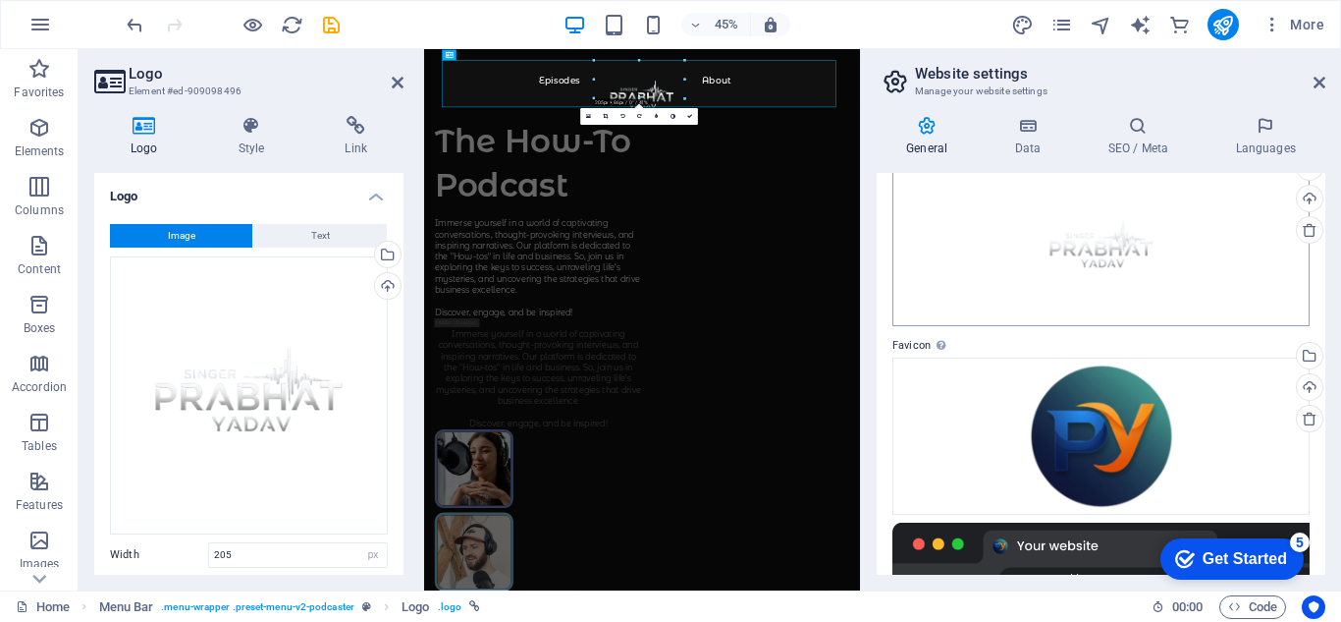
scroll to position [0, 0]
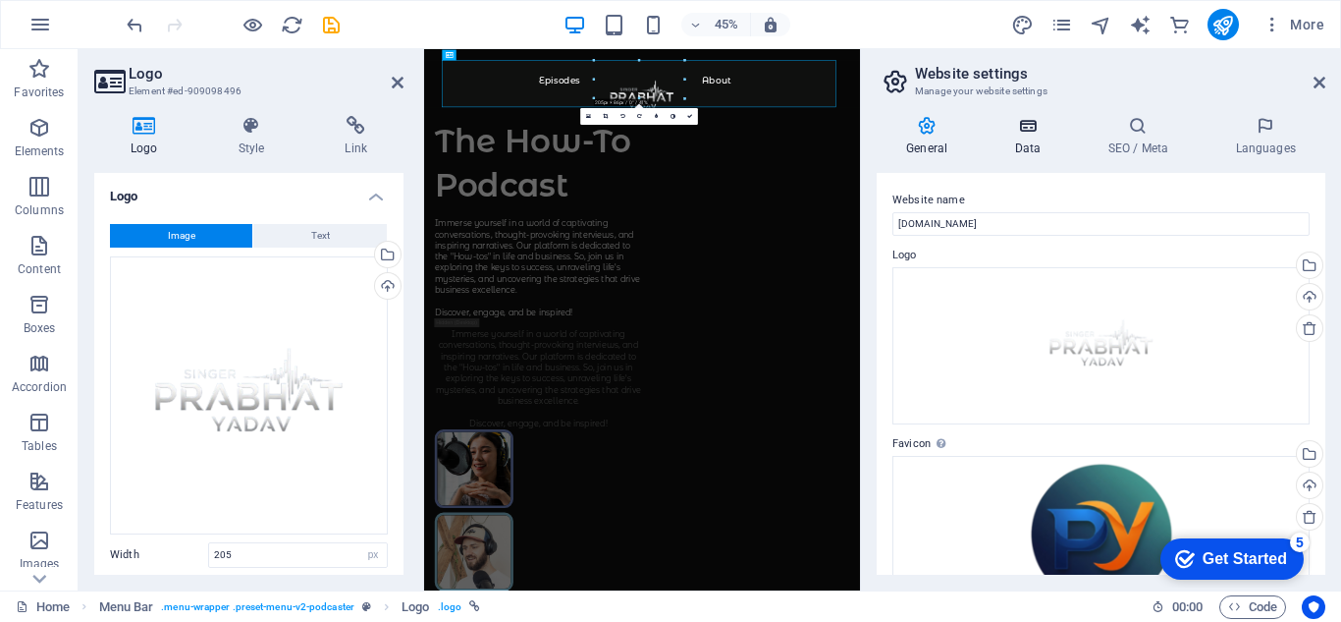
click at [1028, 139] on h4 "Data" at bounding box center [1031, 136] width 93 height 41
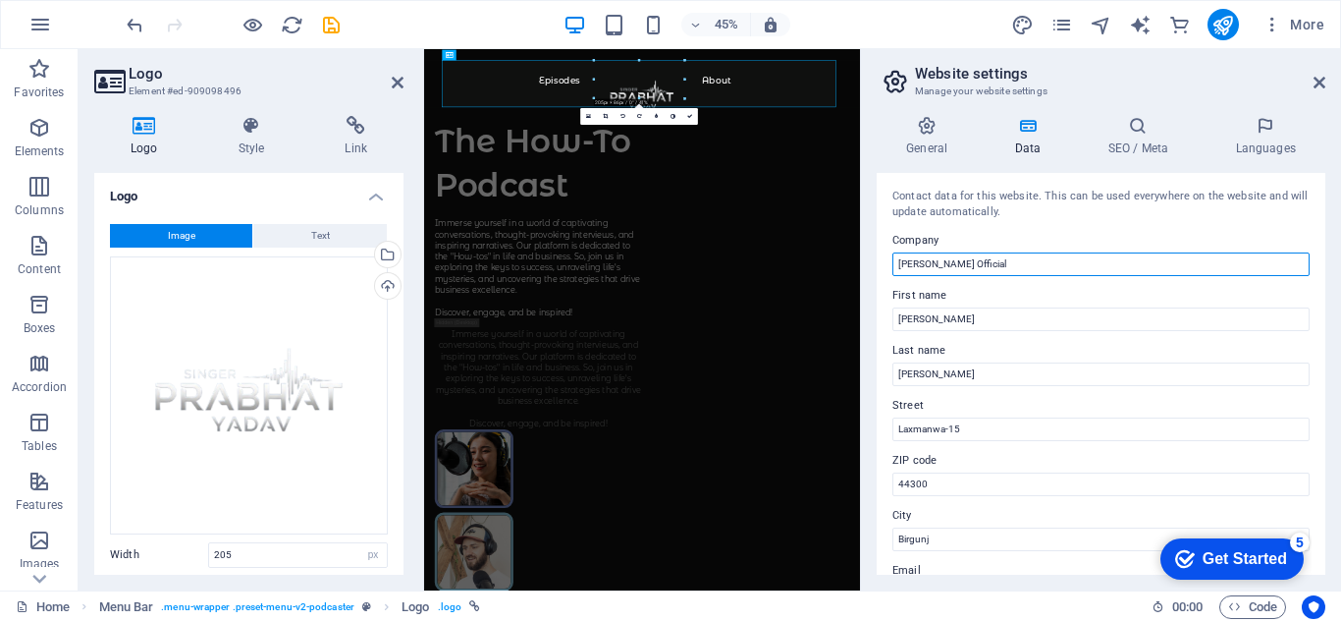
click at [1030, 261] on input "[PERSON_NAME] Official" at bounding box center [1101, 264] width 417 height 24
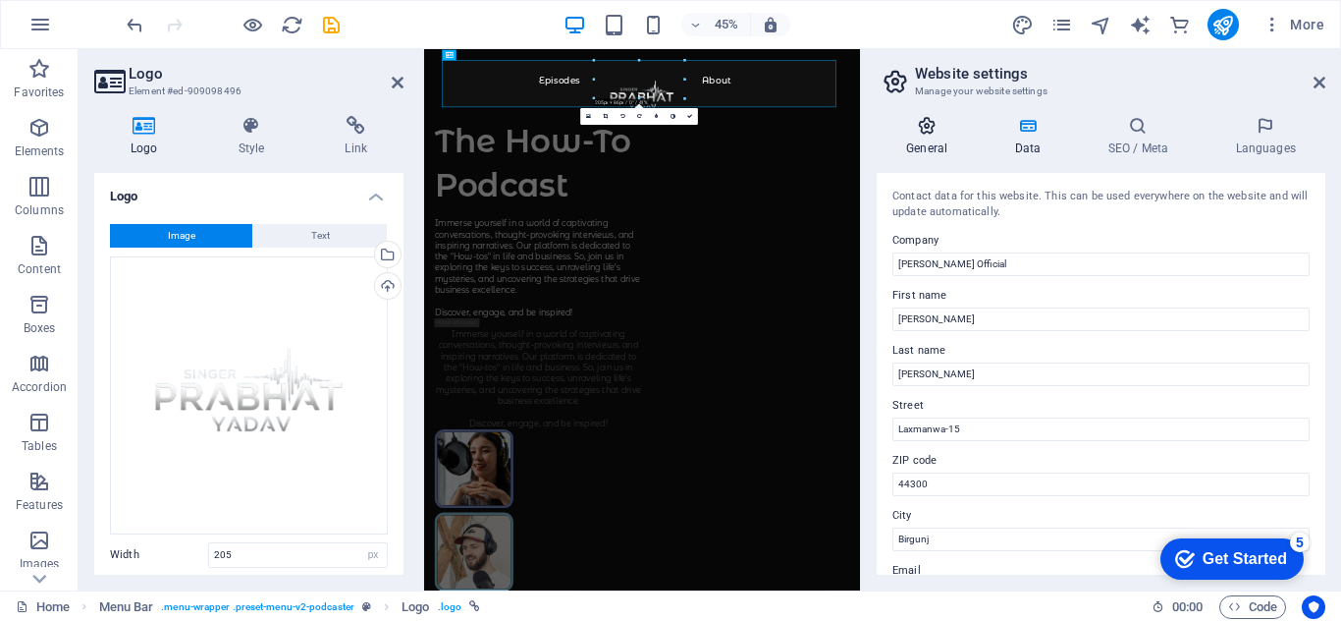
click at [921, 142] on h4 "General" at bounding box center [931, 136] width 108 height 41
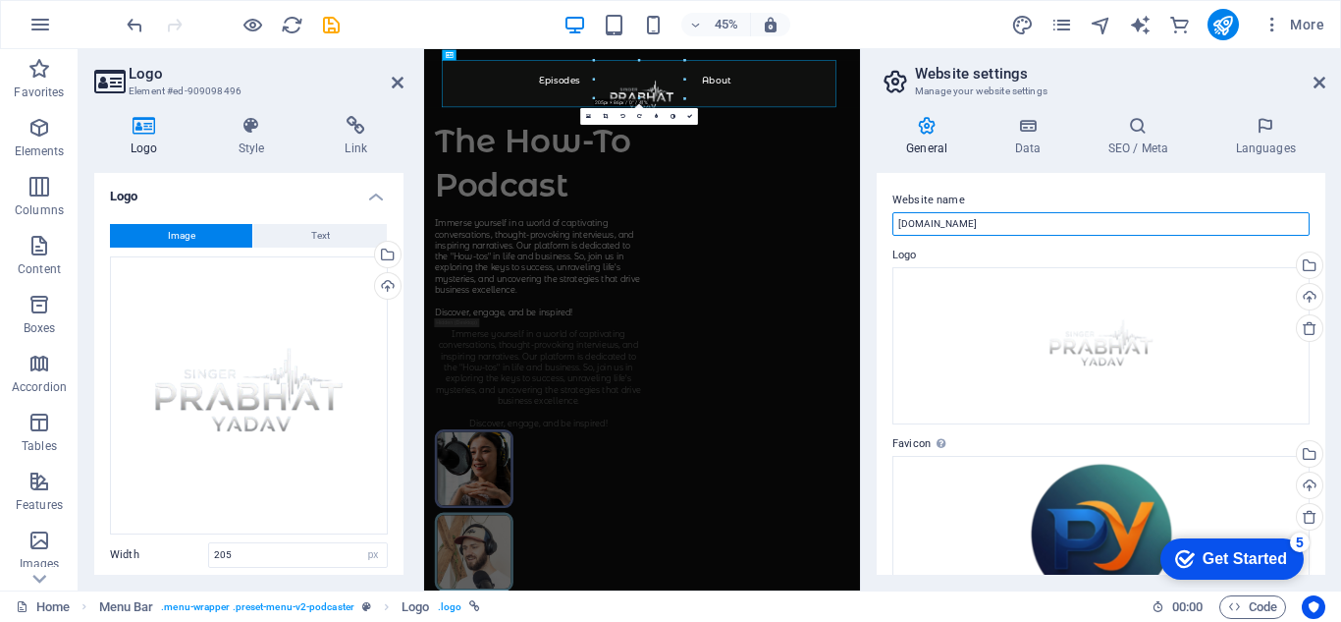
click at [1021, 221] on input "[DOMAIN_NAME]" at bounding box center [1101, 224] width 417 height 24
paste input "[PERSON_NAME] Official"
type input "[PERSON_NAME] Official"
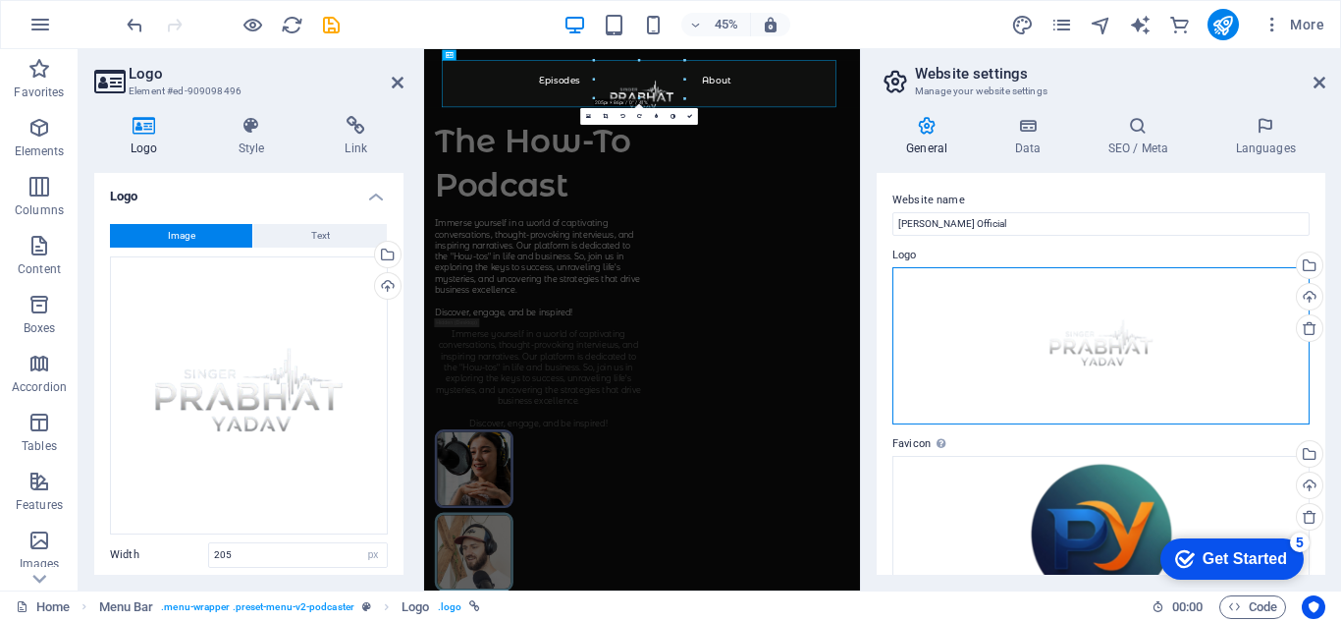
click at [1106, 339] on div "Drag files here, click to choose files or select files from Files or our free s…" at bounding box center [1101, 345] width 417 height 157
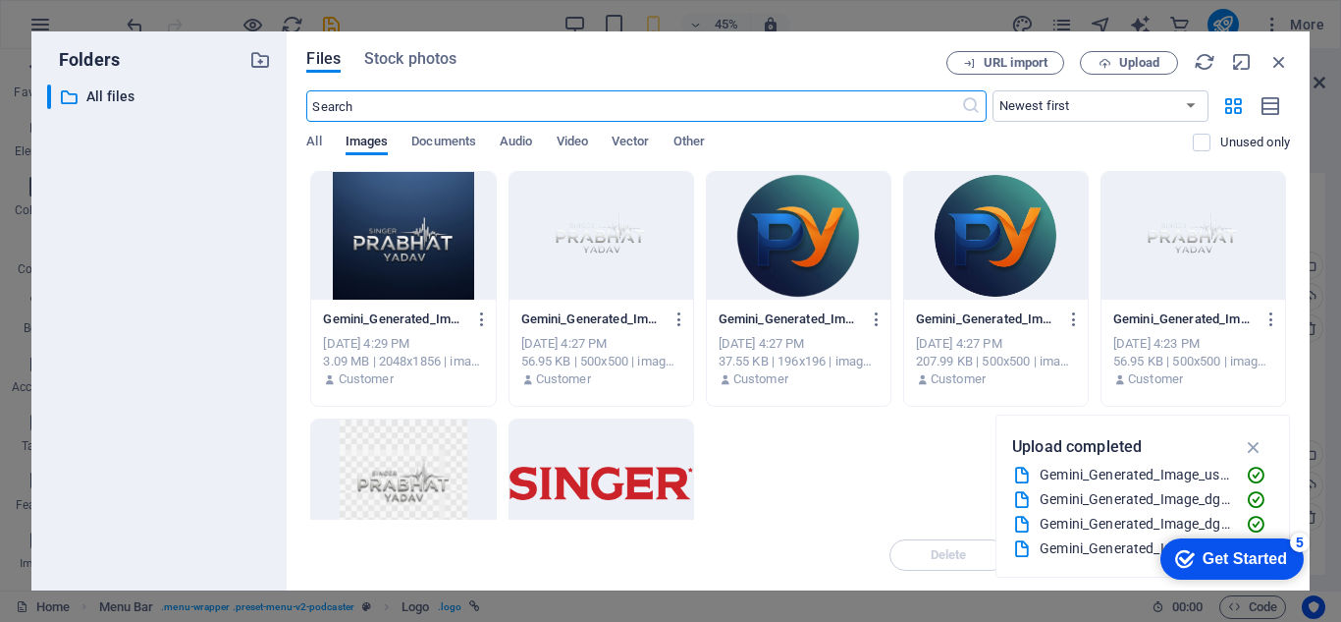
click at [816, 246] on div at bounding box center [799, 236] width 184 height 128
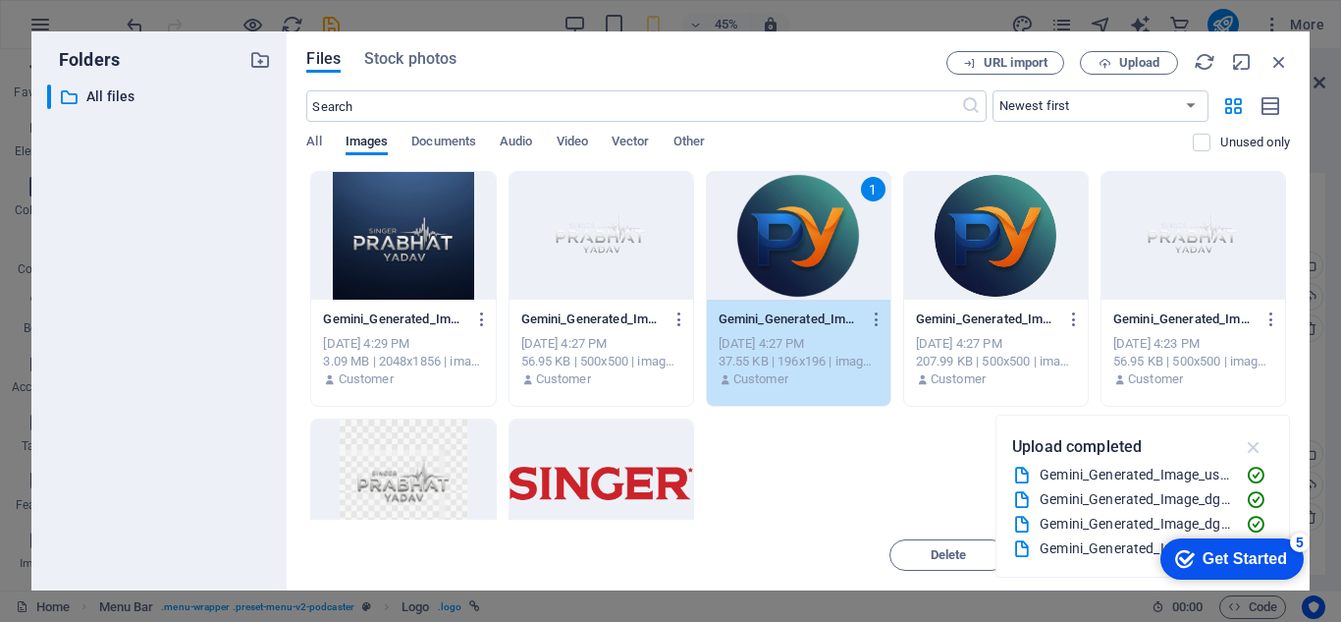
click at [1251, 442] on icon "button" at bounding box center [1254, 447] width 23 height 22
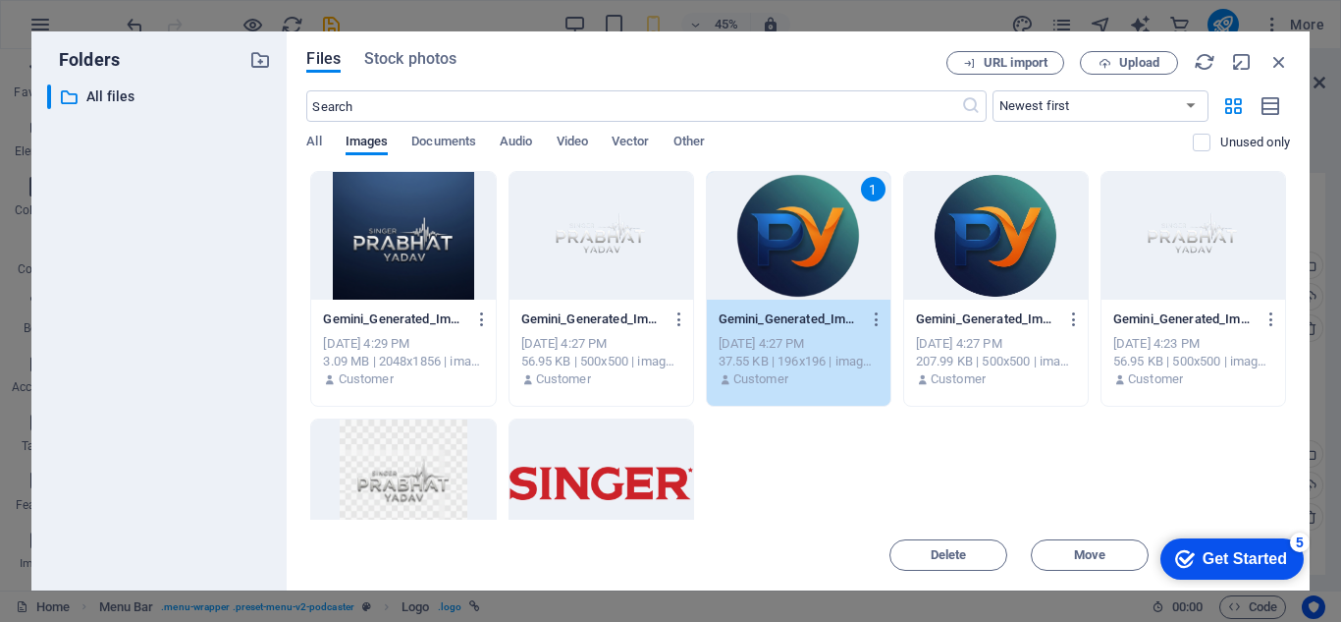
click at [1250, 550] on div "Get Started" at bounding box center [1245, 559] width 84 height 18
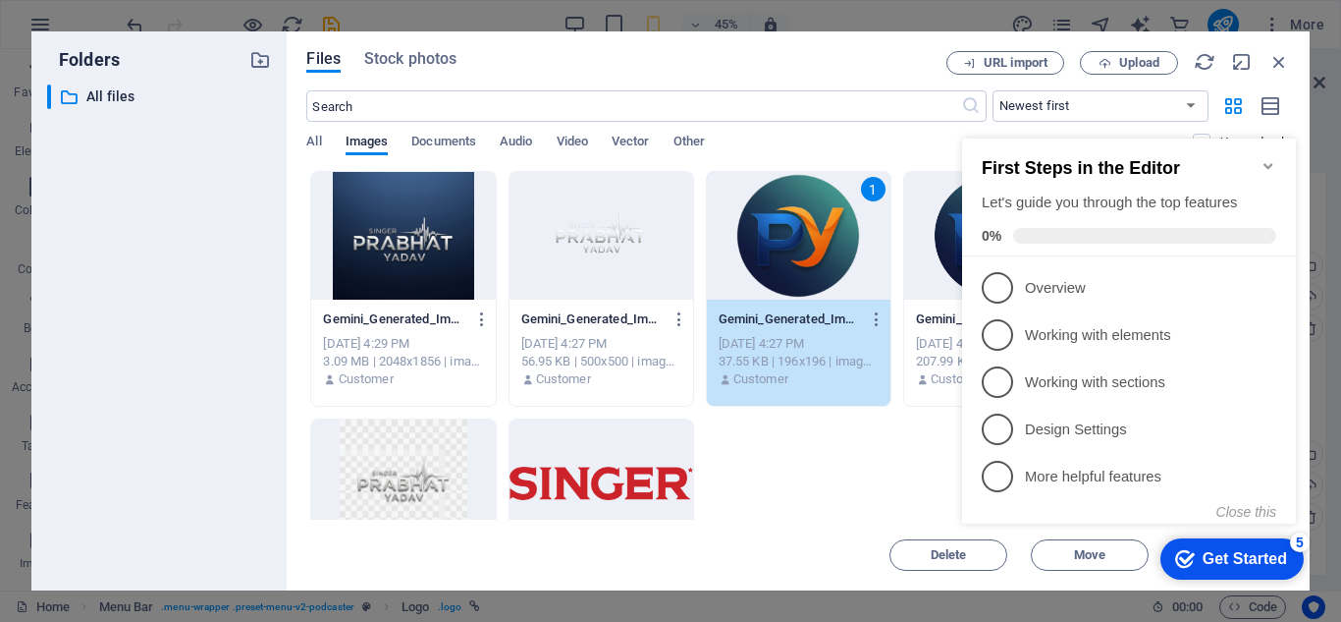
click at [854, 465] on div "Gemini_Generated_Image_dgii7hdgii7hdgii-X-VHbd1ikRkFYpu_PeYP0Q.png Gemini_Gener…" at bounding box center [798, 412] width 984 height 483
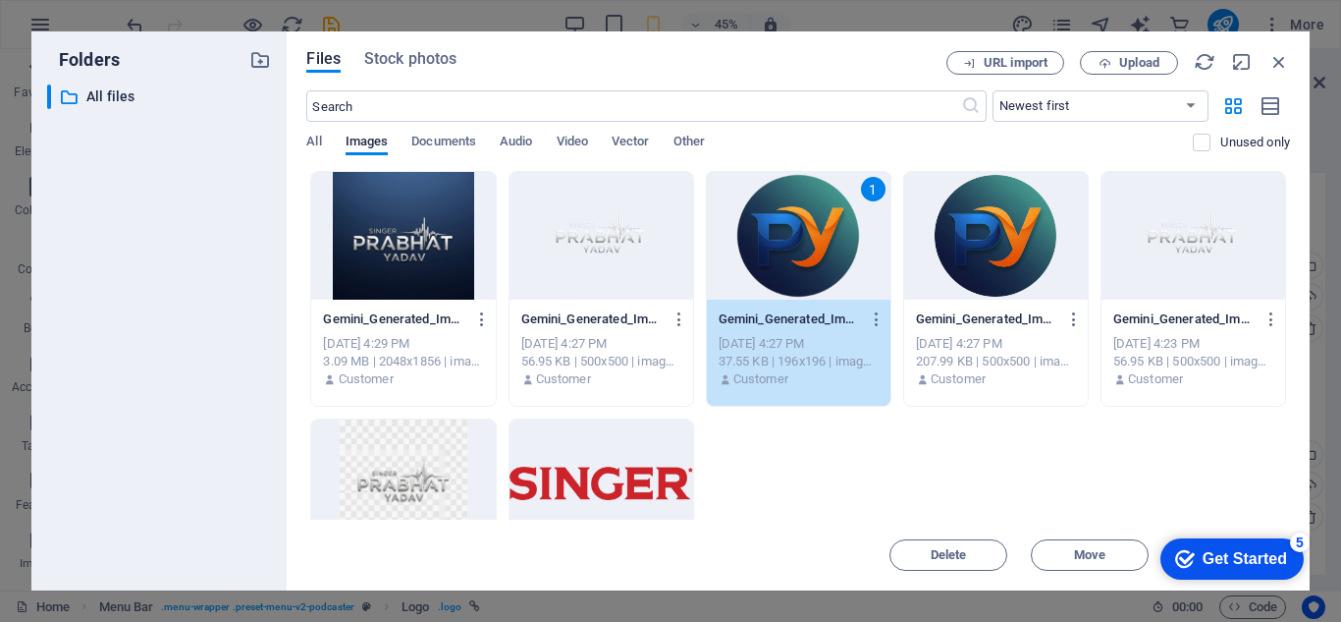
click at [789, 258] on div "1" at bounding box center [799, 236] width 184 height 128
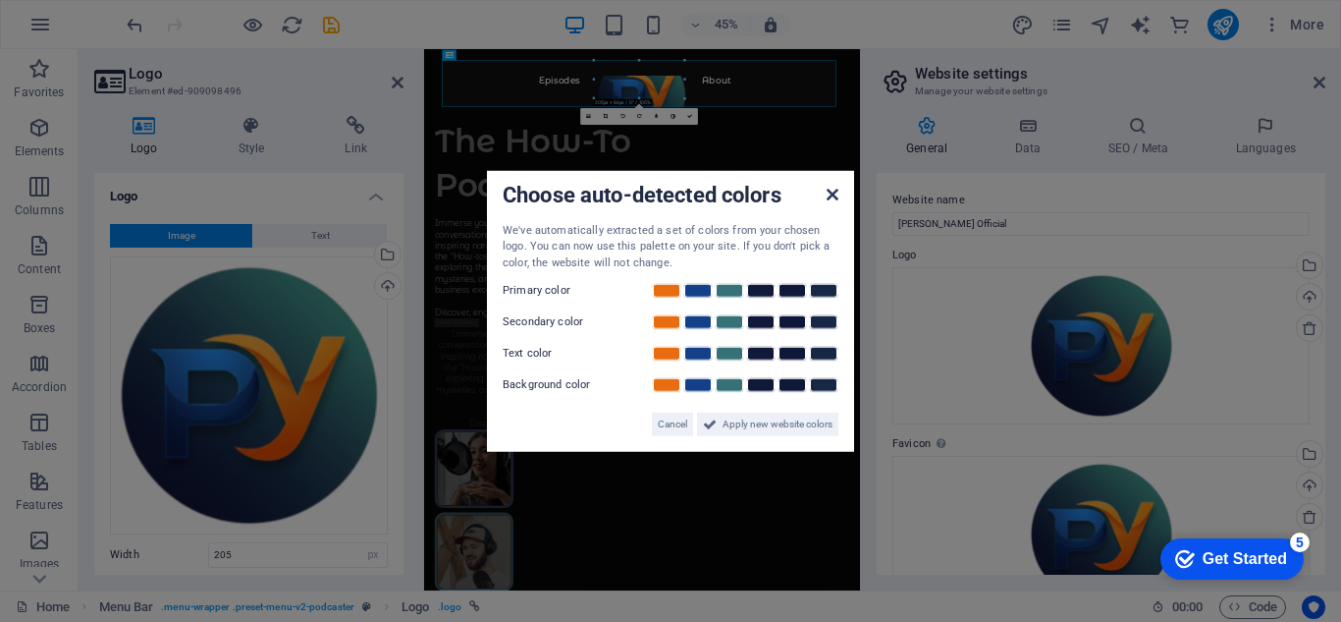
click at [827, 192] on icon at bounding box center [833, 194] width 12 height 16
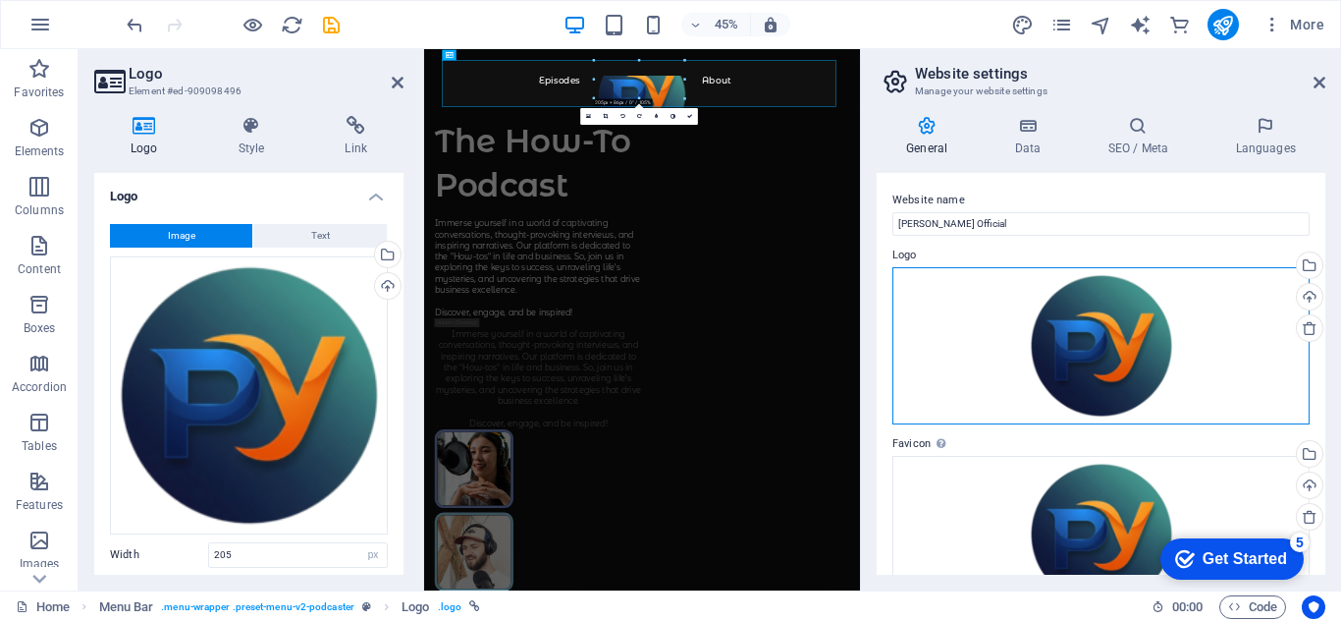
click at [1046, 327] on div "Drag files here, click to choose files or select files from Files or our free s…" at bounding box center [1101, 345] width 417 height 157
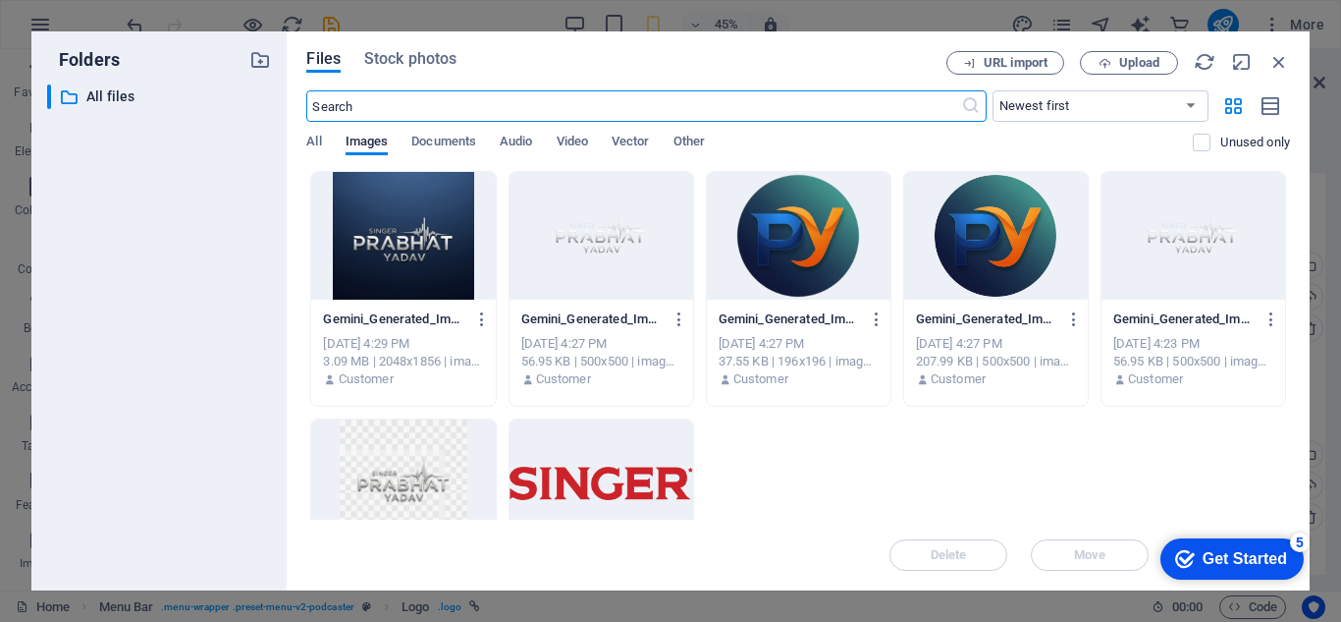
click at [619, 254] on div at bounding box center [602, 236] width 184 height 128
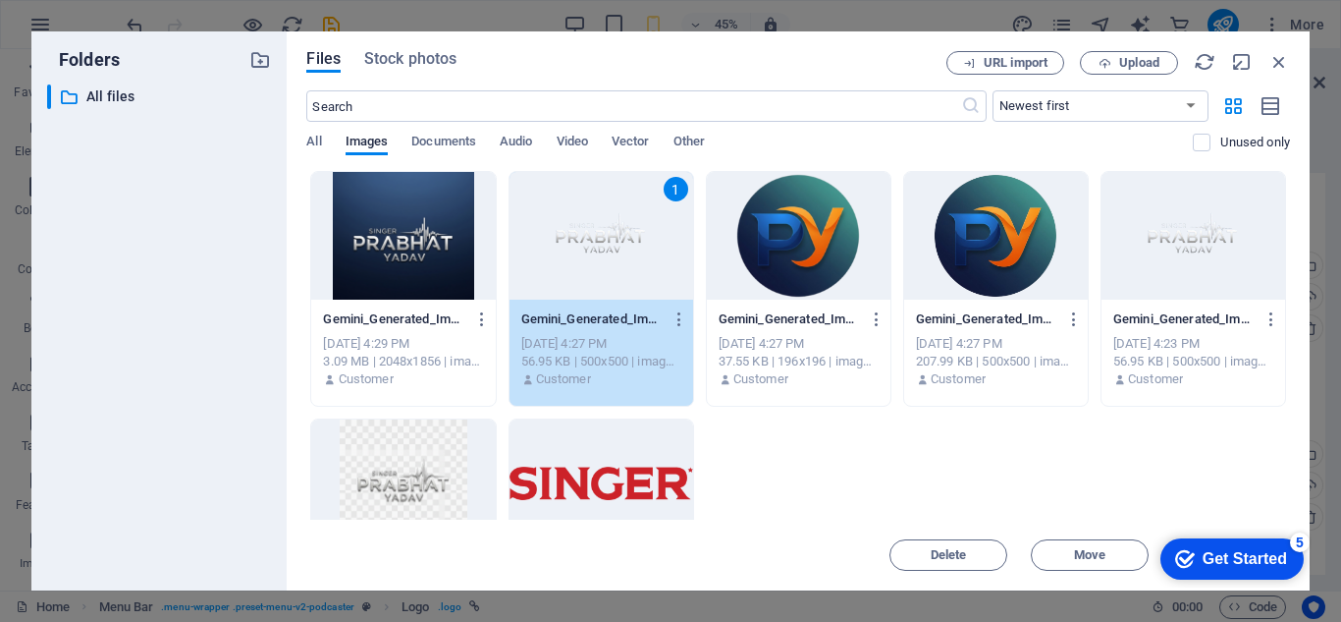
click at [567, 218] on div "1" at bounding box center [602, 236] width 184 height 128
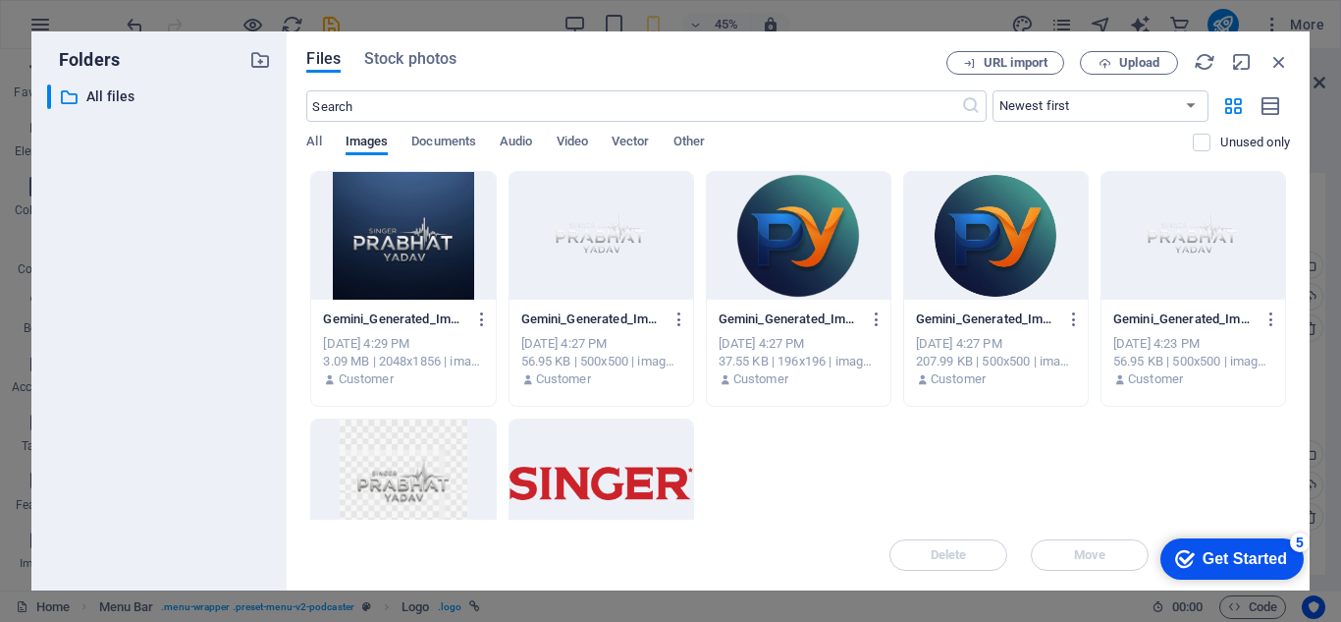
drag, startPoint x: 567, startPoint y: 218, endPoint x: 318, endPoint y: 377, distance: 295.0
click at [567, 218] on div at bounding box center [602, 236] width 184 height 128
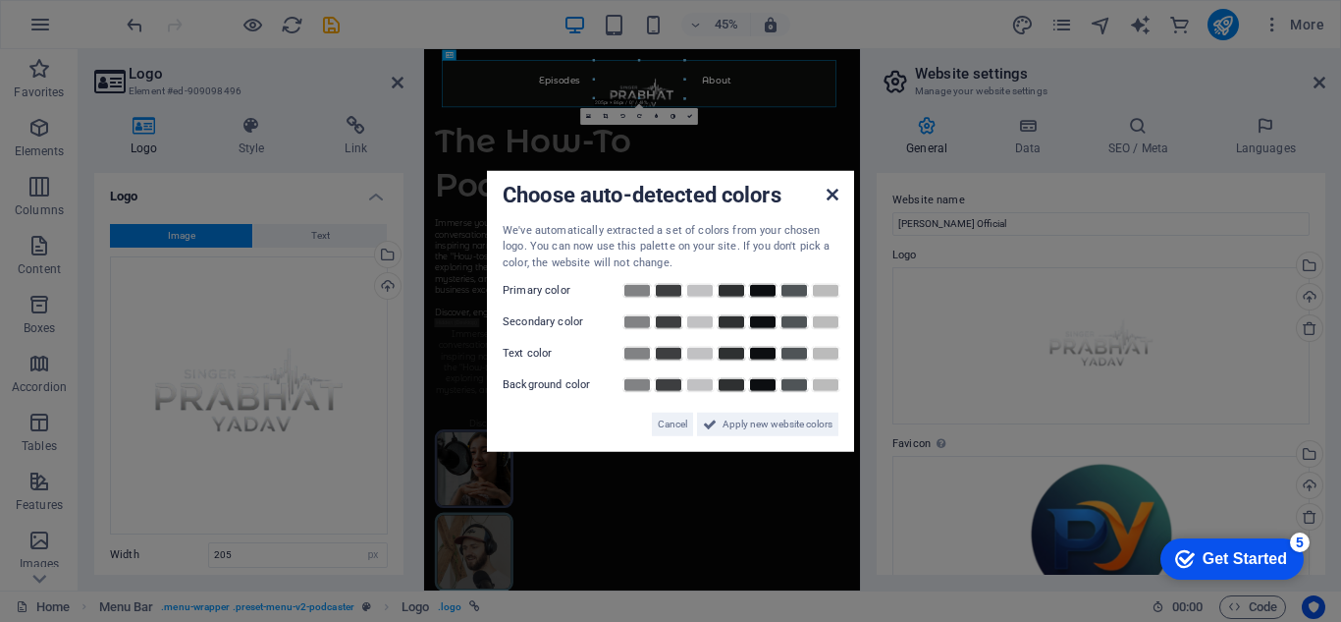
click at [831, 186] on icon at bounding box center [833, 194] width 12 height 16
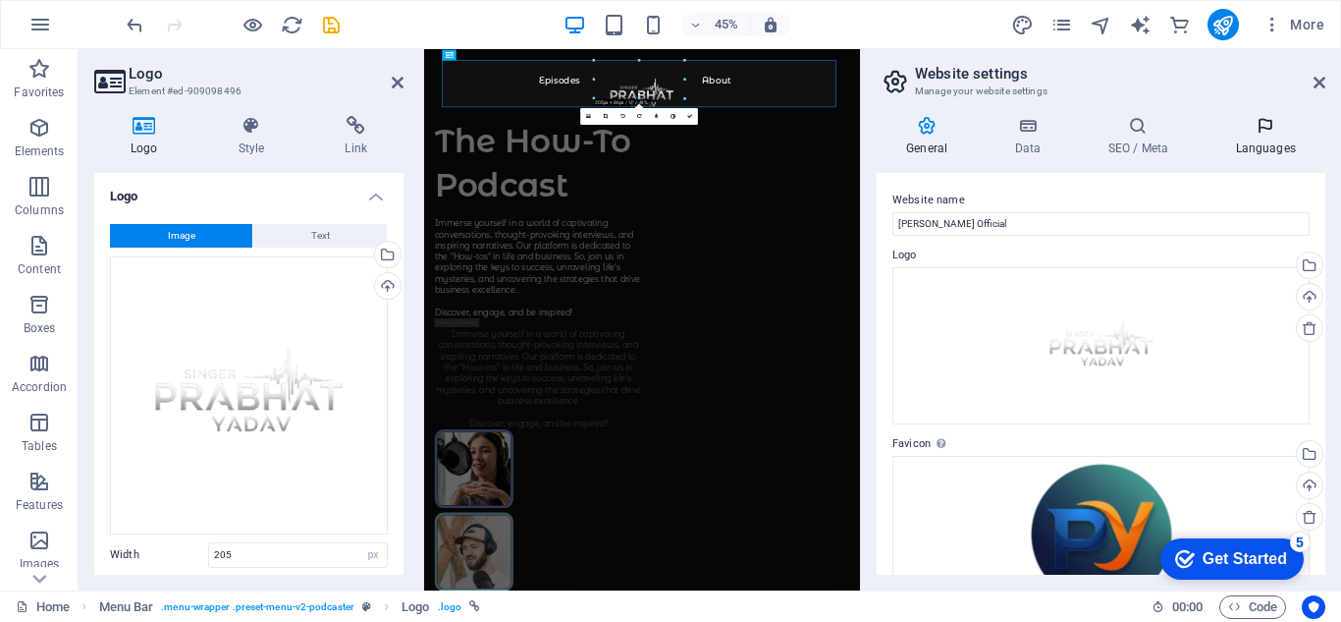
click at [1269, 137] on h4 "Languages" at bounding box center [1266, 136] width 120 height 41
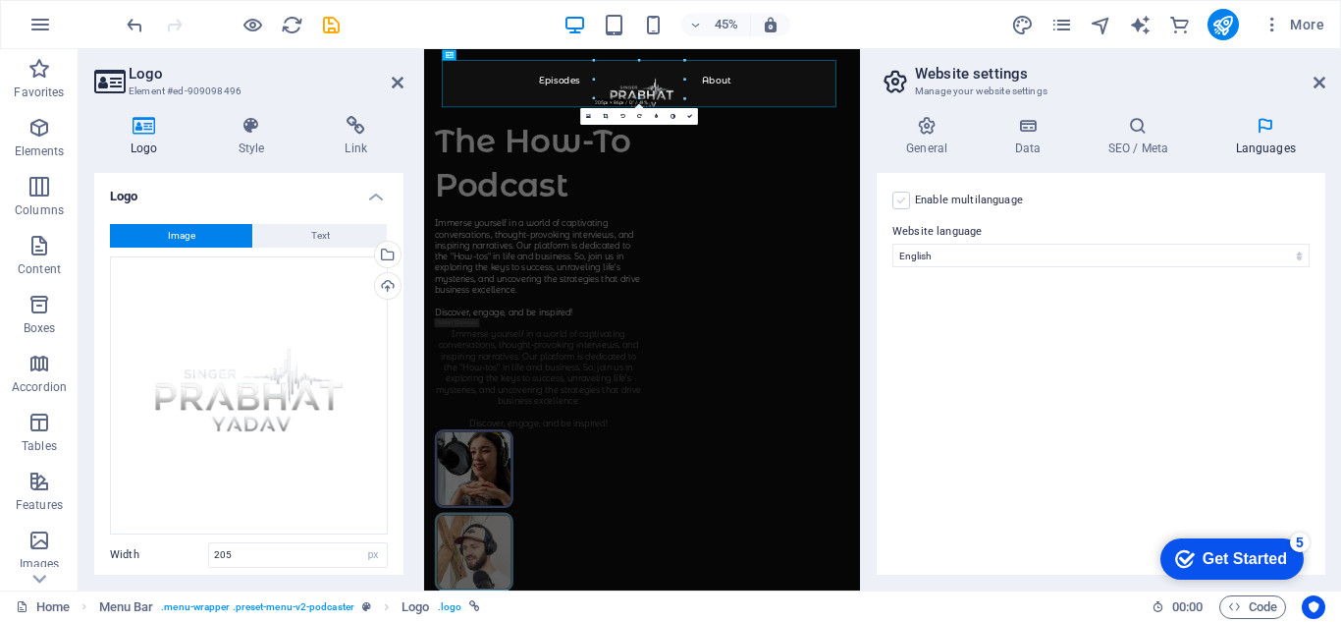
click at [898, 197] on label at bounding box center [902, 200] width 18 height 18
click at [0, 0] on input "Enable multilanguage To disable multilanguage delete all languages until only o…" at bounding box center [0, 0] width 0 height 0
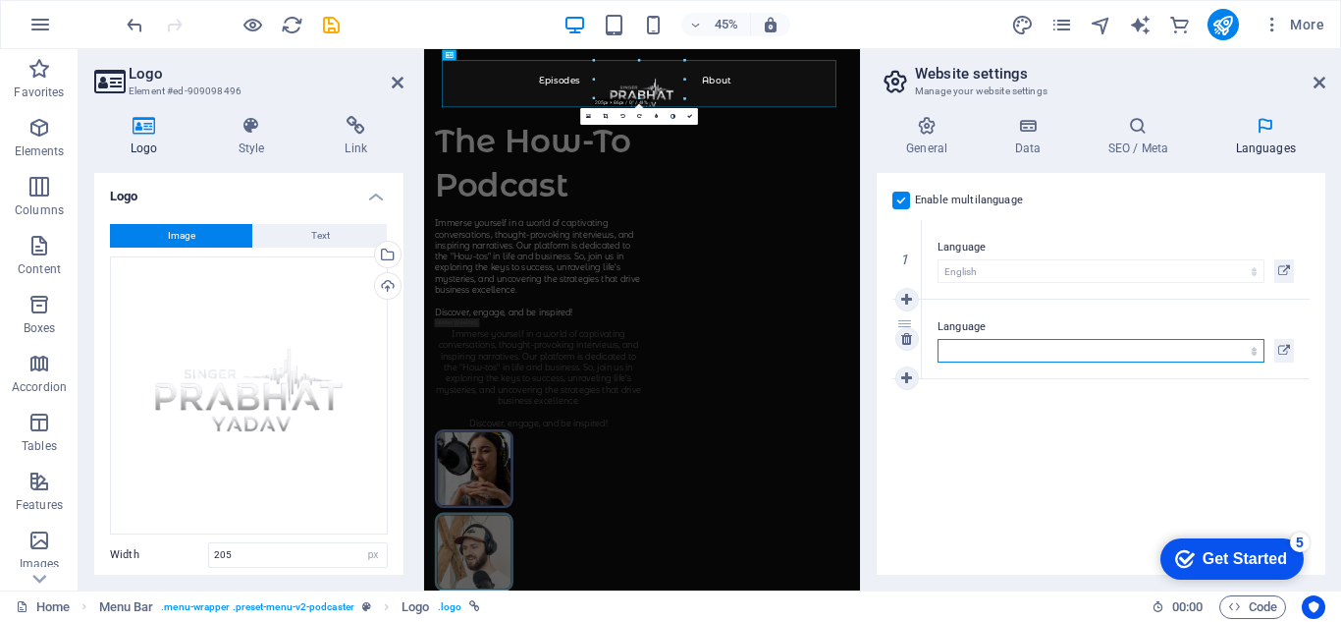
click at [1035, 353] on select "Abkhazian Afar Afrikaans Akan Albanian Amharic Arabic Aragonese Armenian Assame…" at bounding box center [1101, 351] width 327 height 24
select select "113"
click at [938, 339] on select "Abkhazian Afar Afrikaans Akan Albanian Amharic Arabic Aragonese Armenian Assame…" at bounding box center [1101, 351] width 327 height 24
click at [914, 376] on link at bounding box center [908, 378] width 24 height 24
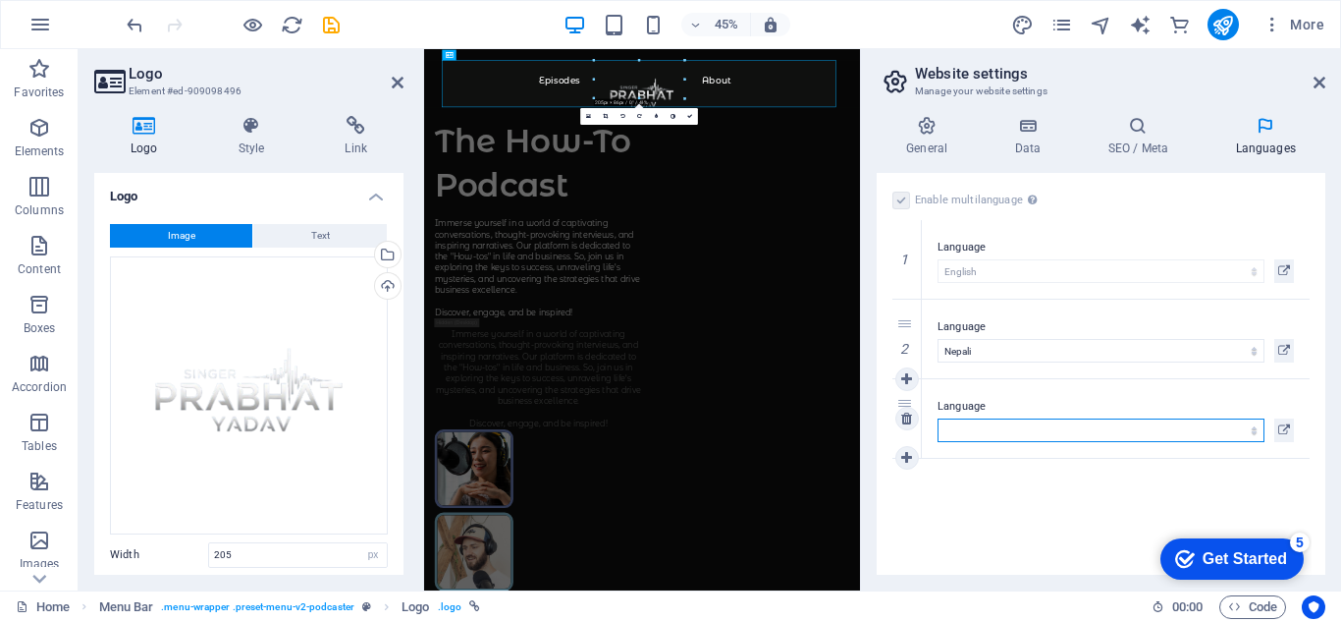
click at [1083, 439] on select "Abkhazian Afar Afrikaans Akan Albanian Amharic Arabic Aragonese Armenian Assame…" at bounding box center [1101, 430] width 327 height 24
select select "64"
click at [938, 418] on select "Abkhazian Afar Afrikaans Akan Albanian Amharic Arabic Aragonese Armenian Assame…" at bounding box center [1101, 430] width 327 height 24
click at [904, 457] on icon at bounding box center [907, 458] width 11 height 14
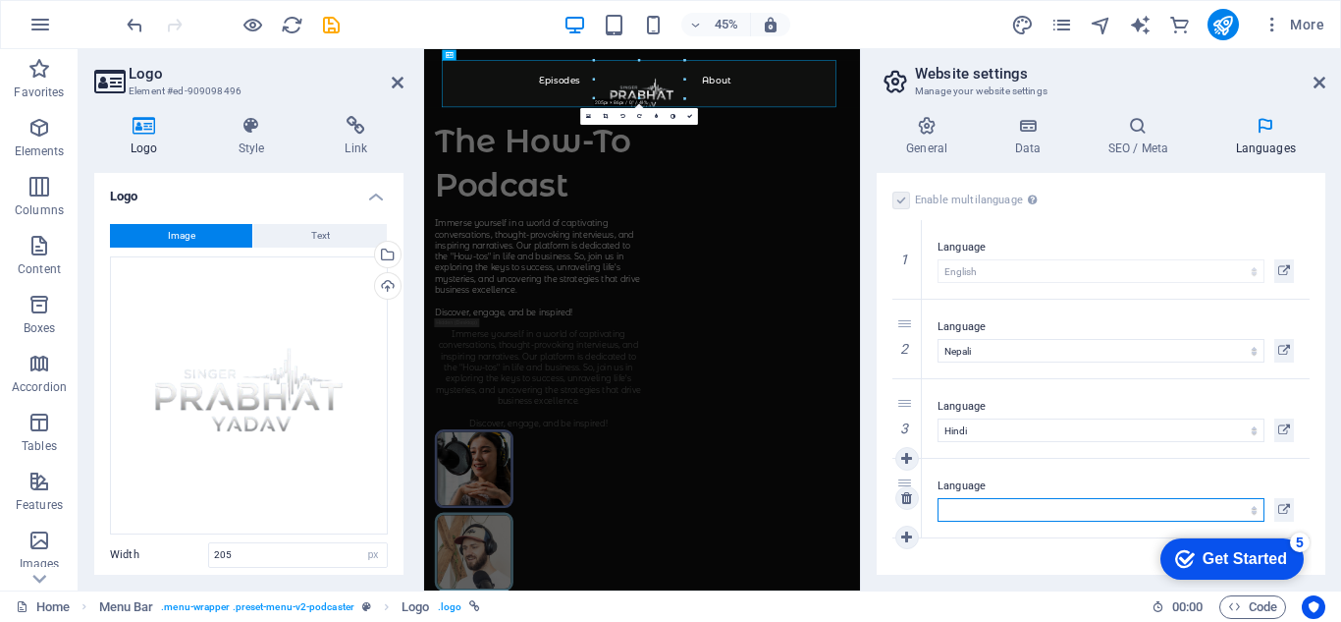
click at [1019, 504] on select "Abkhazian Afar Afrikaans Akan Albanian Amharic Arabic Aragonese Armenian Assame…" at bounding box center [1101, 510] width 327 height 24
select select "19"
click at [938, 498] on select "Abkhazian Afar Afrikaans Akan Albanian Amharic Arabic Aragonese Armenian Assame…" at bounding box center [1101, 510] width 327 height 24
click at [933, 139] on h4 "General" at bounding box center [931, 136] width 108 height 41
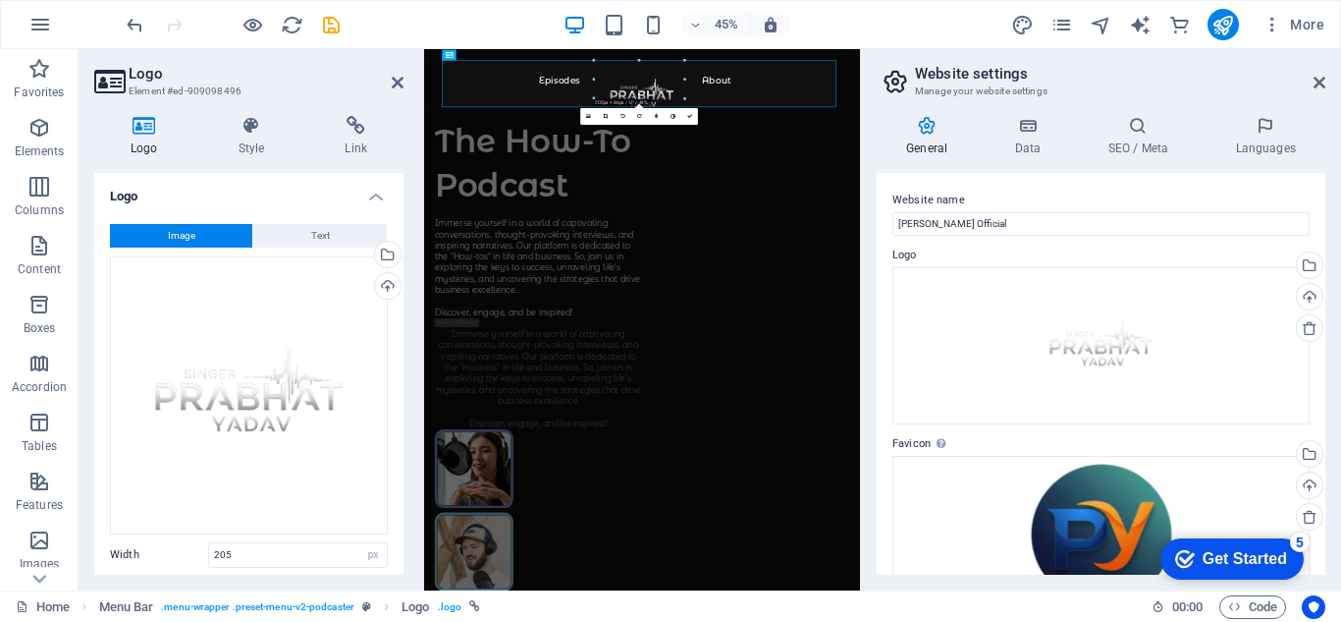
click at [1315, 73] on h2 "Website settings" at bounding box center [1120, 74] width 410 height 18
click at [1322, 78] on icon at bounding box center [1320, 83] width 12 height 16
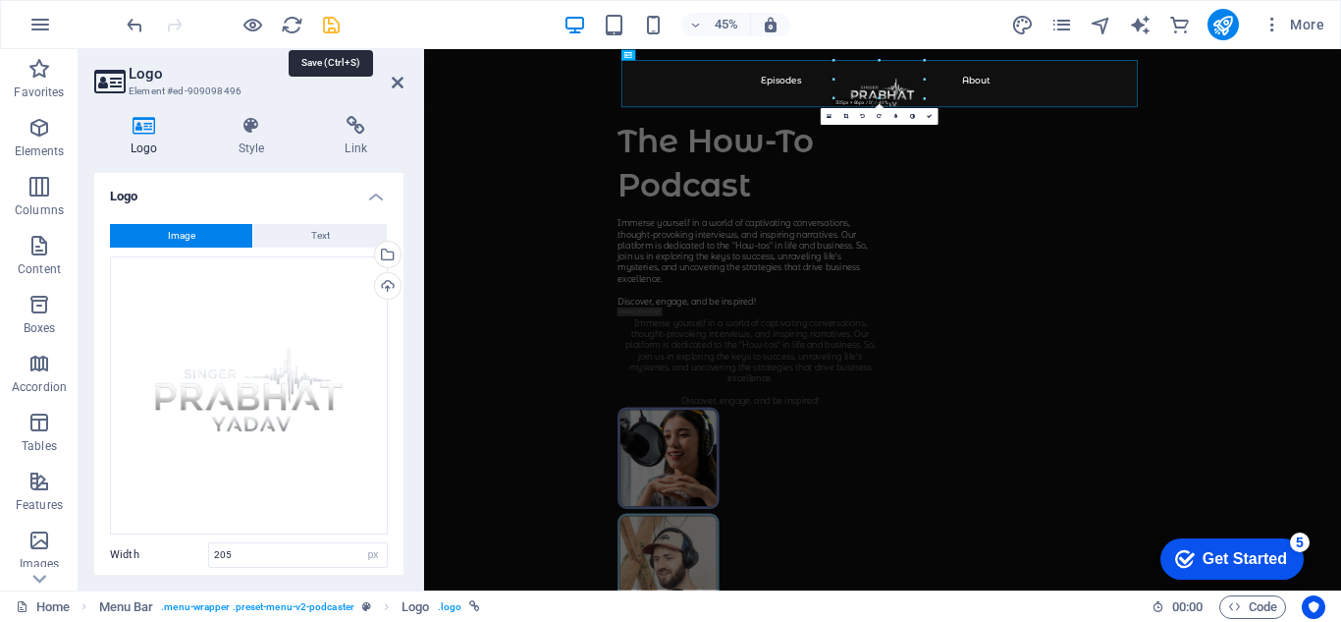
click at [334, 25] on icon "save" at bounding box center [331, 25] width 23 height 23
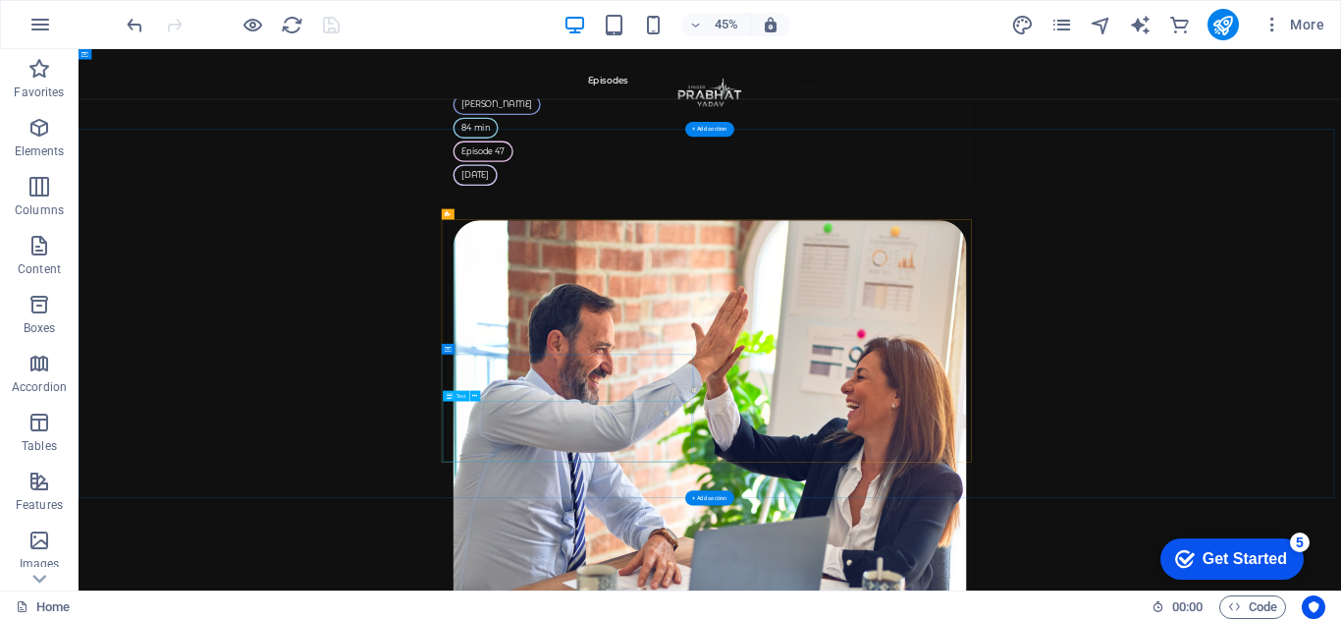
scroll to position [3535, 0]
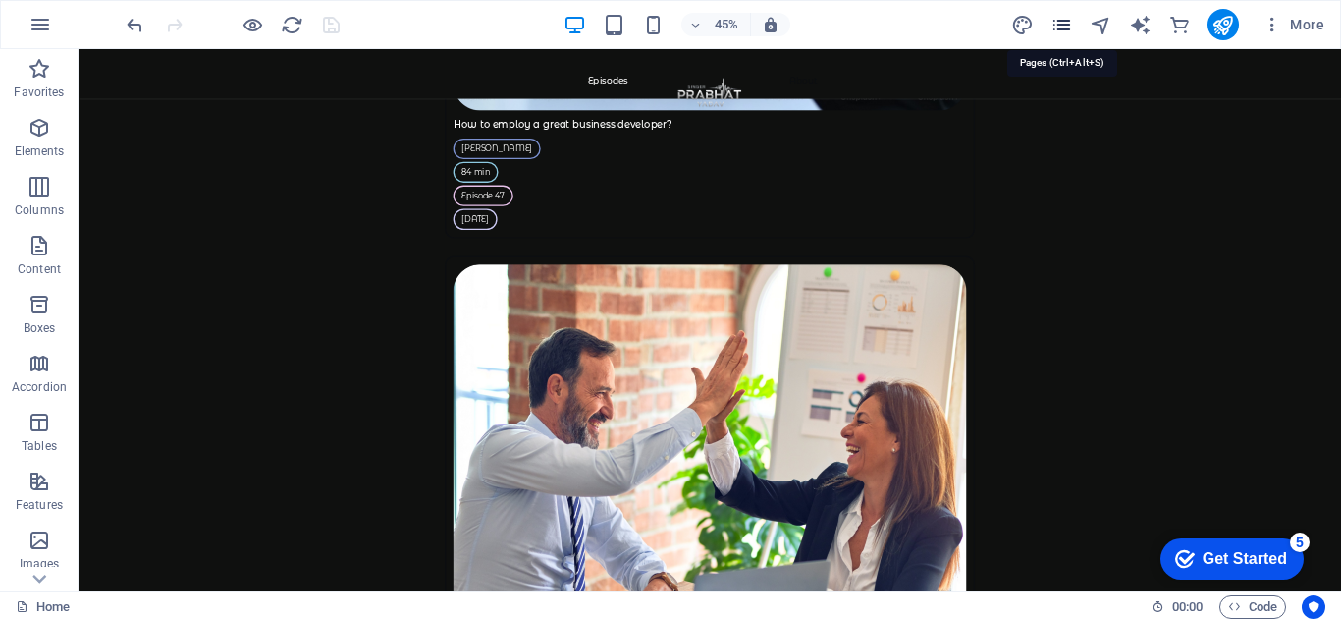
click at [1062, 29] on icon "pages" at bounding box center [1062, 25] width 23 height 23
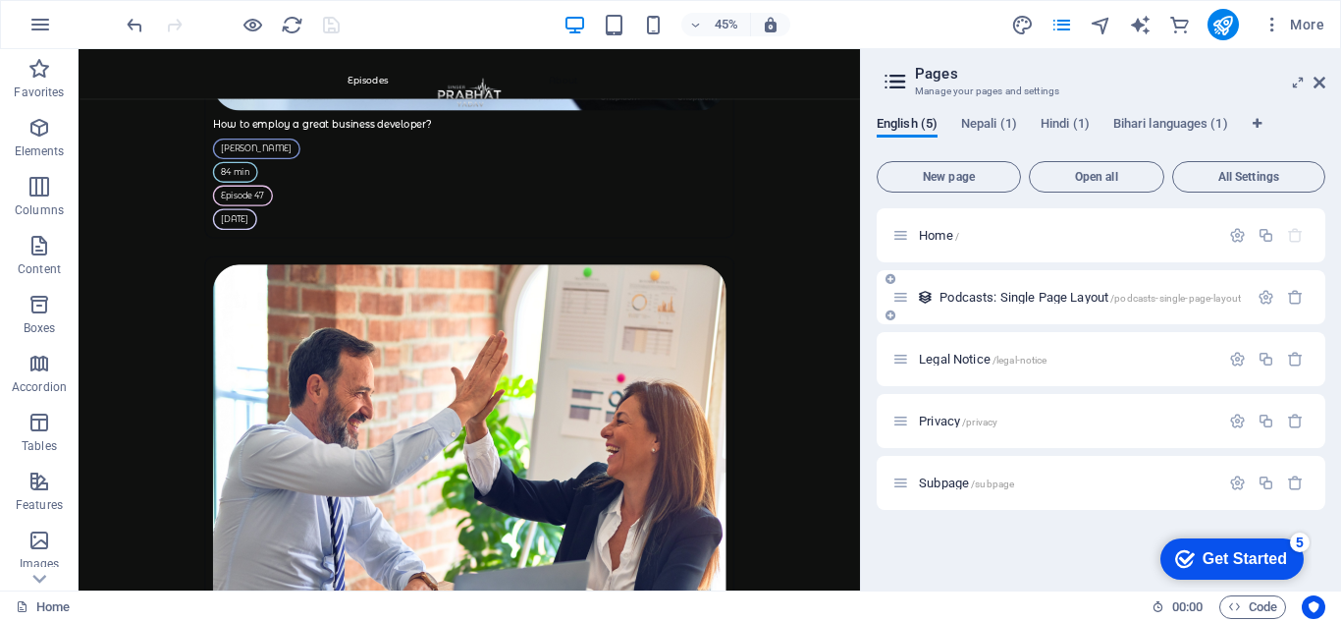
click at [970, 301] on span "Podcasts: Single Page Layout /podcasts-single-page-layout" at bounding box center [1090, 297] width 301 height 15
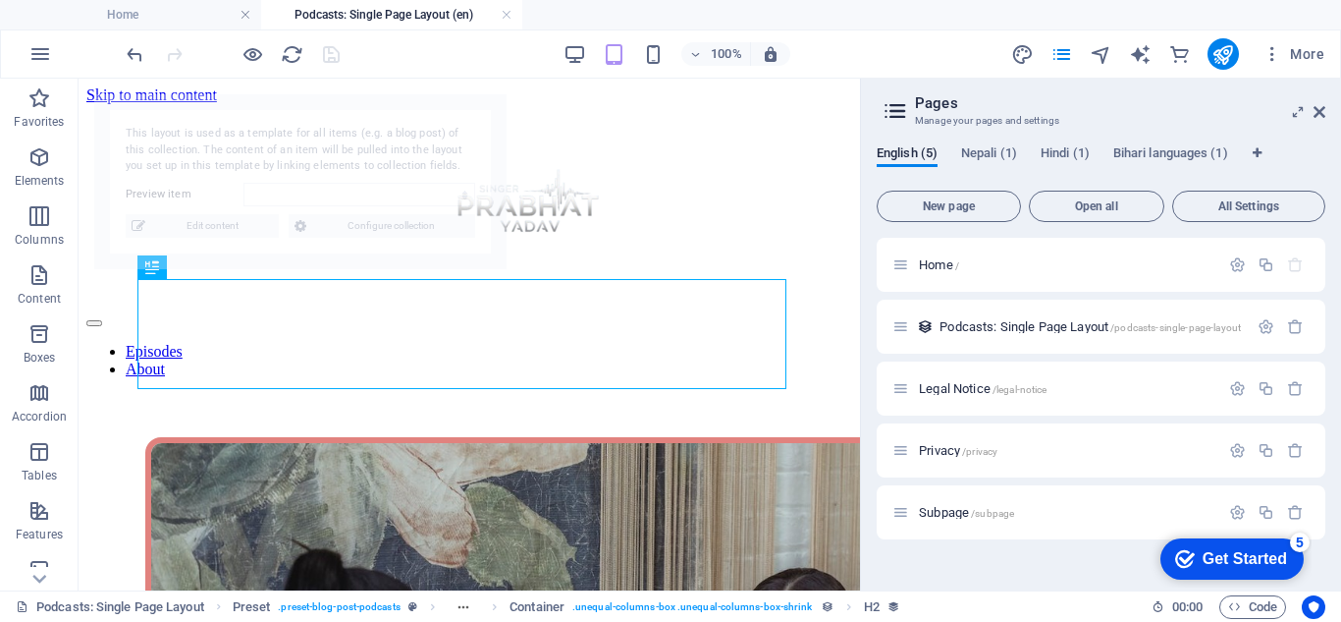
scroll to position [805, 0]
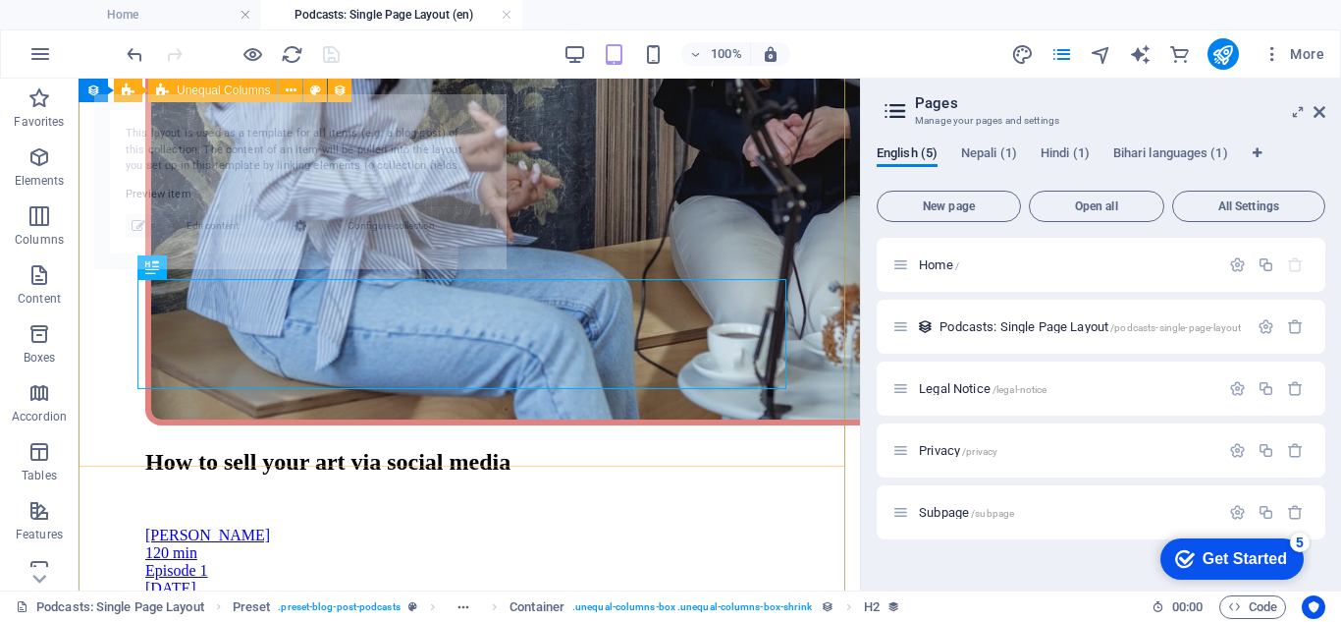
select select "68baef94c08aac05f401f64b"
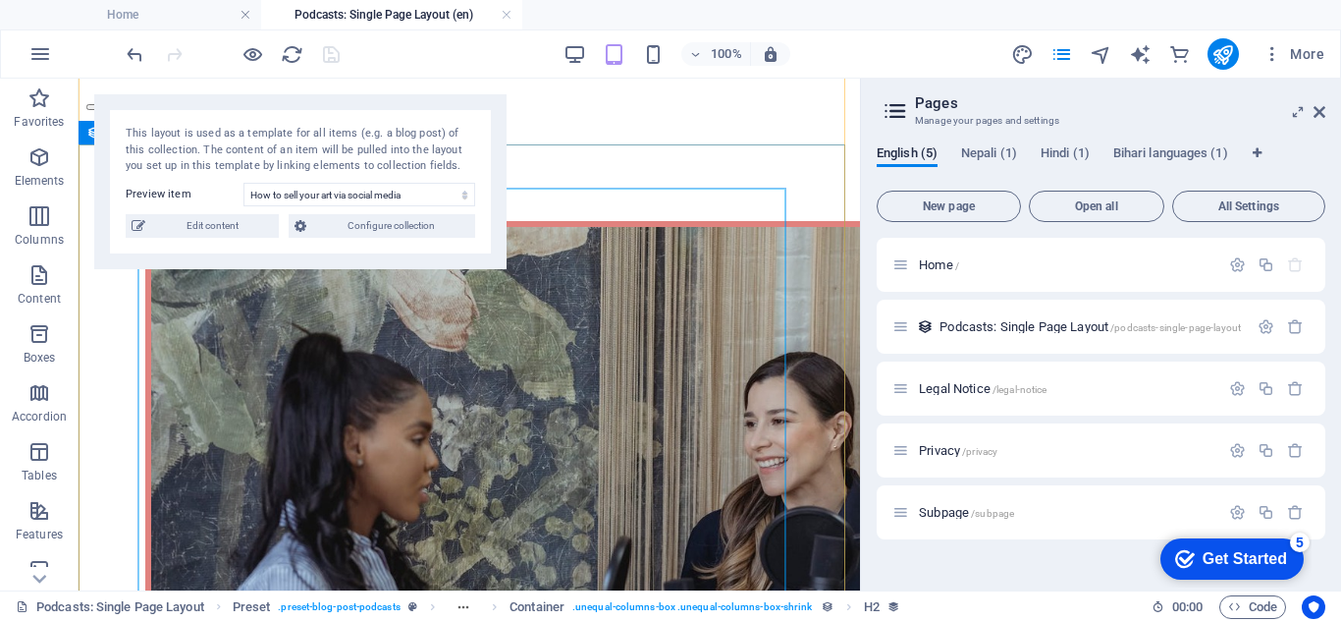
scroll to position [0, 0]
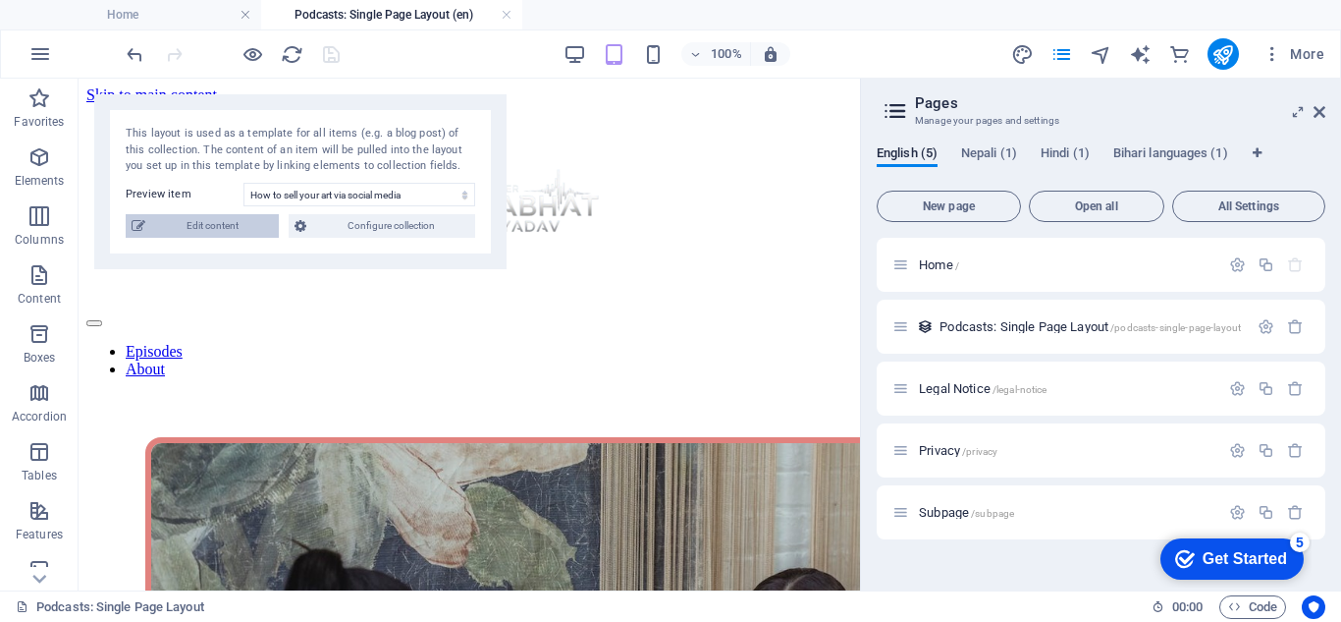
click at [206, 225] on span "Edit content" at bounding box center [212, 226] width 122 height 24
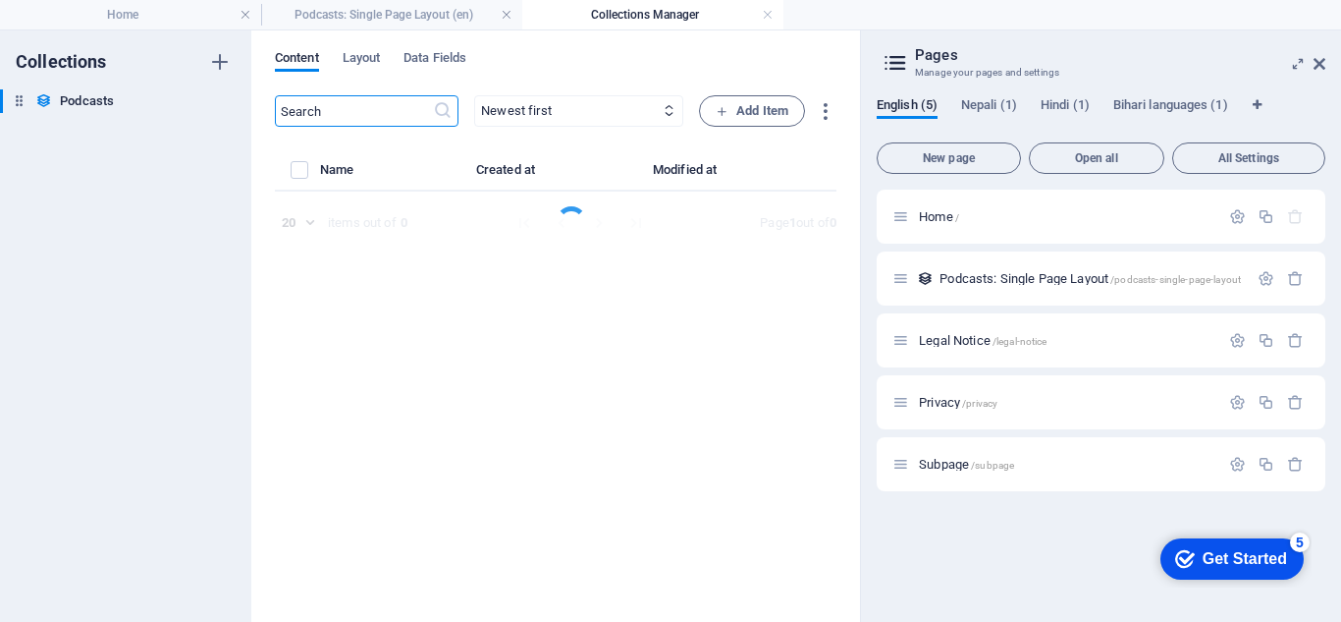
select select "Art"
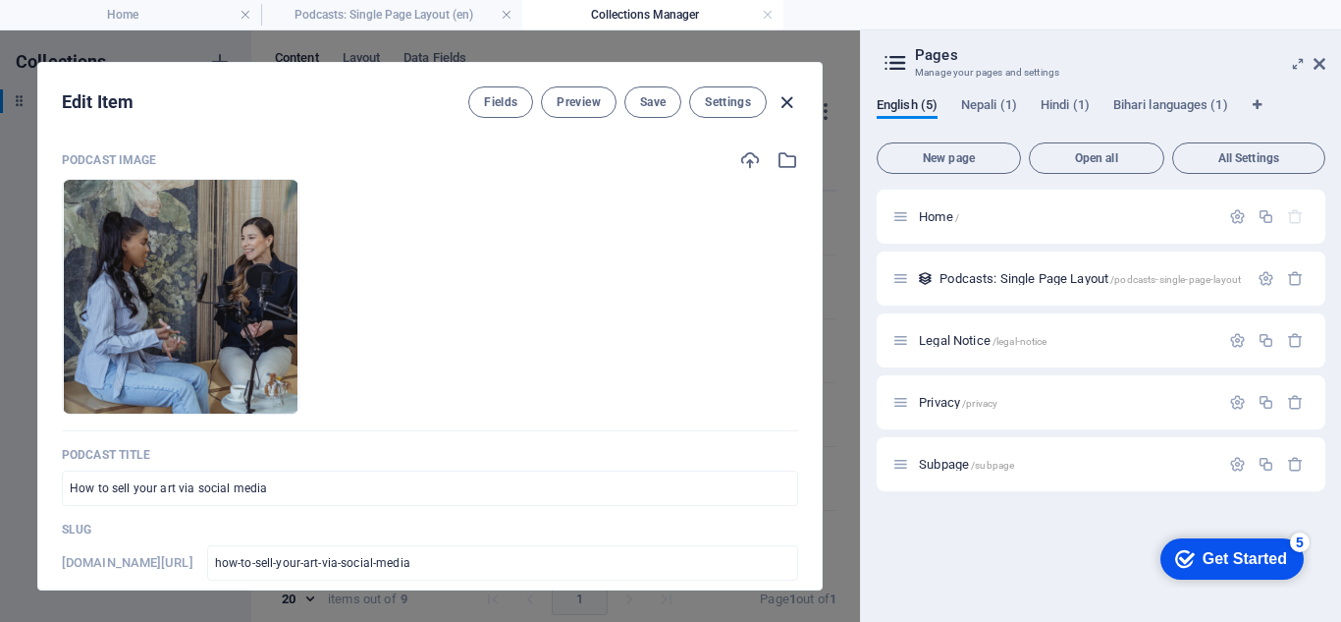
click at [787, 104] on icon "button" at bounding box center [787, 102] width 23 height 23
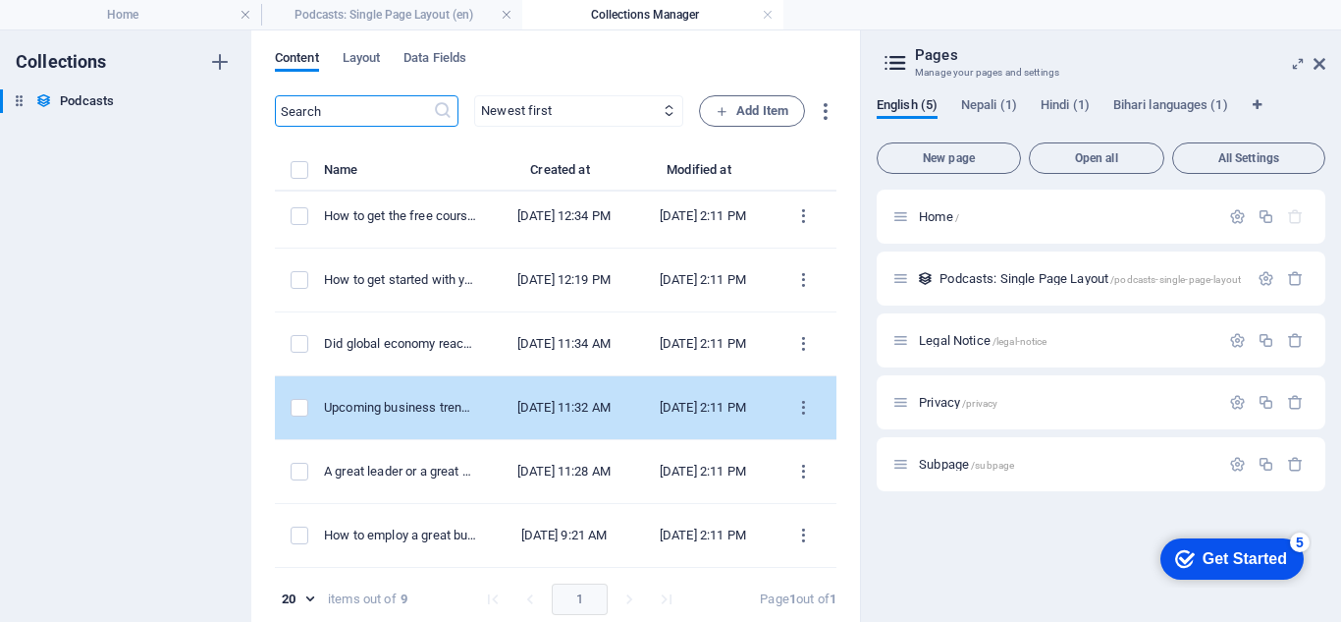
scroll to position [9, 0]
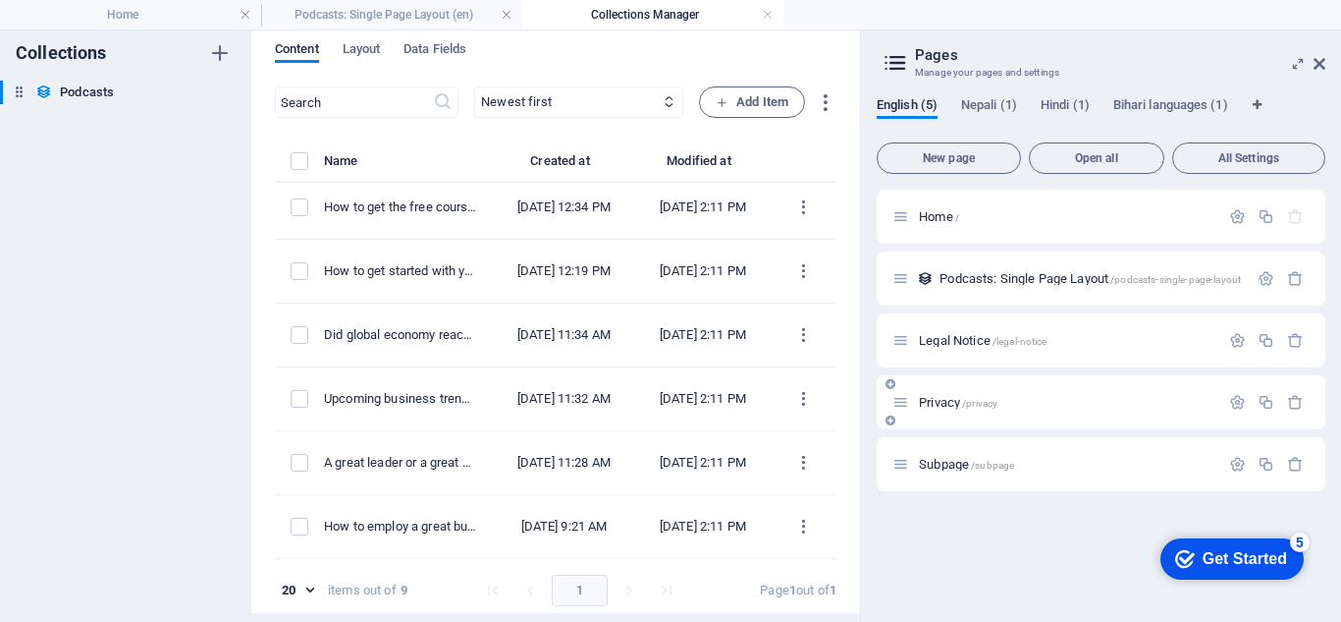
click at [946, 408] on span "Privacy /privacy" at bounding box center [958, 402] width 79 height 15
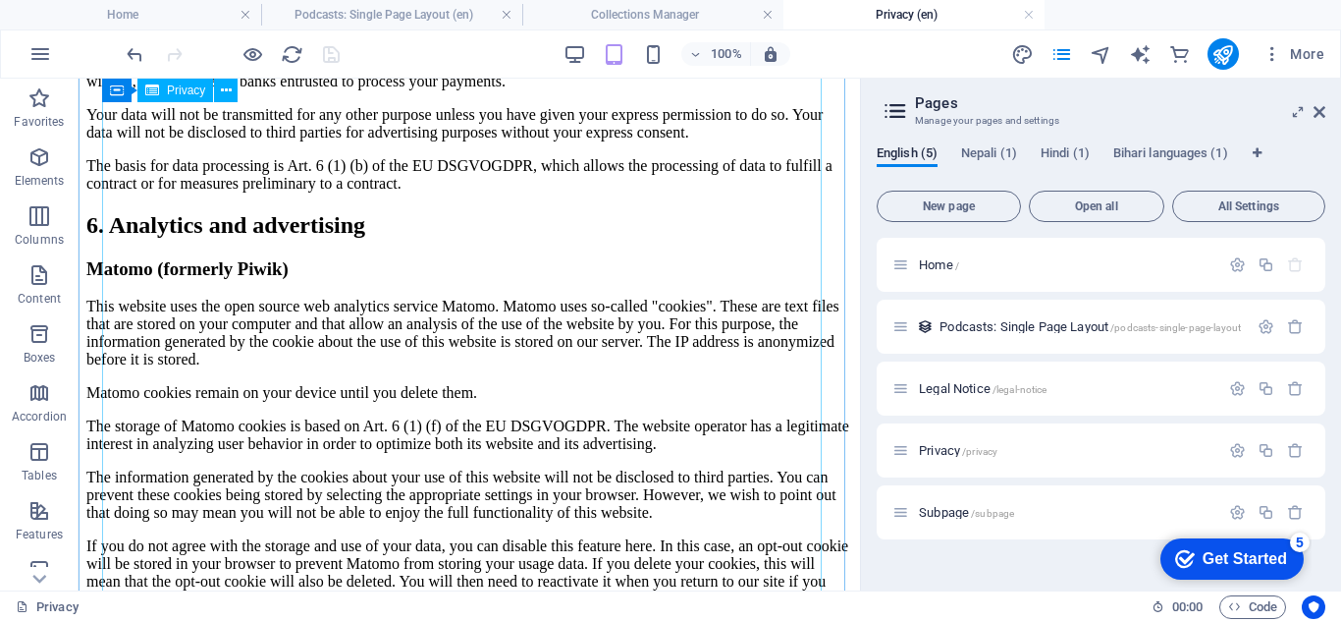
scroll to position [4321, 0]
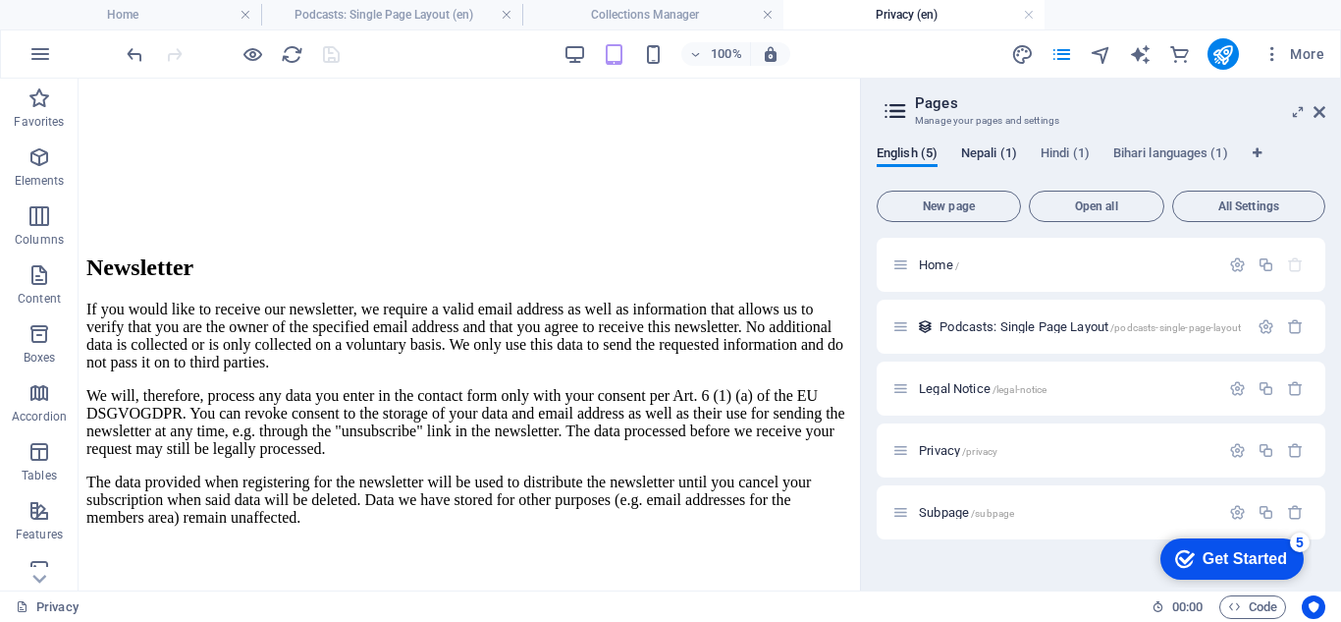
click at [1002, 153] on span "Nepali (1)" at bounding box center [989, 154] width 56 height 27
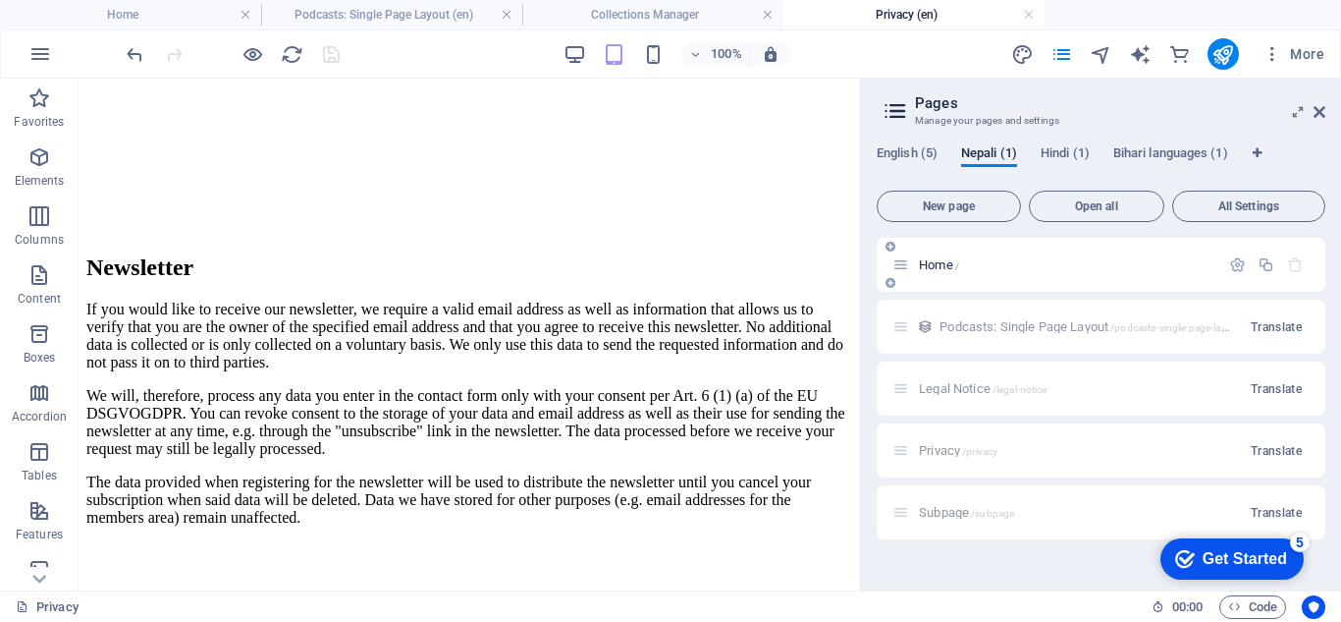
click at [925, 266] on span "Home /" at bounding box center [939, 264] width 40 height 15
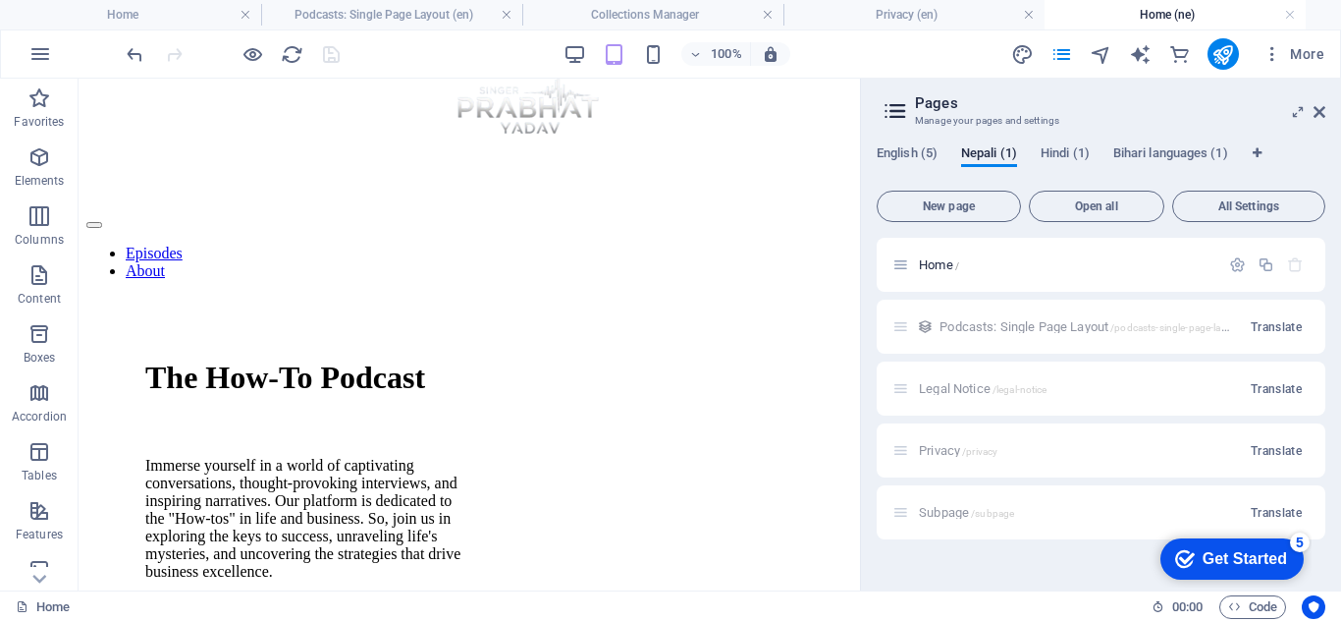
scroll to position [0, 0]
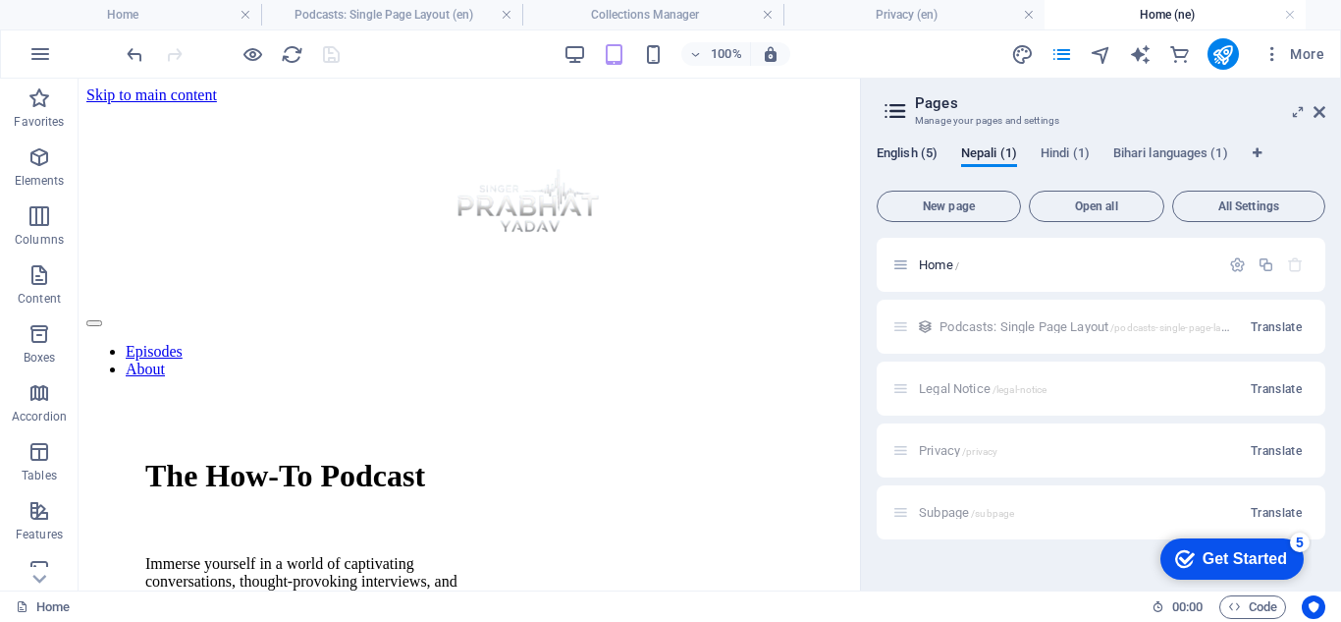
click at [914, 155] on span "English (5)" at bounding box center [907, 154] width 61 height 27
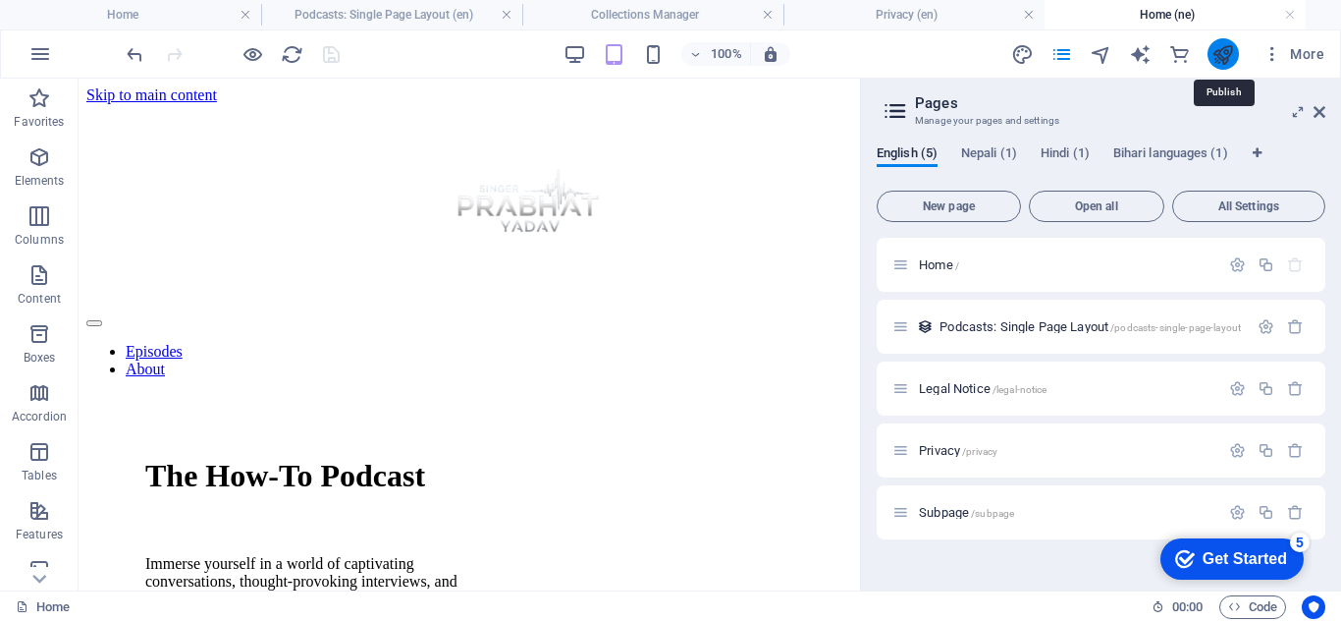
click at [1219, 57] on icon "publish" at bounding box center [1223, 54] width 23 height 23
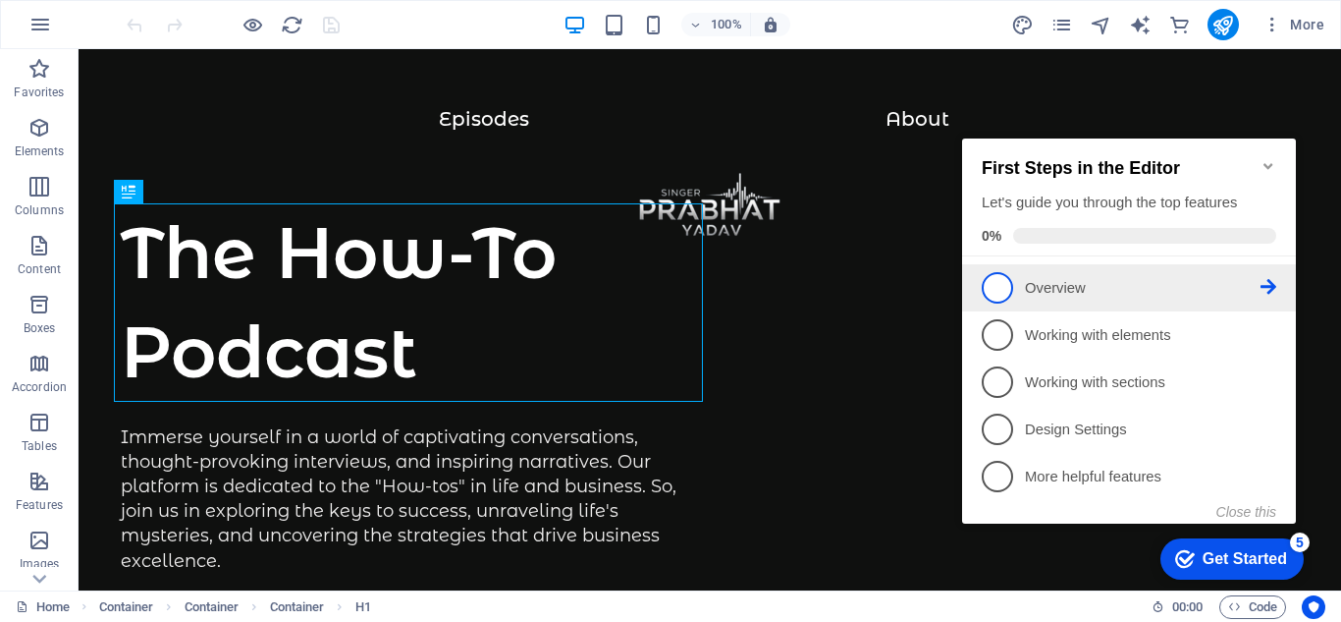
click at [1040, 272] on link "1 Overview - incomplete" at bounding box center [1129, 287] width 295 height 31
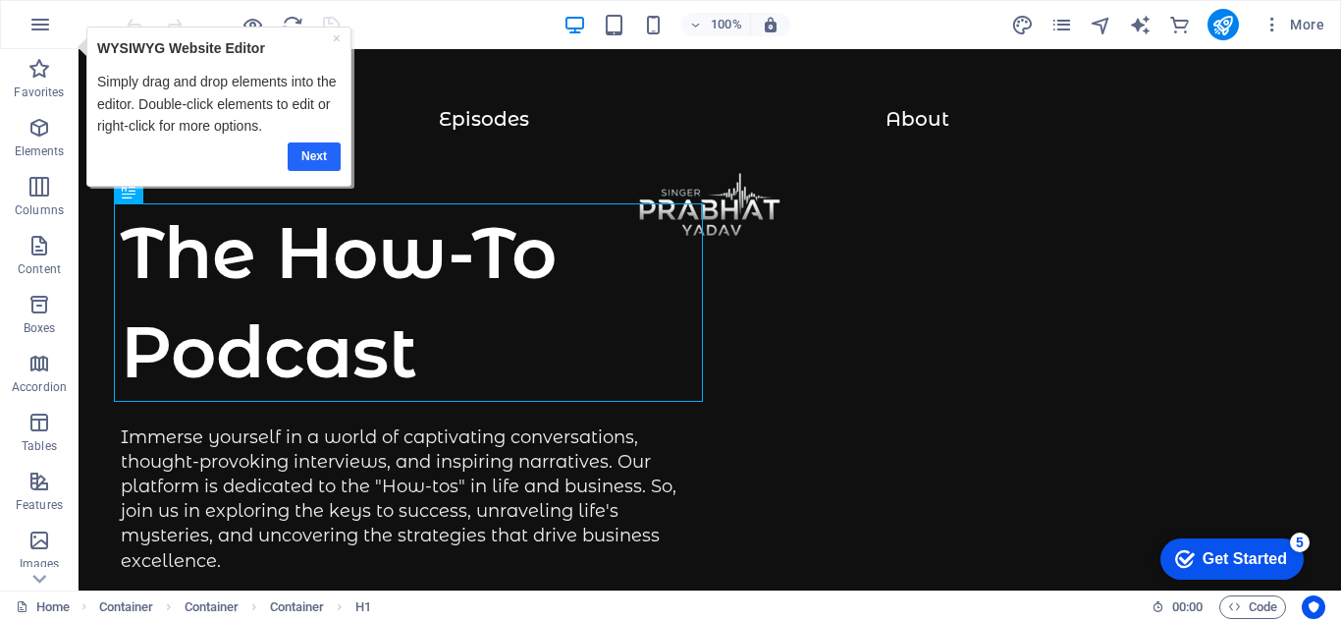
drag, startPoint x: 301, startPoint y: 131, endPoint x: 307, endPoint y: 153, distance: 23.6
click at [307, 153] on link "Next" at bounding box center [313, 156] width 53 height 28
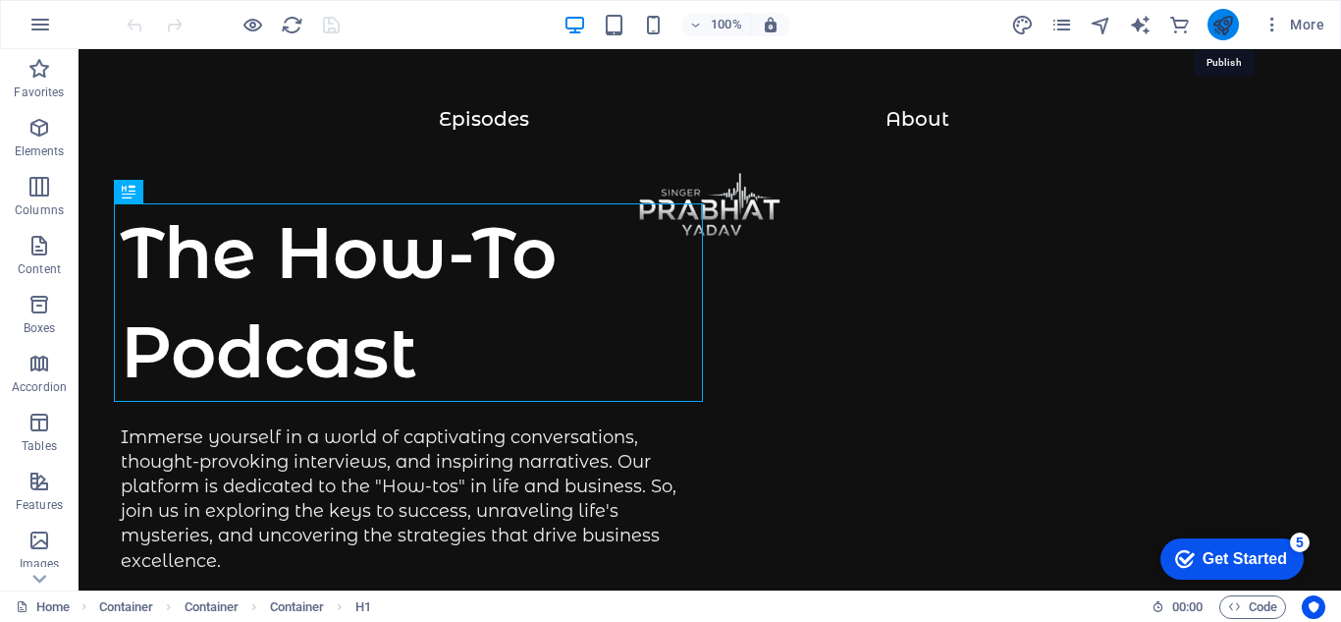
click at [1223, 23] on icon "publish" at bounding box center [1223, 25] width 23 height 23
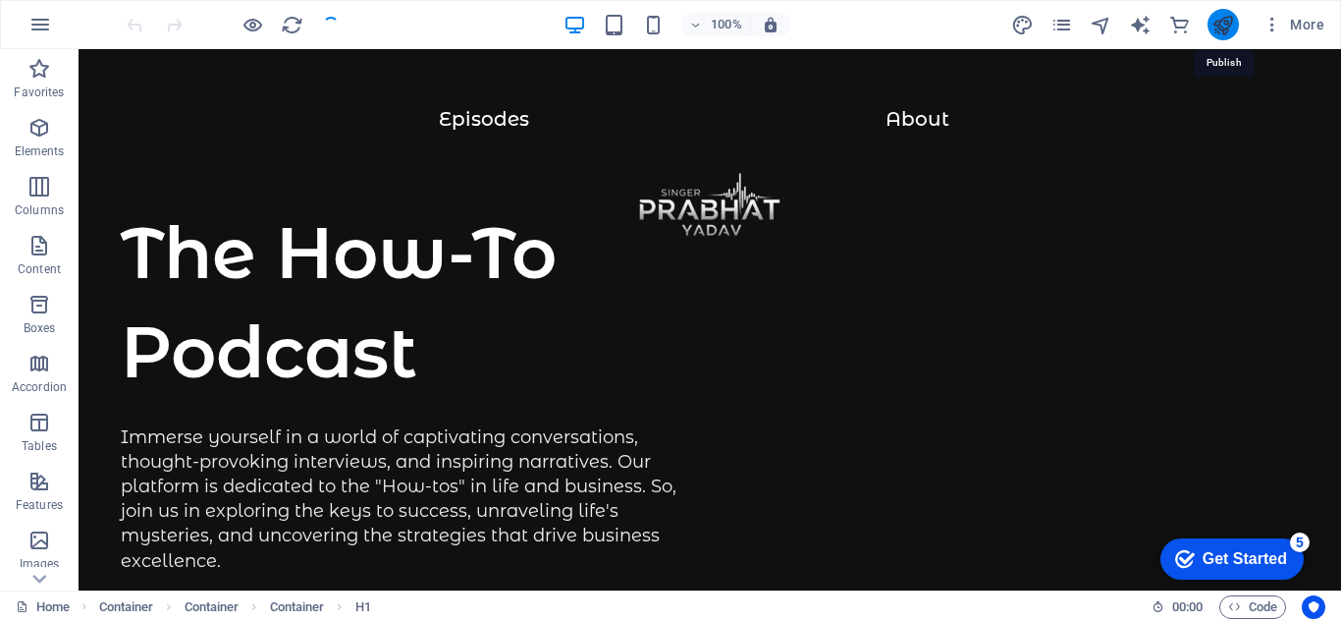
click at [1223, 23] on icon "publish" at bounding box center [1223, 25] width 23 height 23
